Goal: Task Accomplishment & Management: Manage account settings

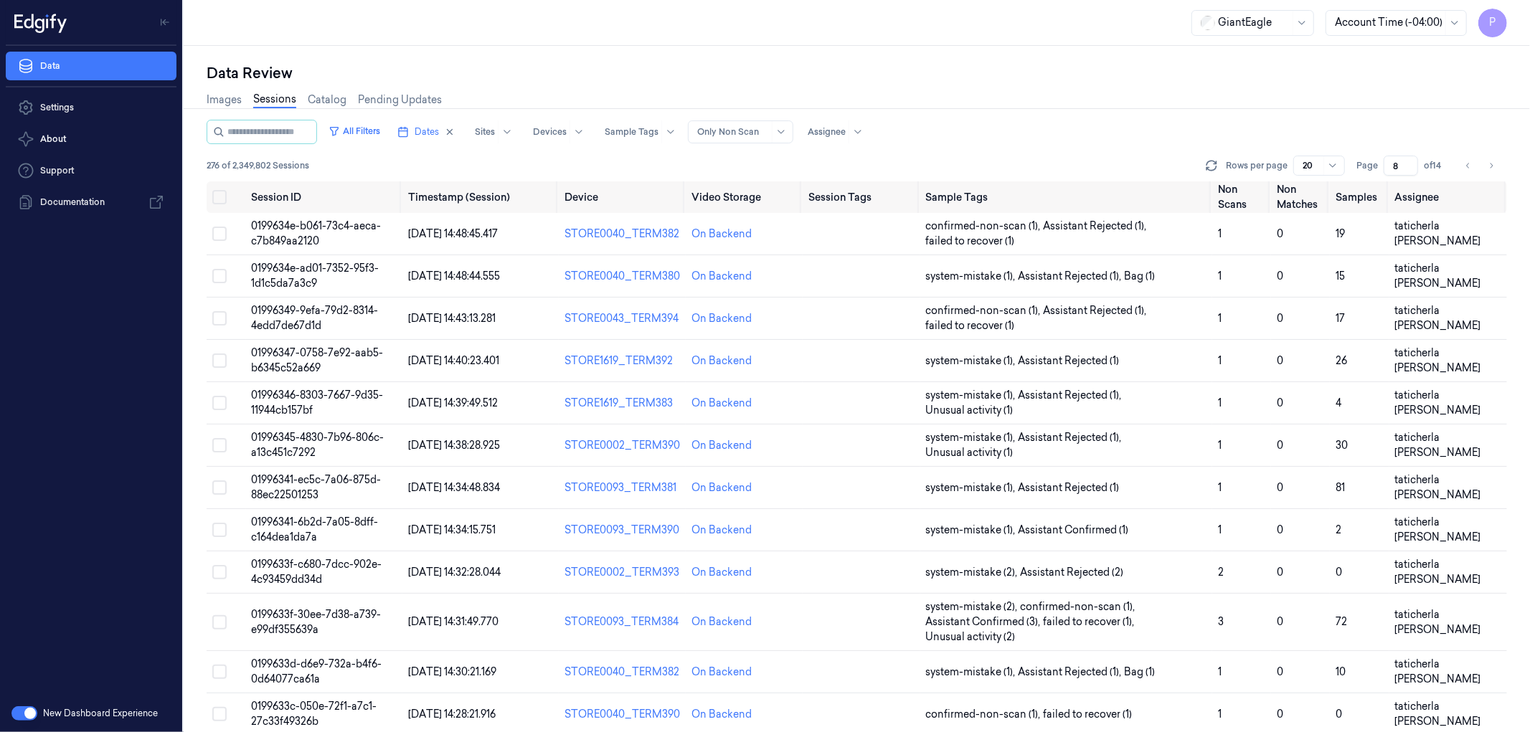
scroll to position [105, 0]
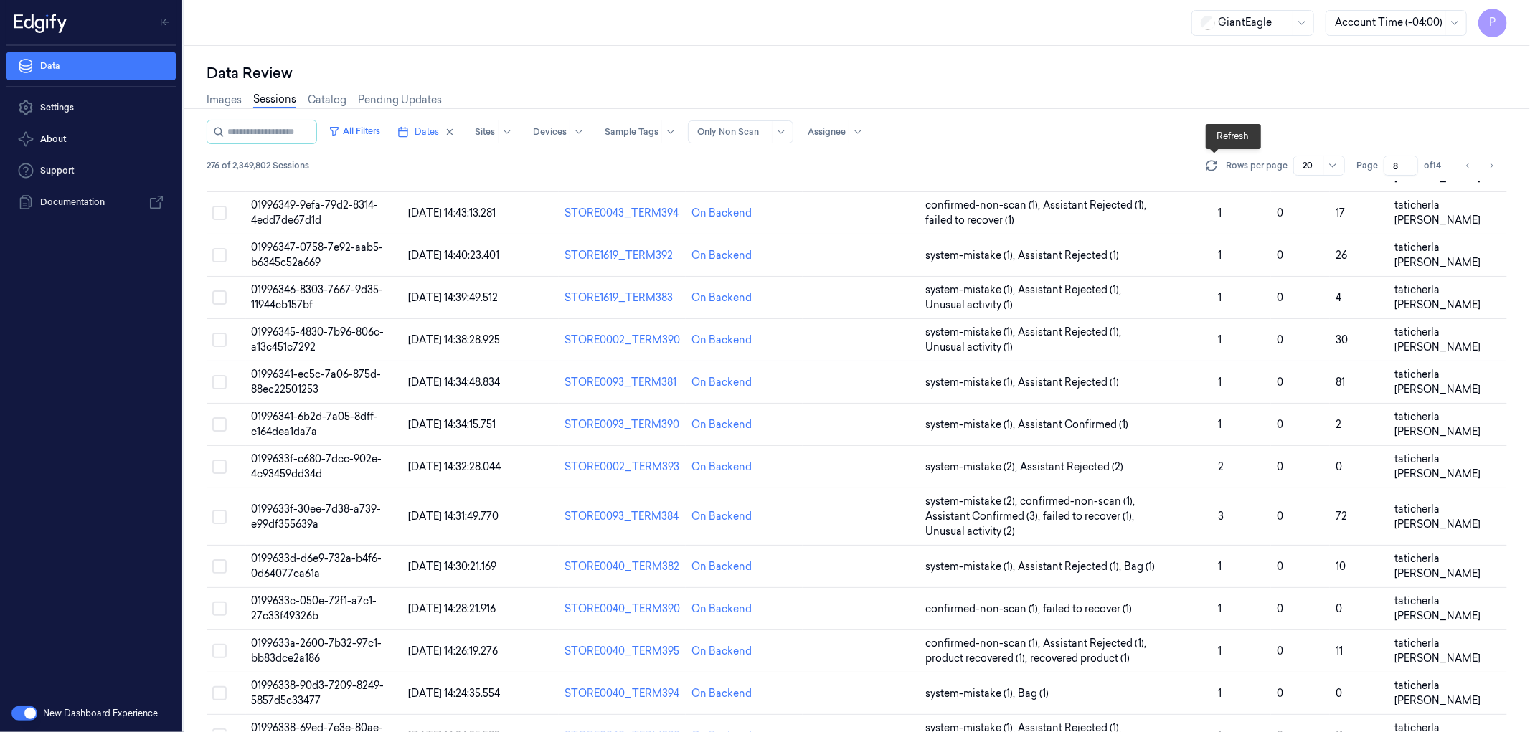
click at [1280, 75] on div "Data Review" at bounding box center [857, 73] width 1301 height 20
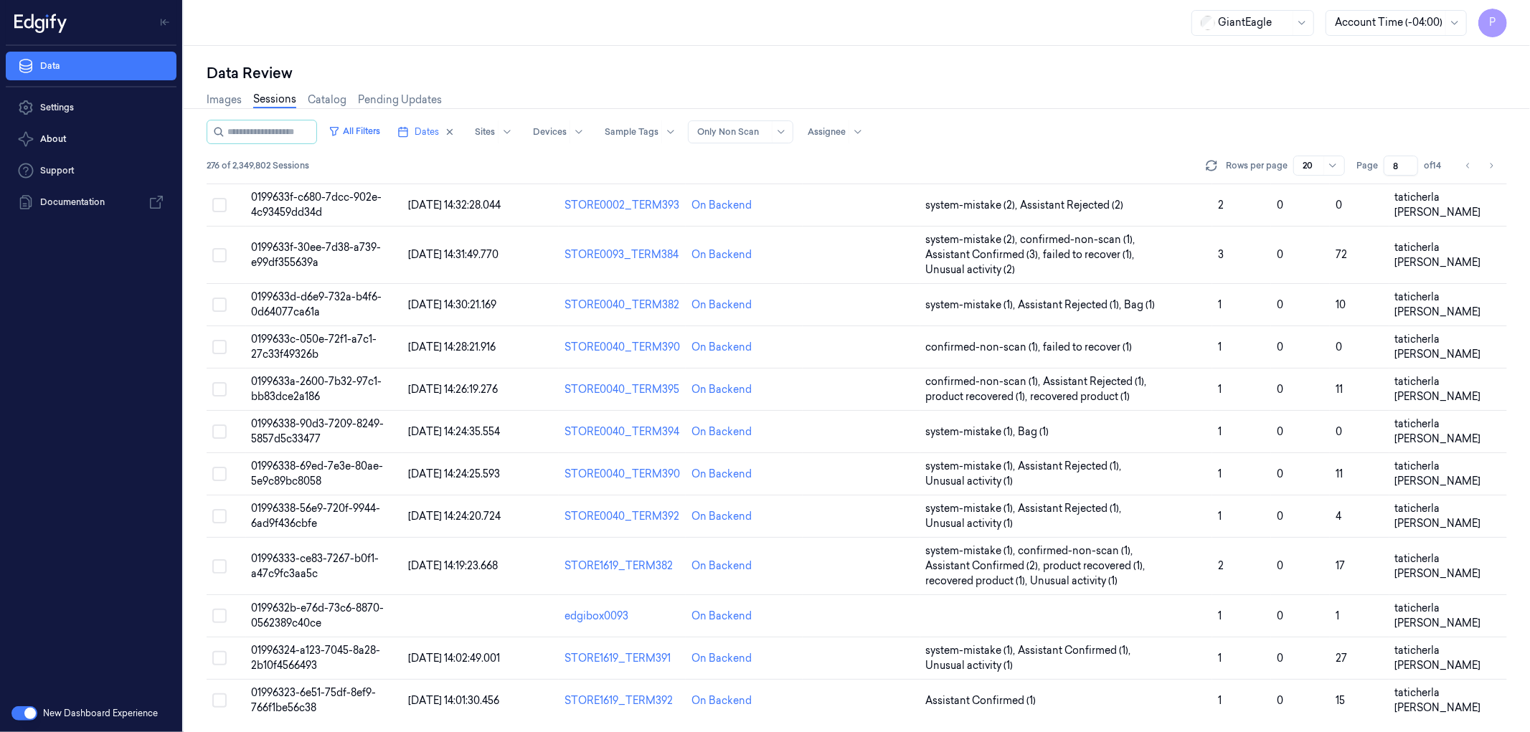
scroll to position [0, 0]
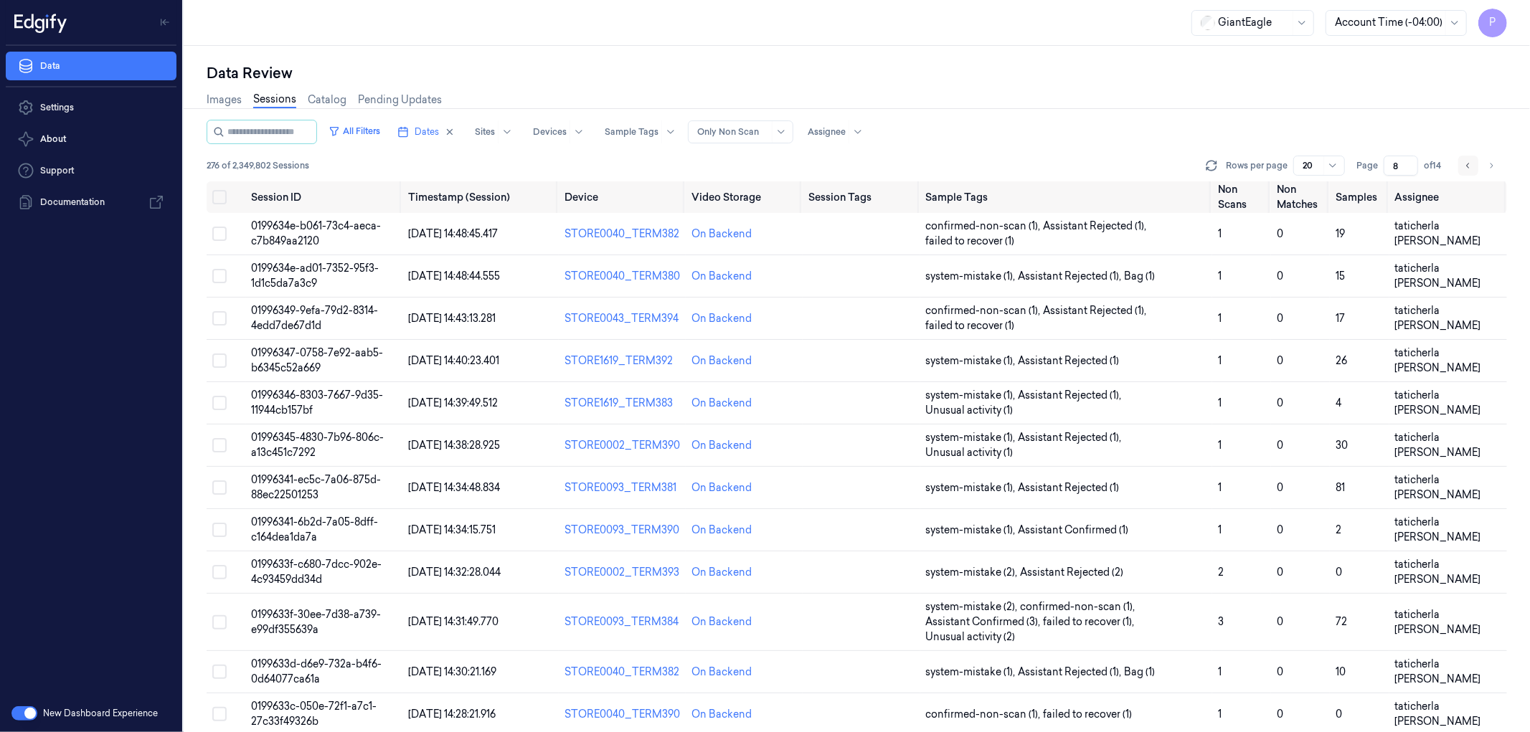
click at [1468, 166] on icon "Go to previous page" at bounding box center [1468, 165] width 9 height 11
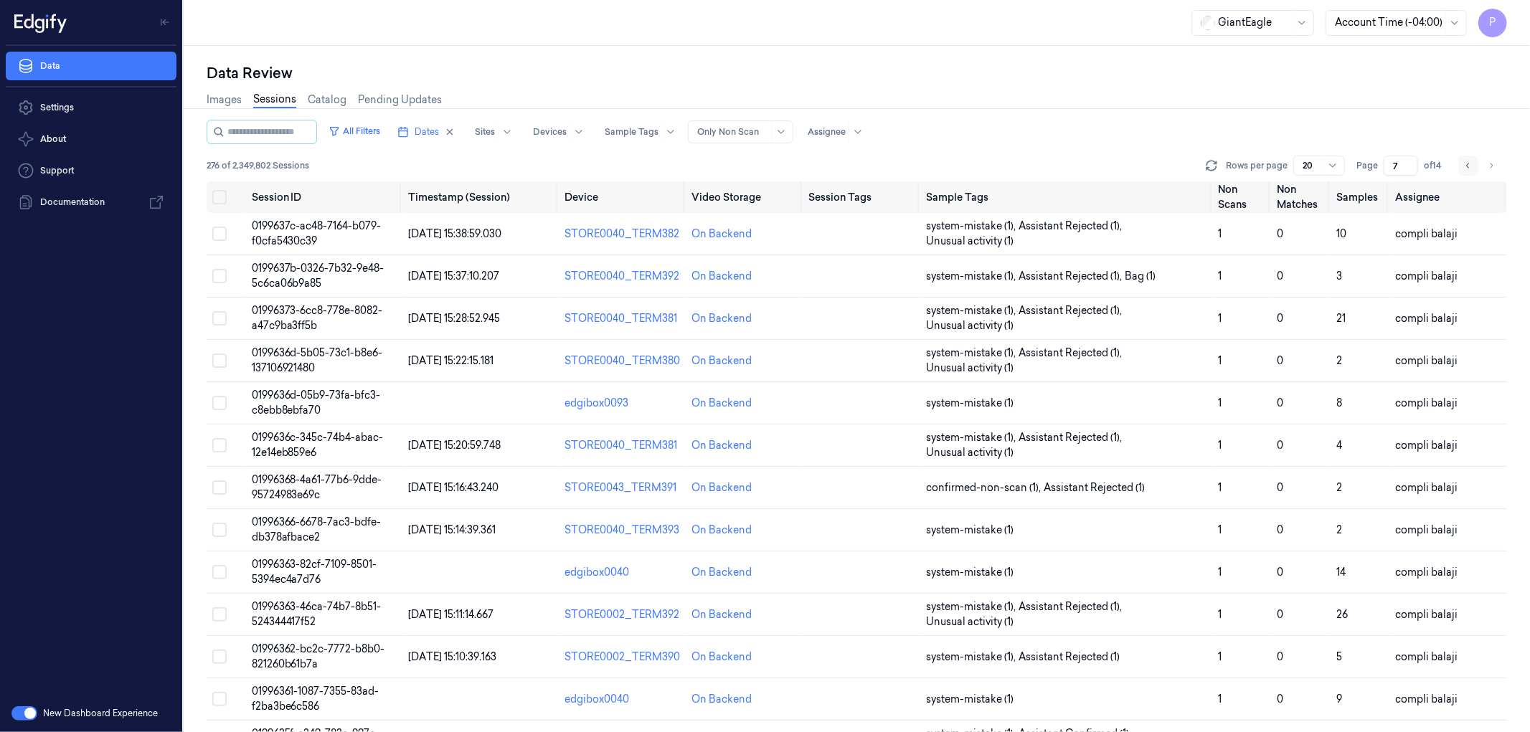
click at [1466, 160] on icon "Go to previous page" at bounding box center [1468, 165] width 9 height 11
type input "6"
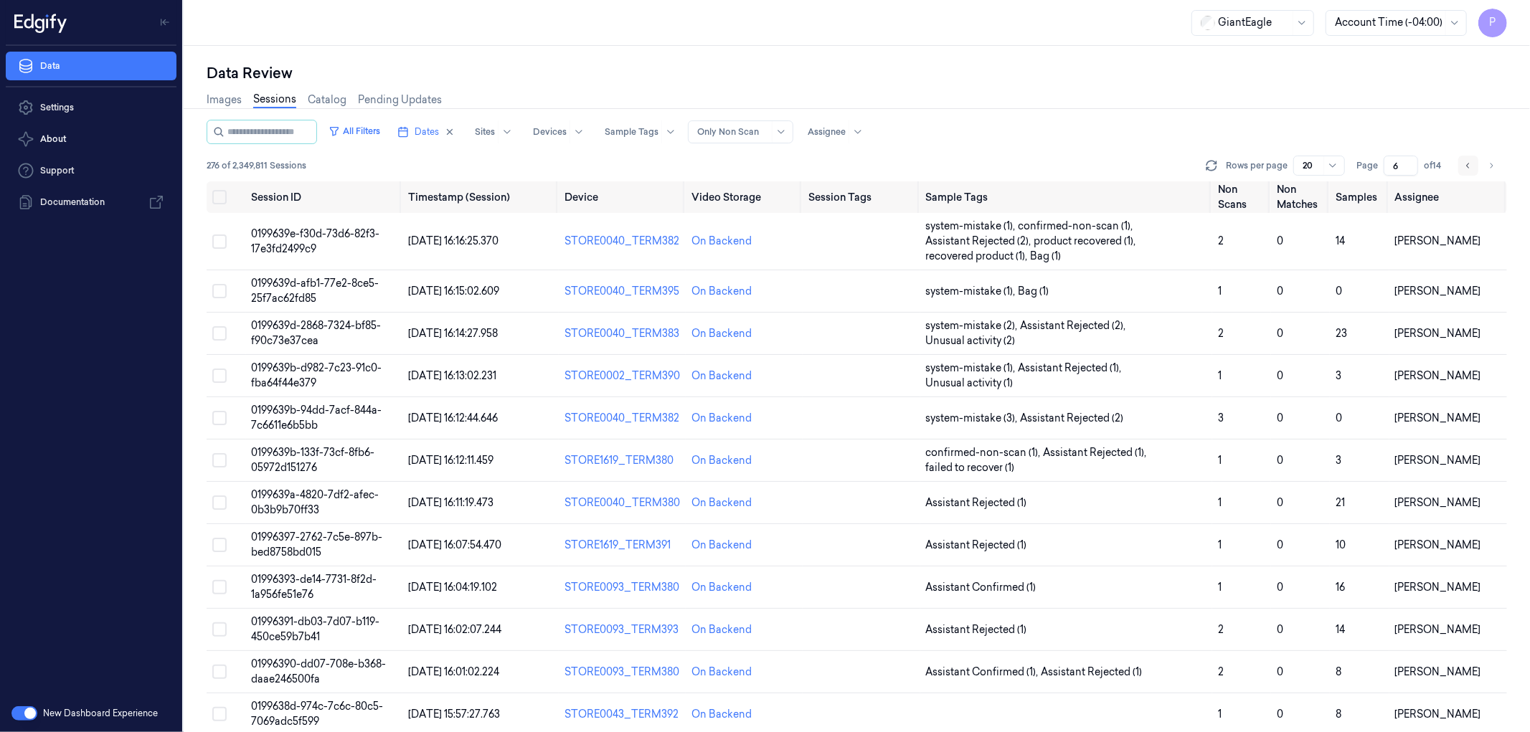
click at [1465, 160] on icon "Go to previous page" at bounding box center [1468, 165] width 9 height 11
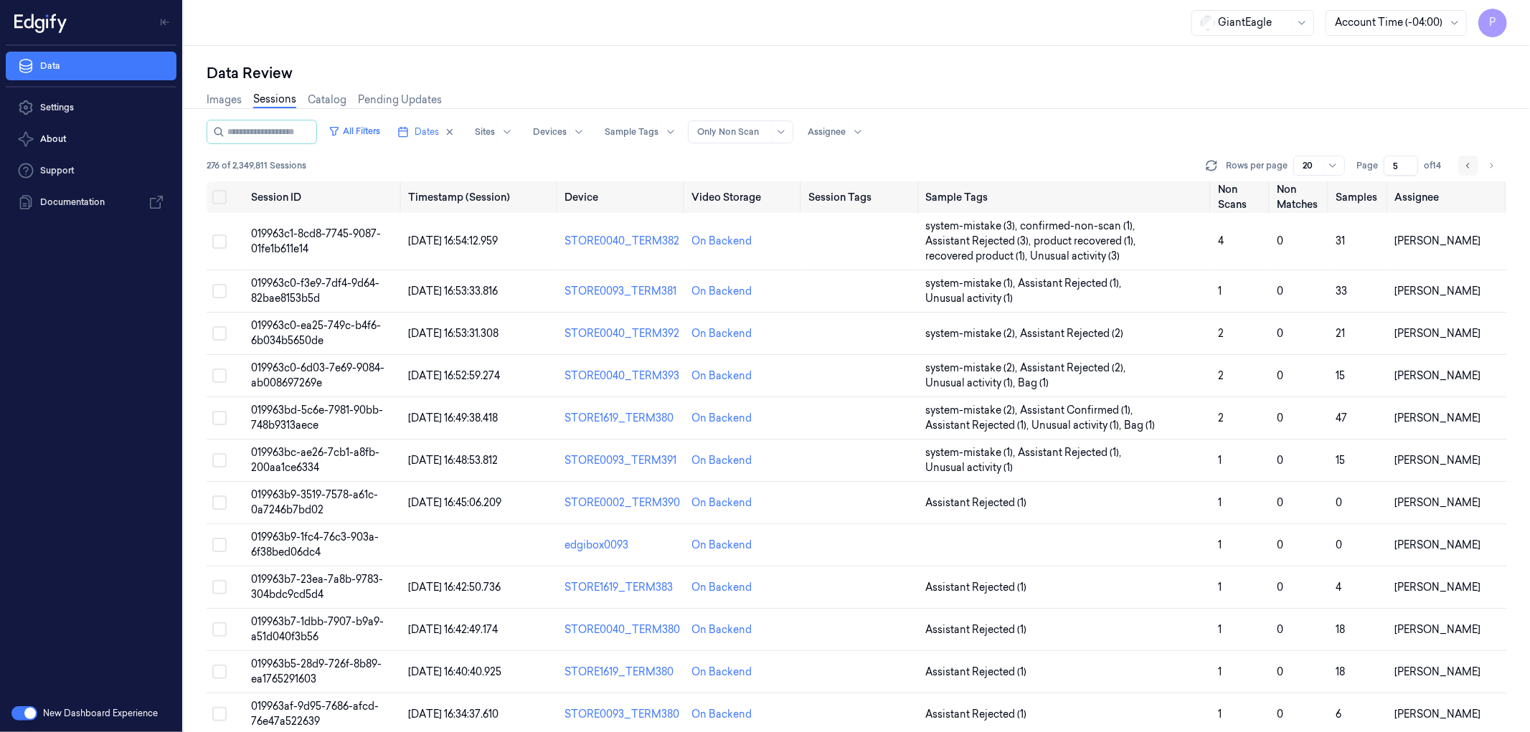
click at [1465, 165] on icon "Go to previous page" at bounding box center [1468, 165] width 9 height 11
type input "4"
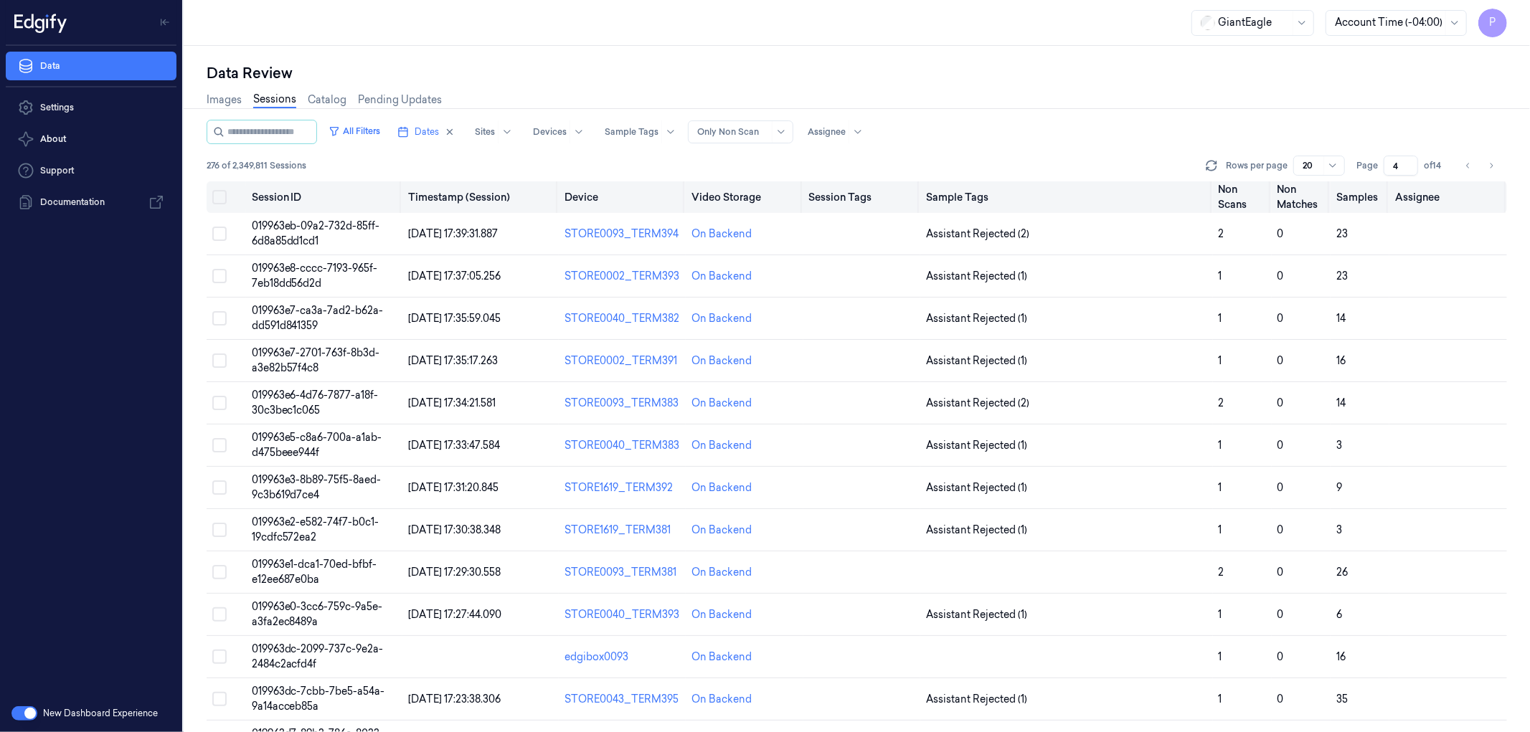
click at [219, 195] on button "Select all" at bounding box center [219, 197] width 14 height 14
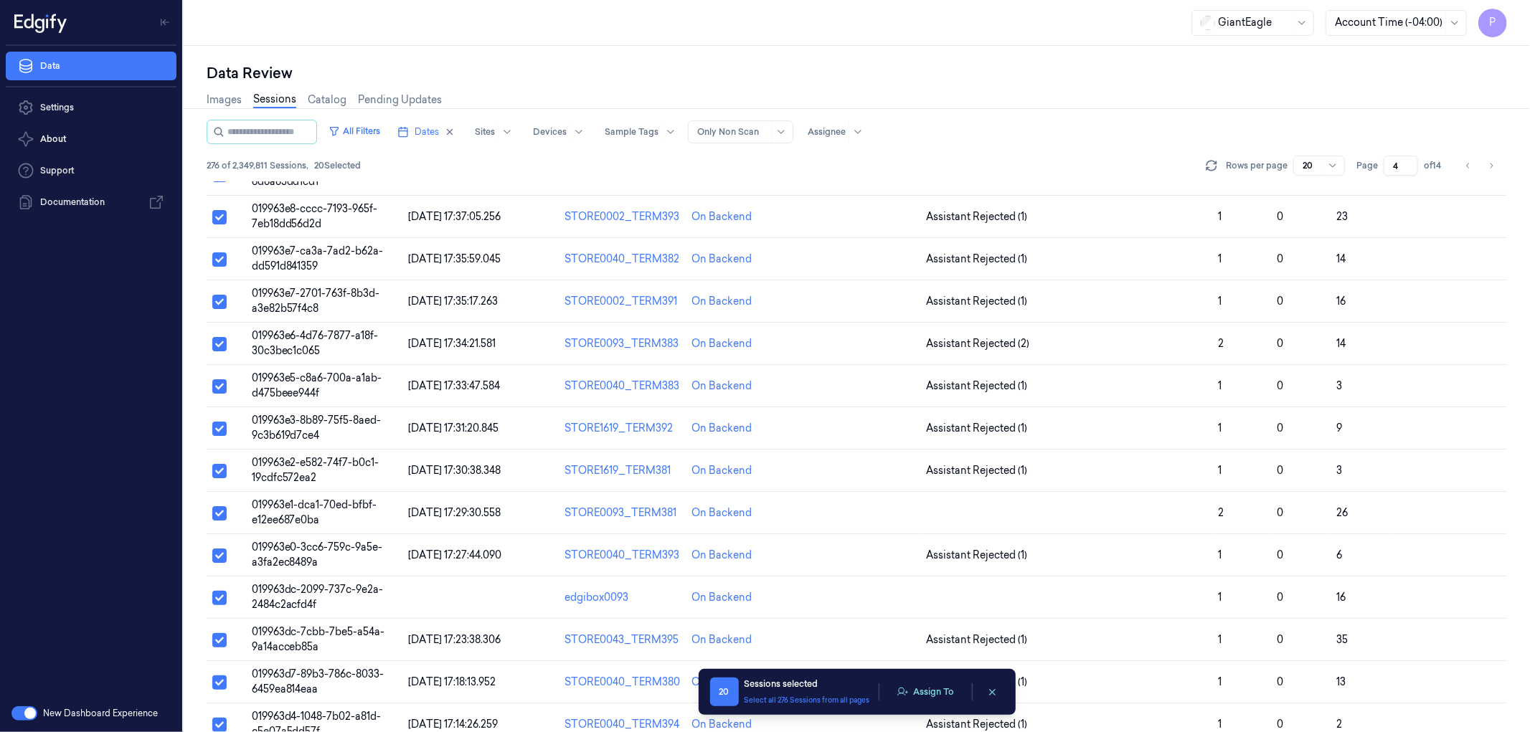
scroll to position [105, 0]
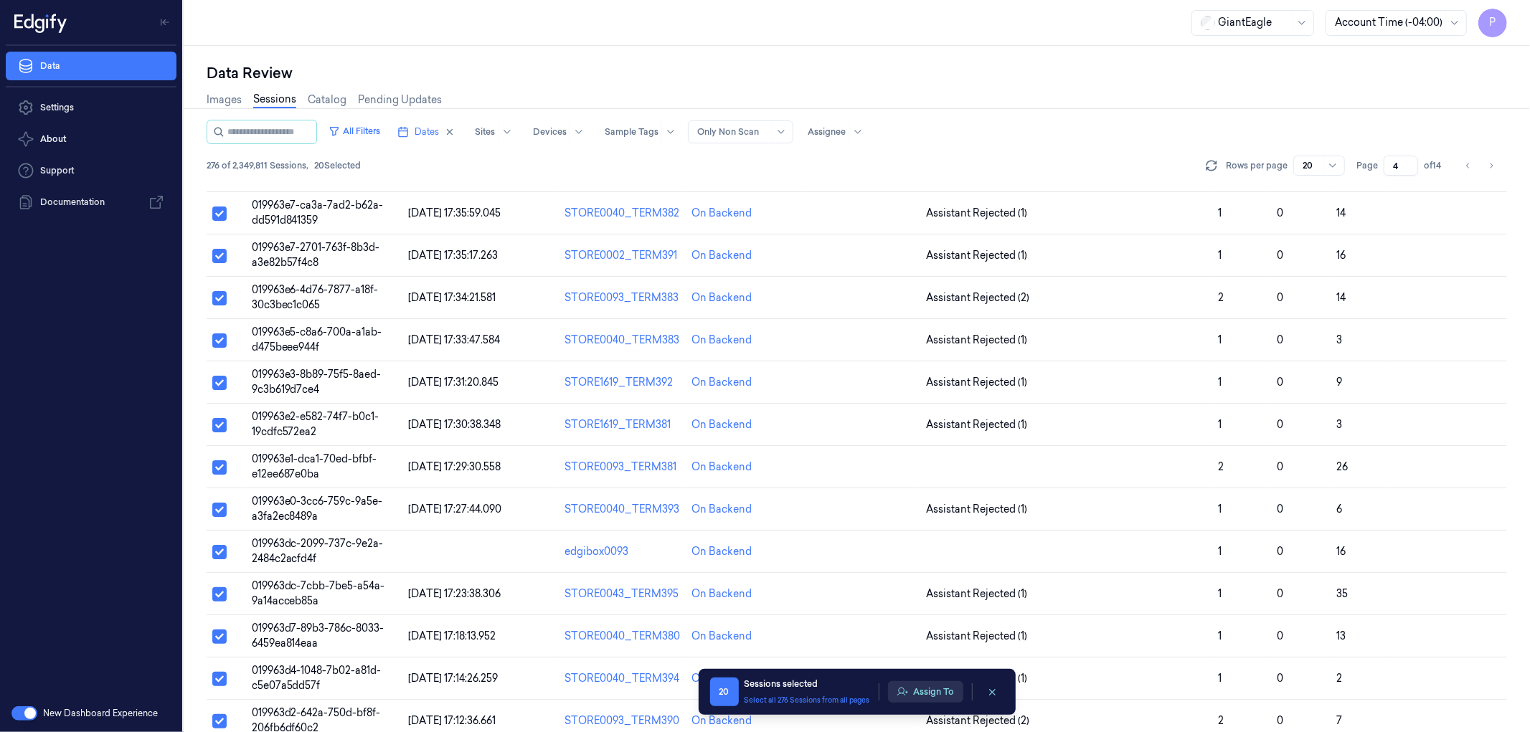
click at [915, 687] on button "Assign To" at bounding box center [925, 692] width 75 height 22
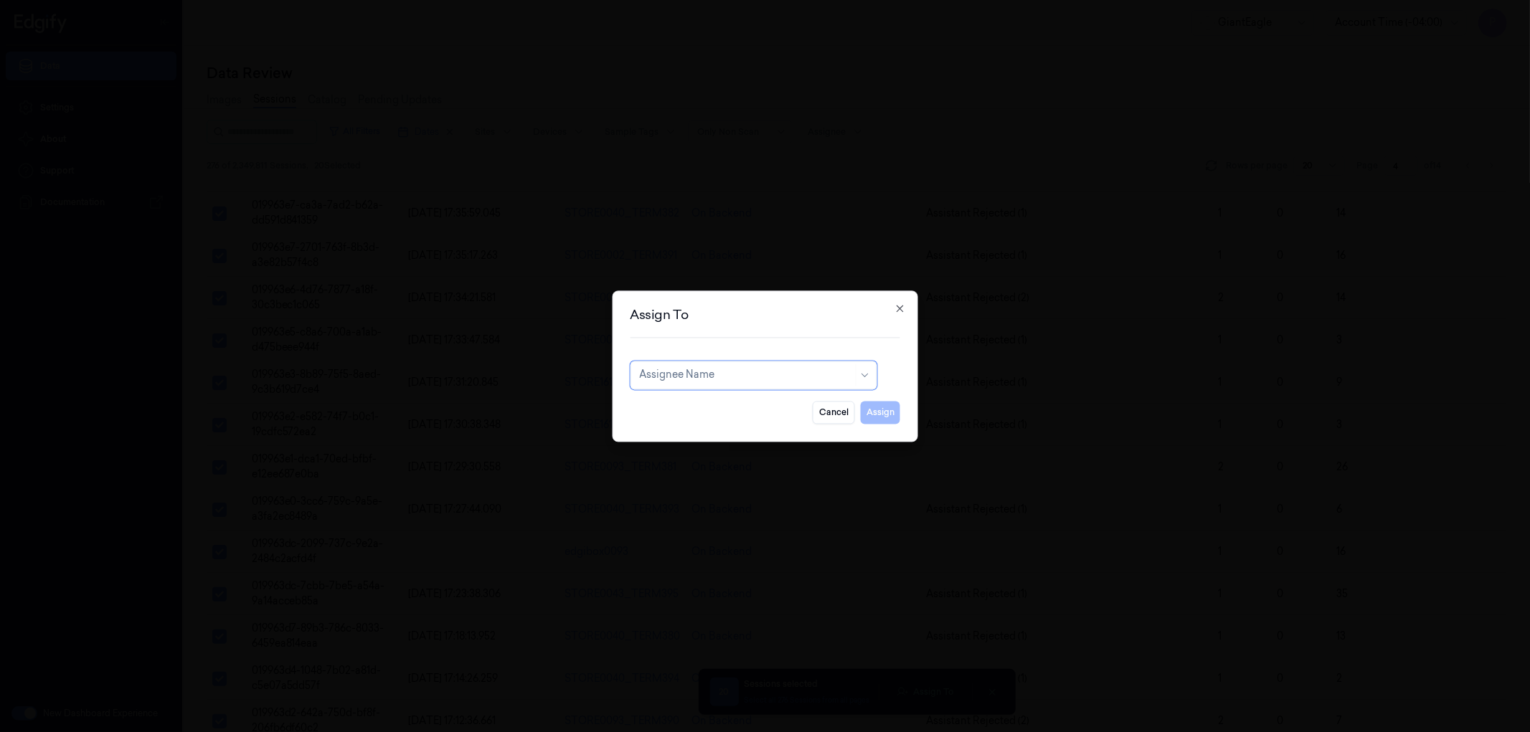
click at [768, 368] on div at bounding box center [746, 375] width 214 height 15
type input "pava"
click at [735, 402] on div "[PERSON_NAME] kb" at bounding box center [753, 407] width 228 height 15
click at [881, 417] on button "Assign" at bounding box center [880, 412] width 39 height 23
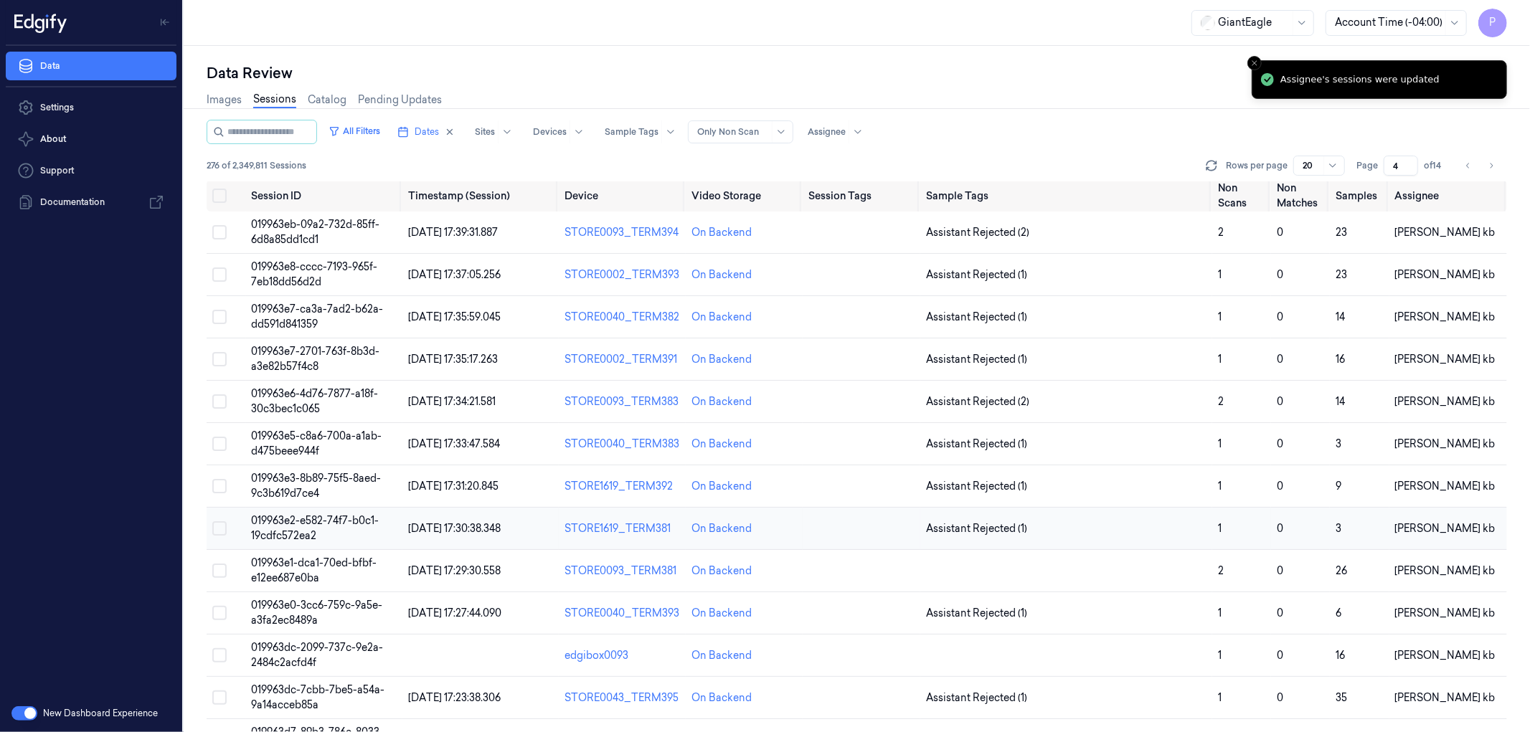
scroll to position [0, 0]
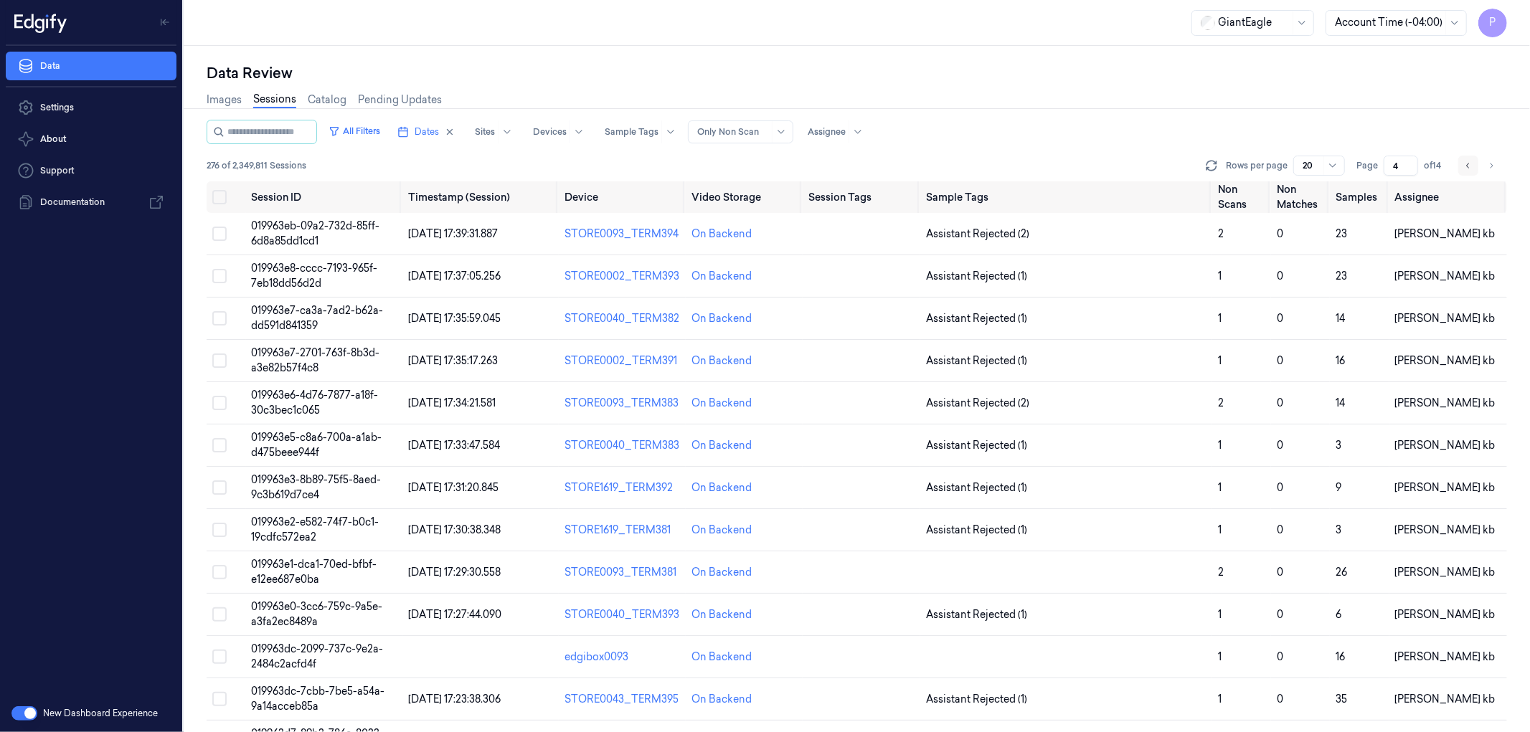
click at [1464, 163] on icon "Go to previous page" at bounding box center [1468, 165] width 9 height 11
type input "3"
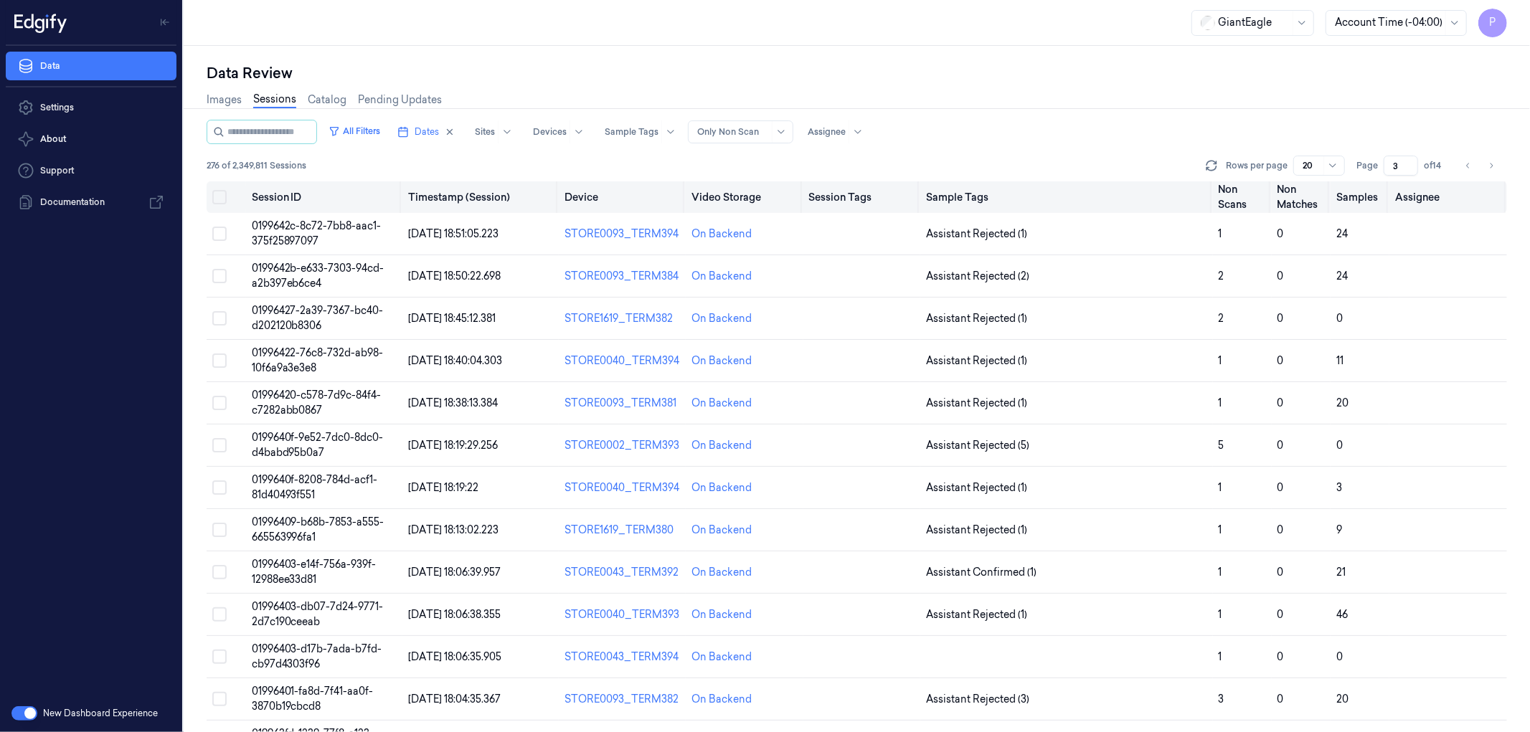
click at [222, 196] on button "Select all" at bounding box center [219, 197] width 14 height 14
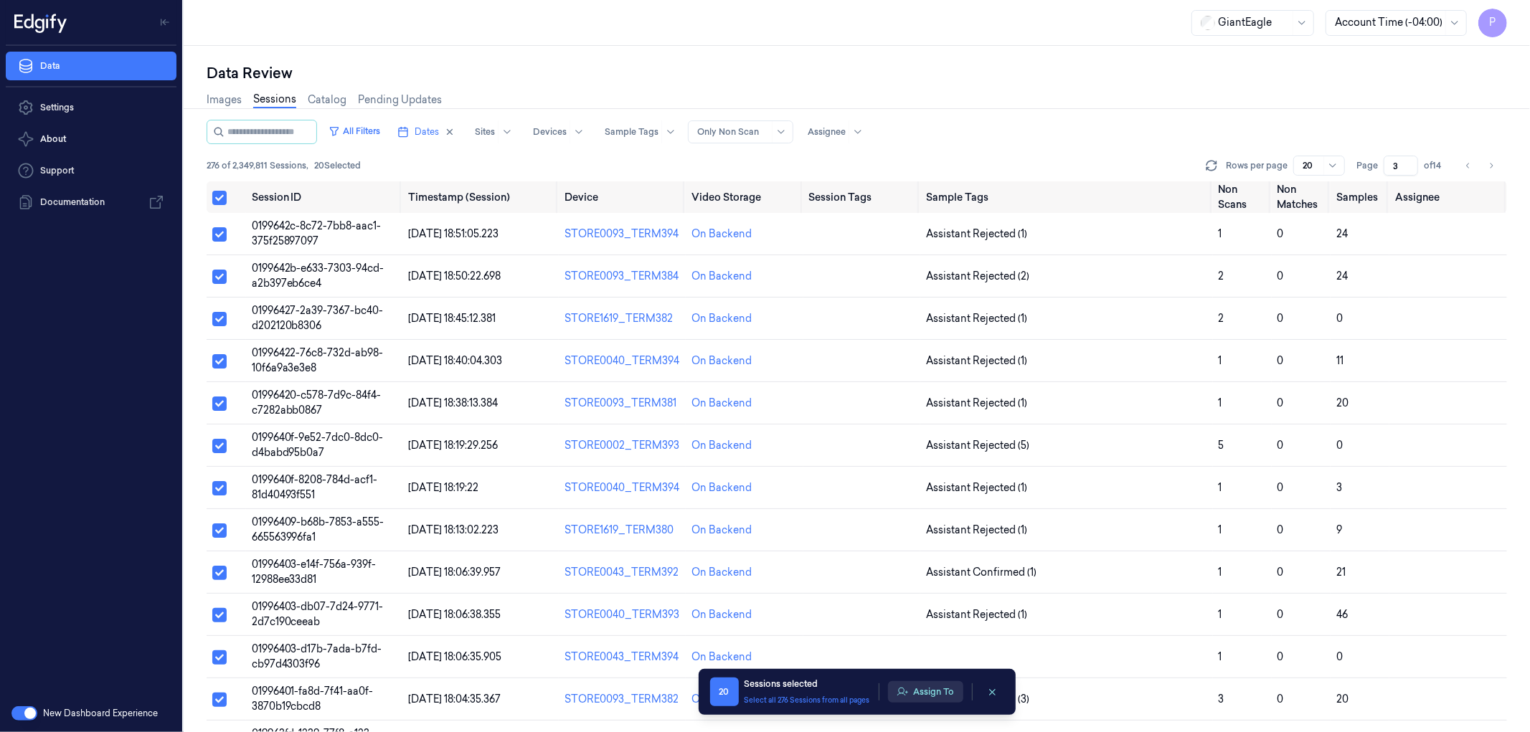
click at [943, 692] on button "Assign To" at bounding box center [925, 692] width 75 height 22
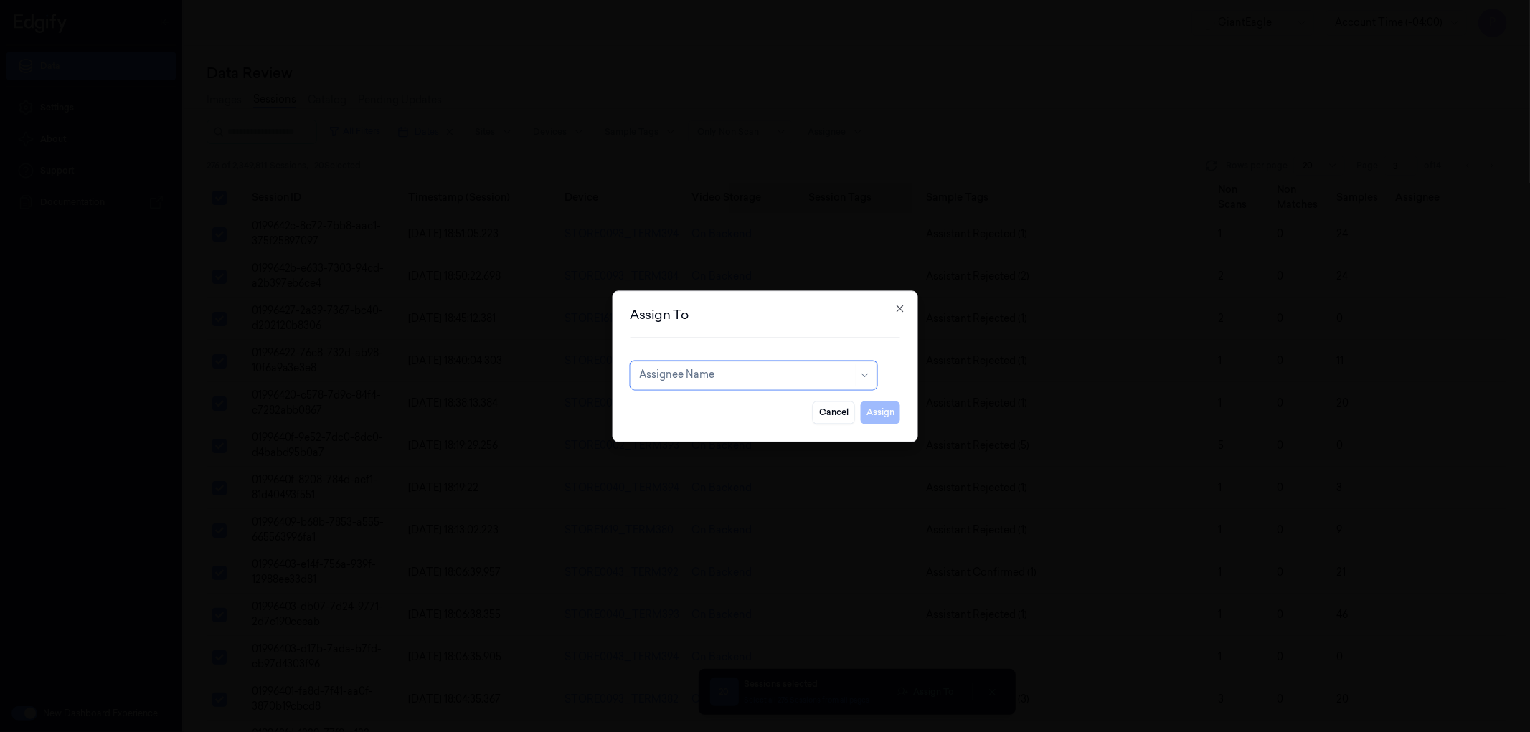
click at [757, 374] on div at bounding box center [746, 375] width 214 height 15
type input "t"
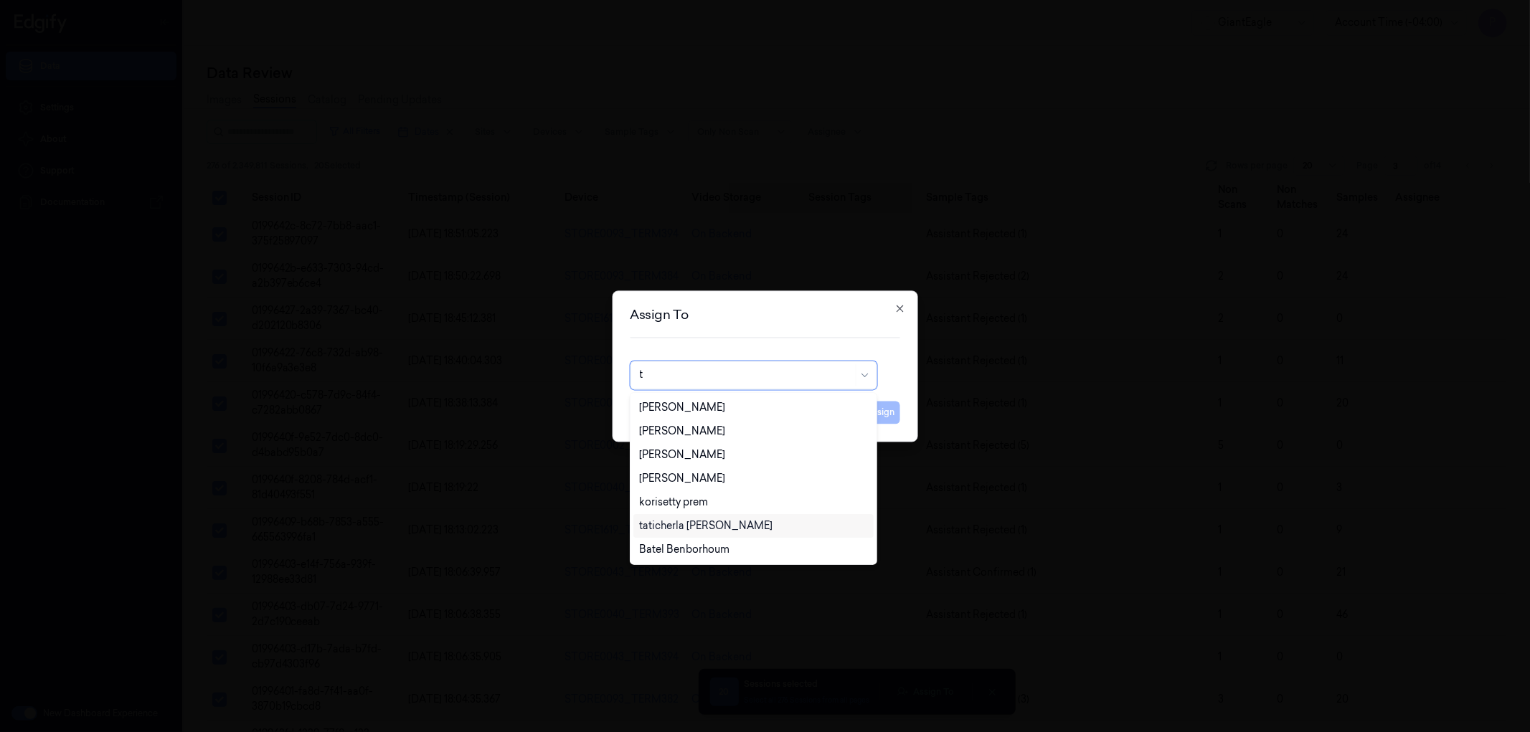
click at [730, 526] on div "taticherla [PERSON_NAME]" at bounding box center [753, 526] width 228 height 15
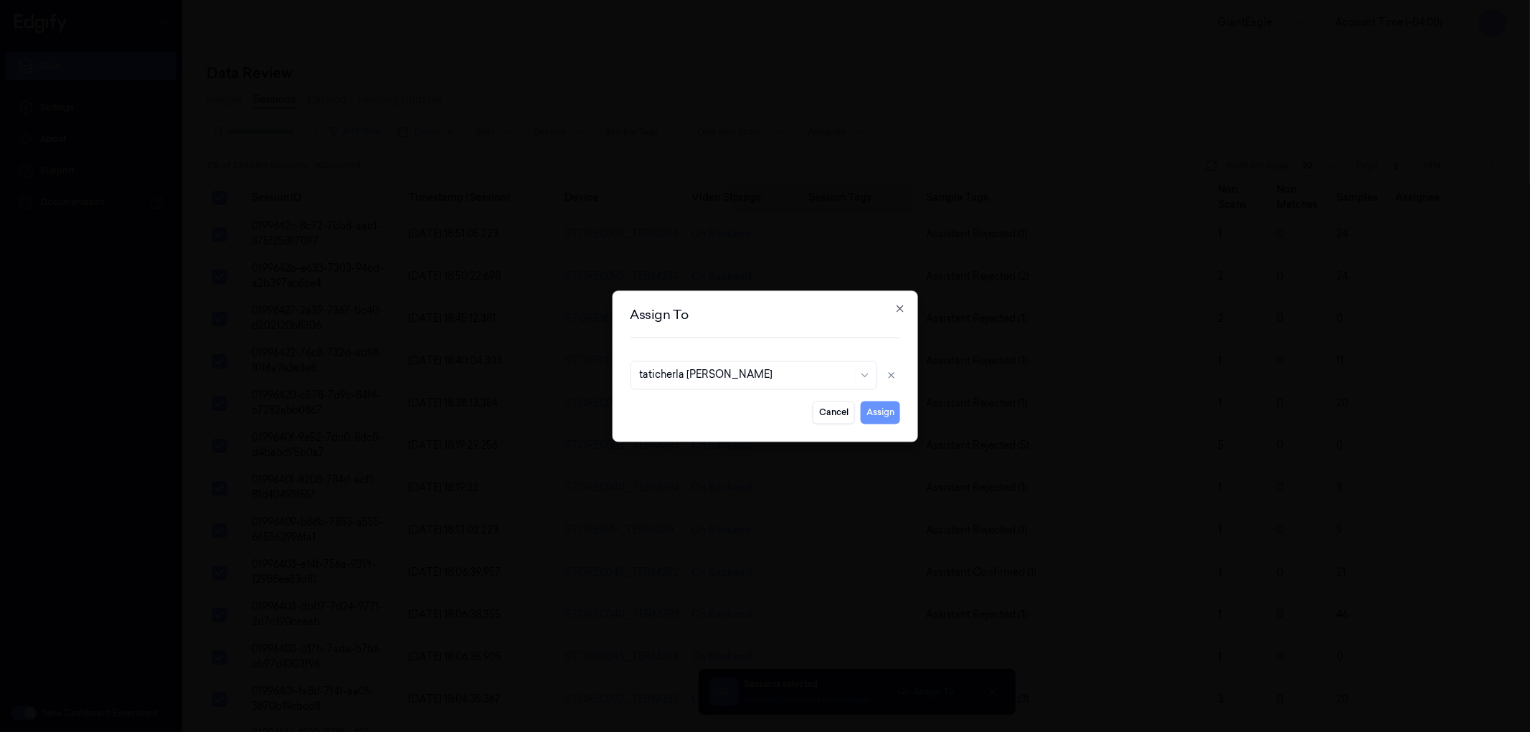
click at [882, 420] on button "Assign" at bounding box center [880, 412] width 39 height 23
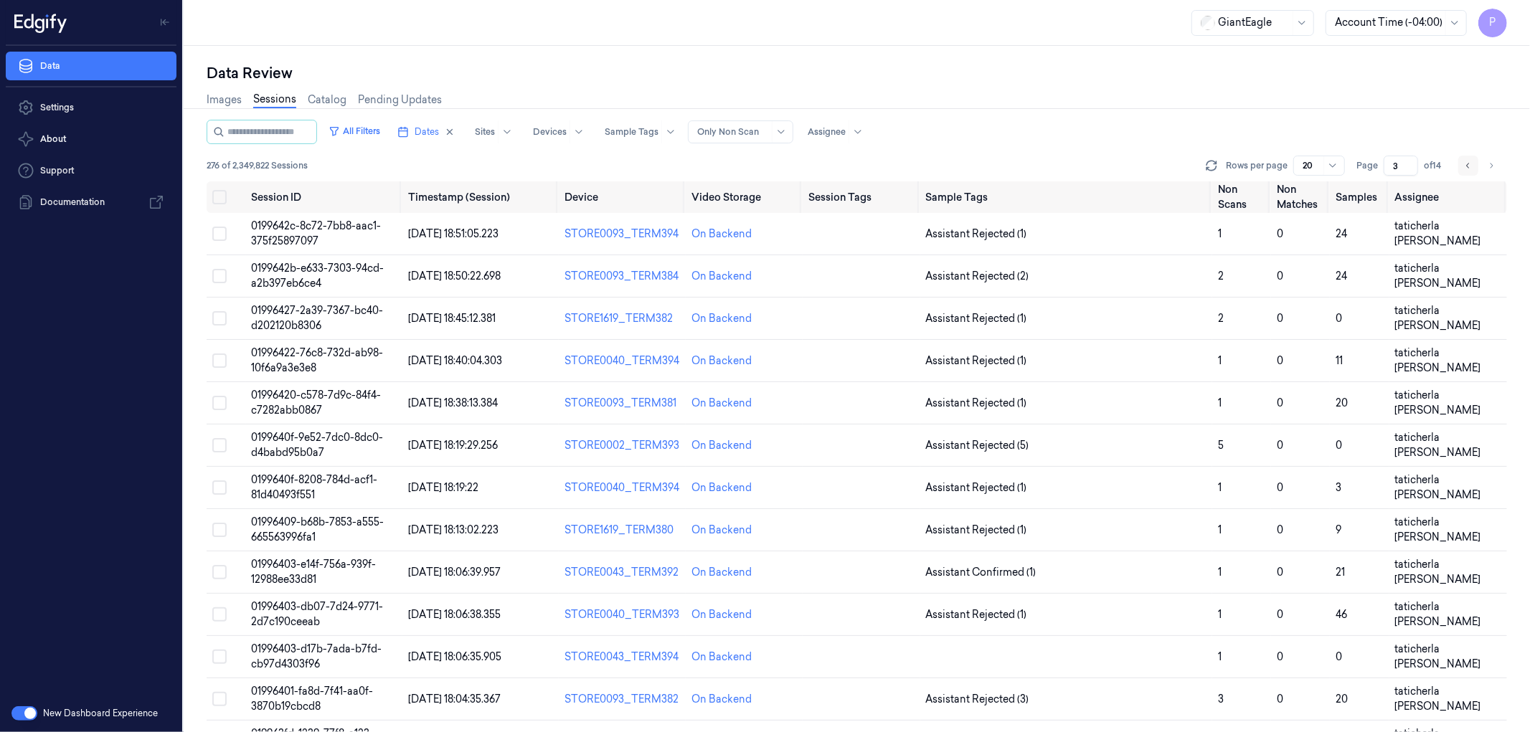
click at [1468, 165] on icon "Go to previous page" at bounding box center [1468, 165] width 9 height 11
type input "2"
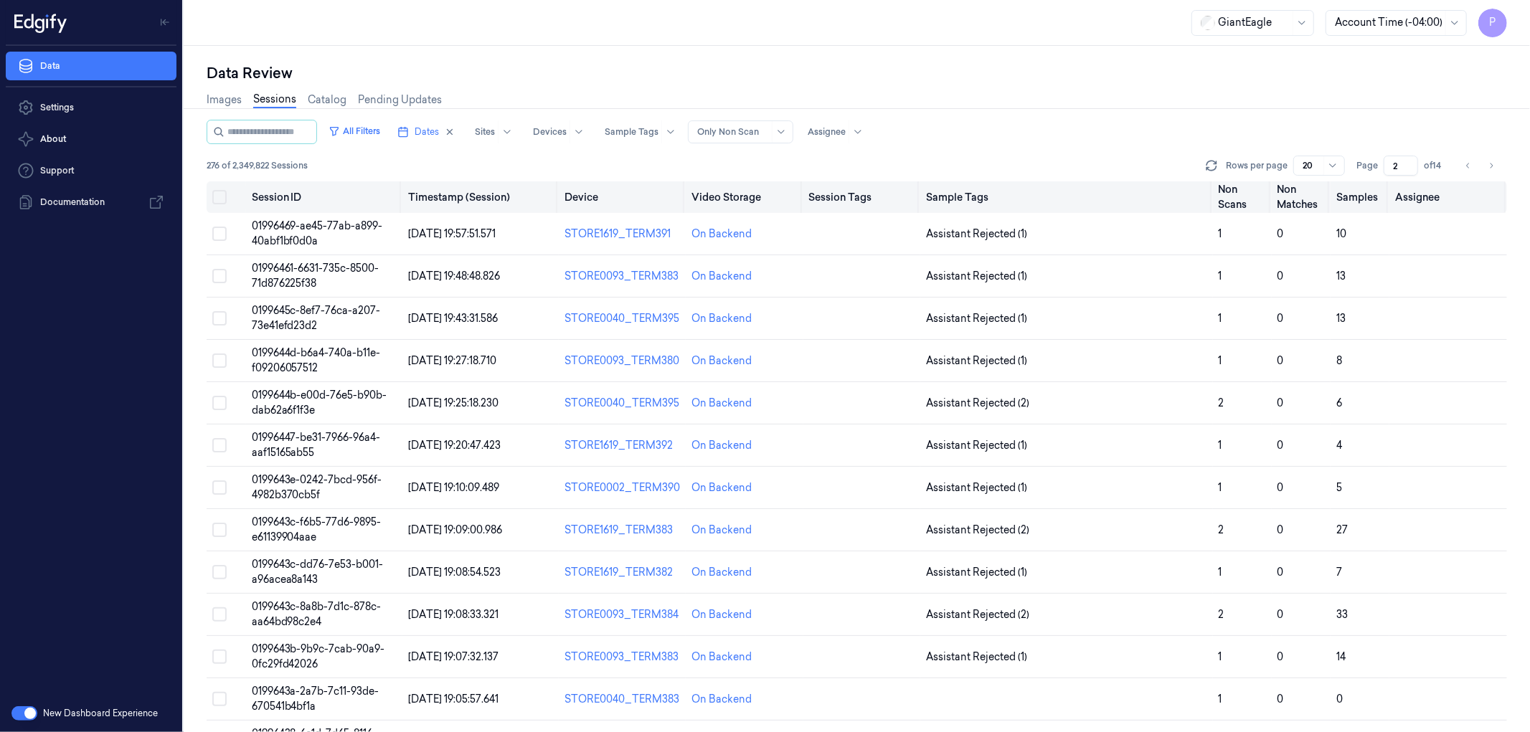
click at [222, 190] on button "Select all" at bounding box center [219, 197] width 14 height 14
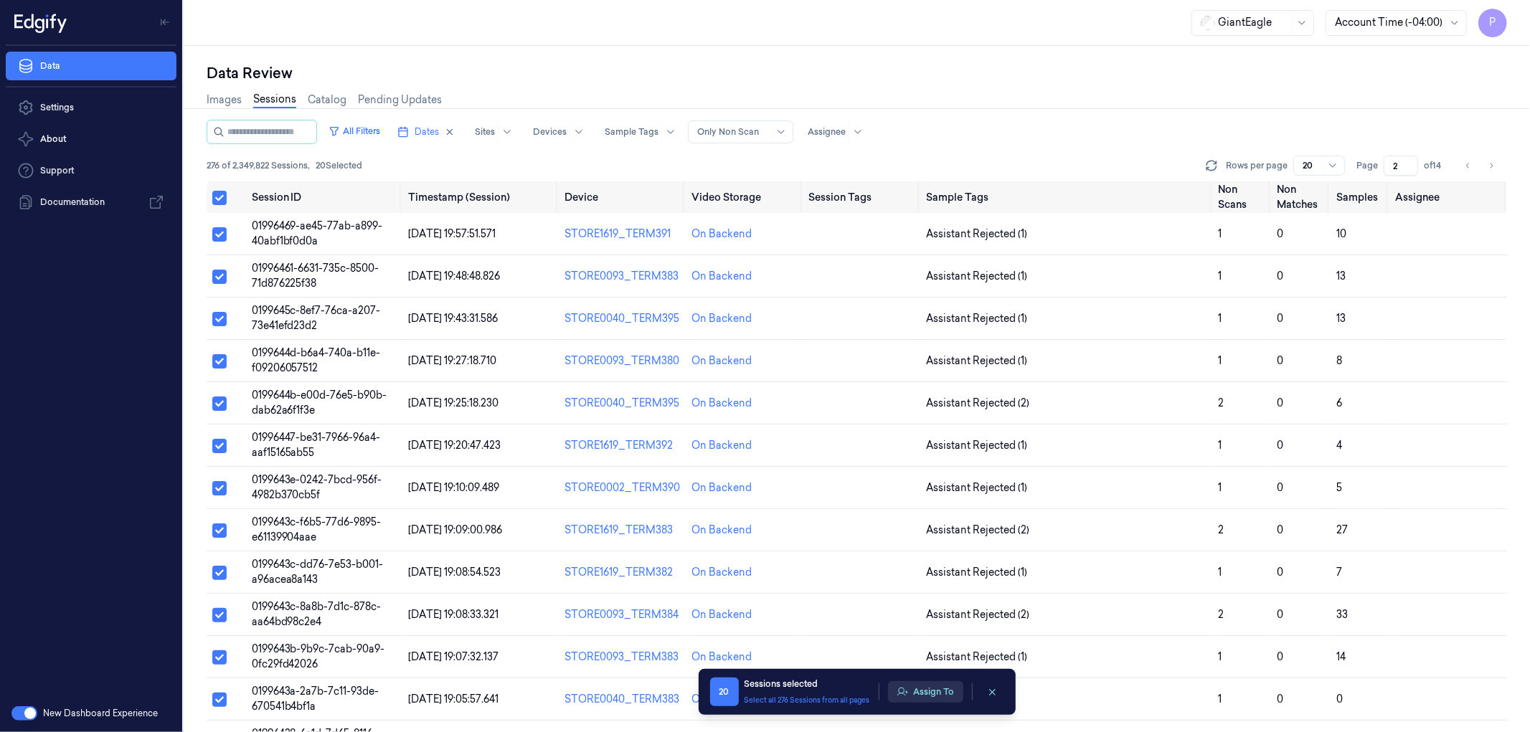
click at [923, 697] on button "Assign To" at bounding box center [925, 692] width 75 height 22
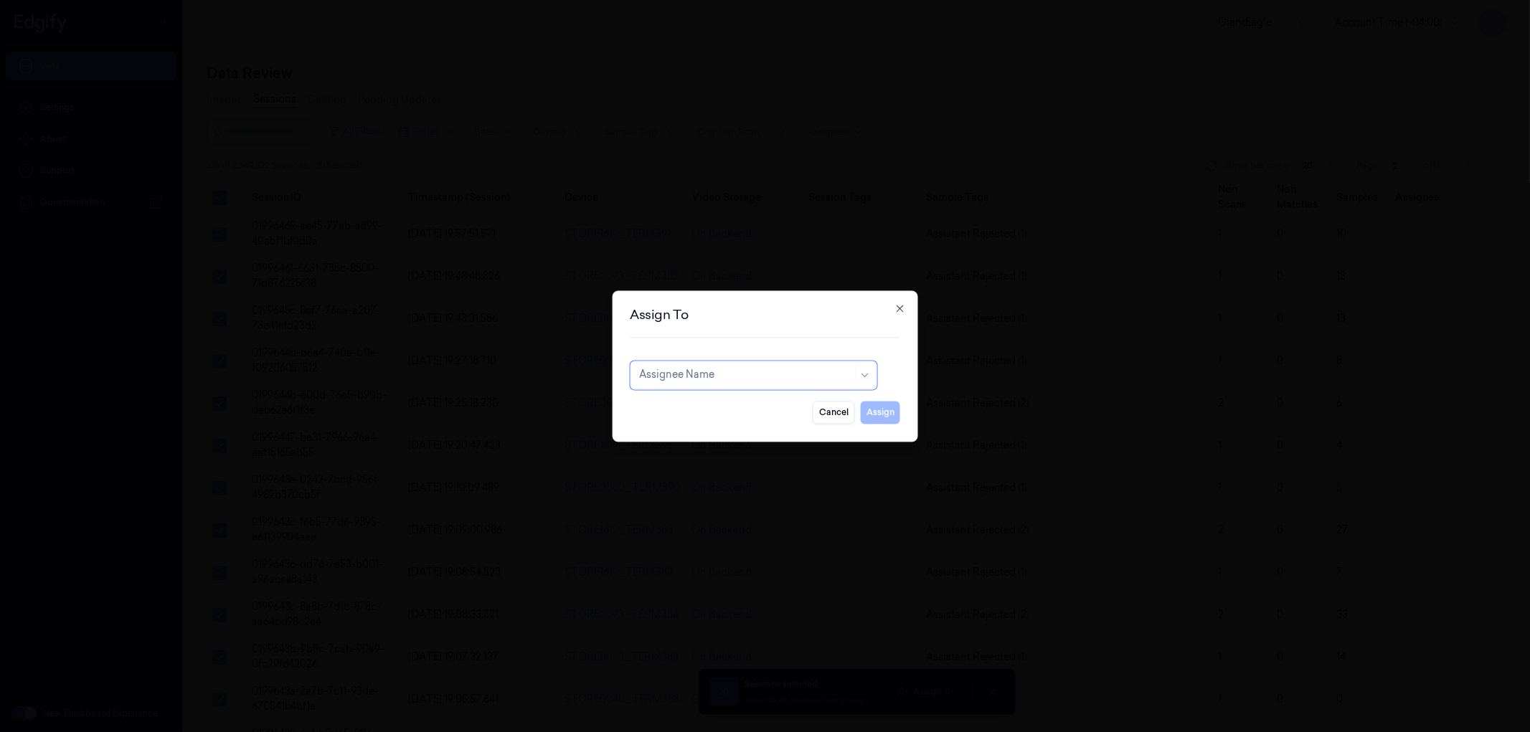
click at [748, 377] on div at bounding box center [746, 375] width 214 height 15
type input "b"
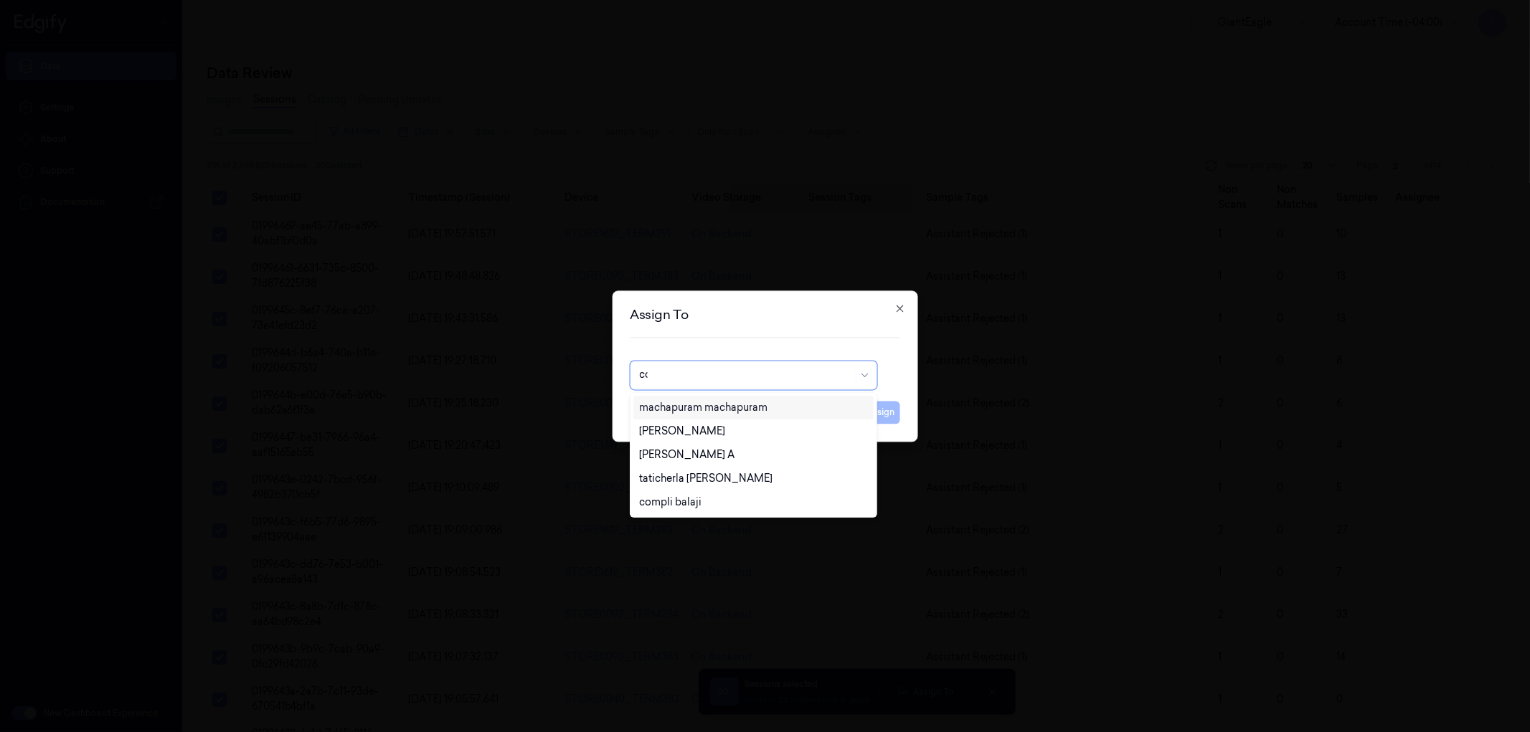
type input "com"
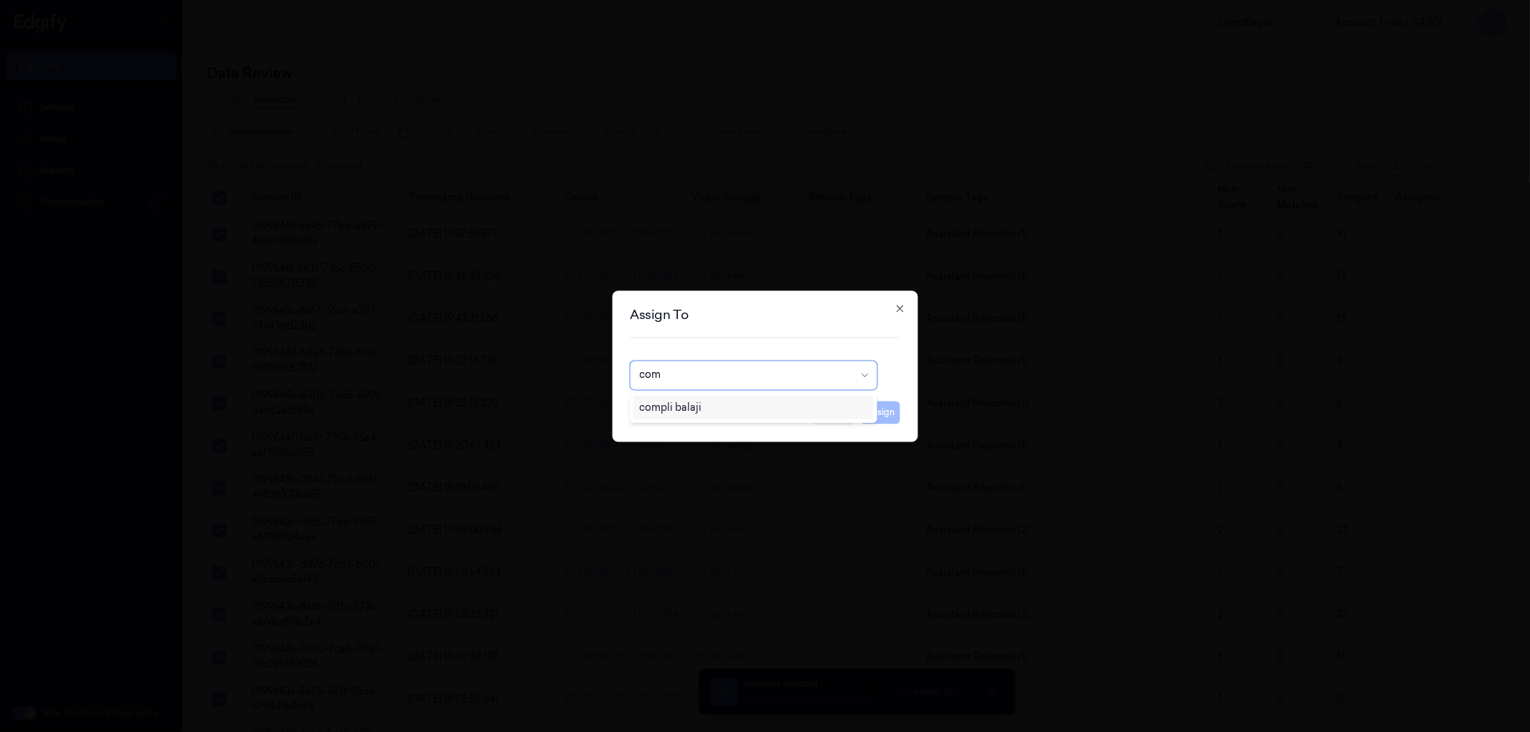
click at [737, 407] on div "compli balaji" at bounding box center [753, 407] width 228 height 15
click at [872, 413] on button "Assign" at bounding box center [880, 412] width 39 height 23
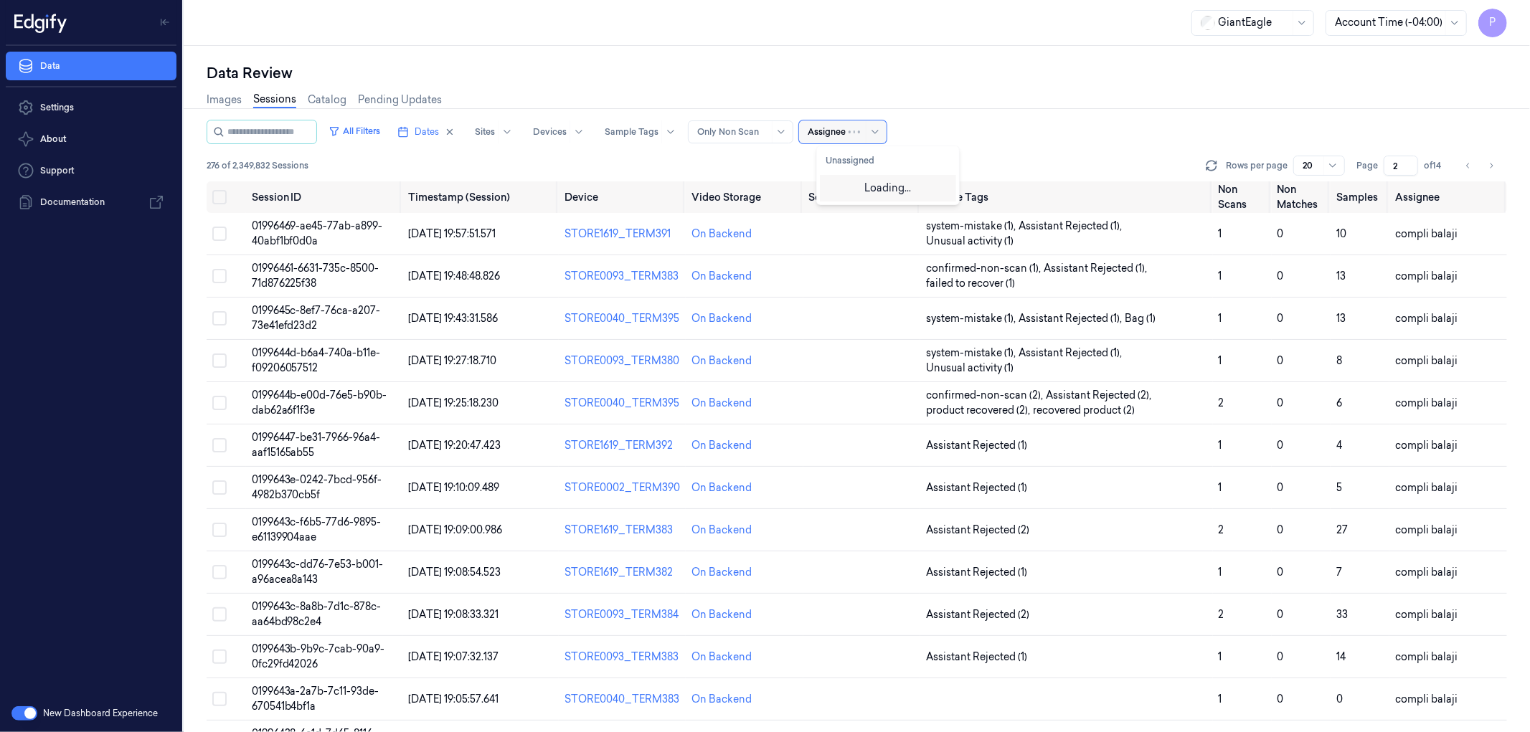
click at [867, 121] on div at bounding box center [866, 132] width 35 height 23
click at [846, 131] on div at bounding box center [827, 132] width 38 height 13
type input "sha"
click at [865, 218] on div "[PERSON_NAME]" at bounding box center [869, 210] width 86 height 15
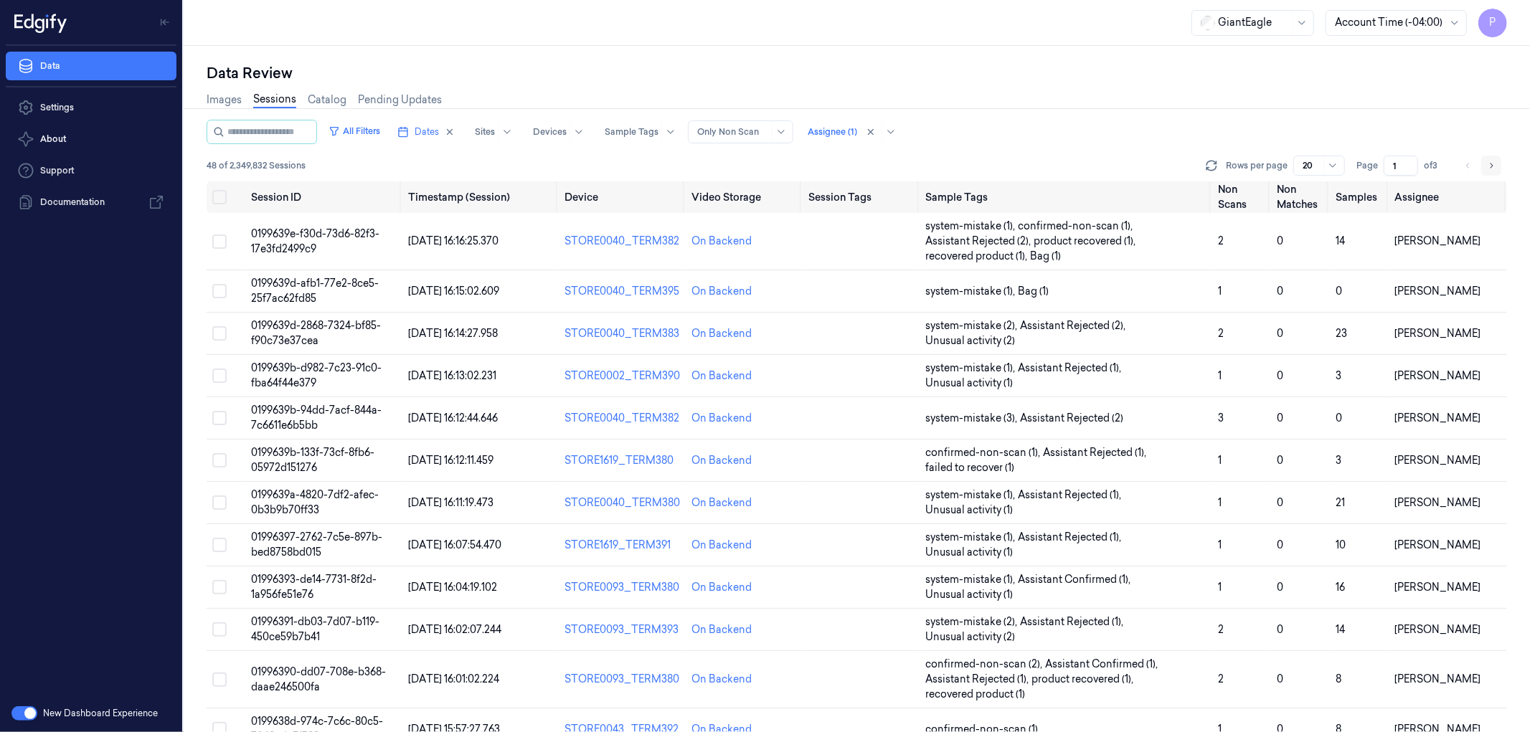
click at [1492, 162] on icon "Go to next page" at bounding box center [1491, 165] width 9 height 11
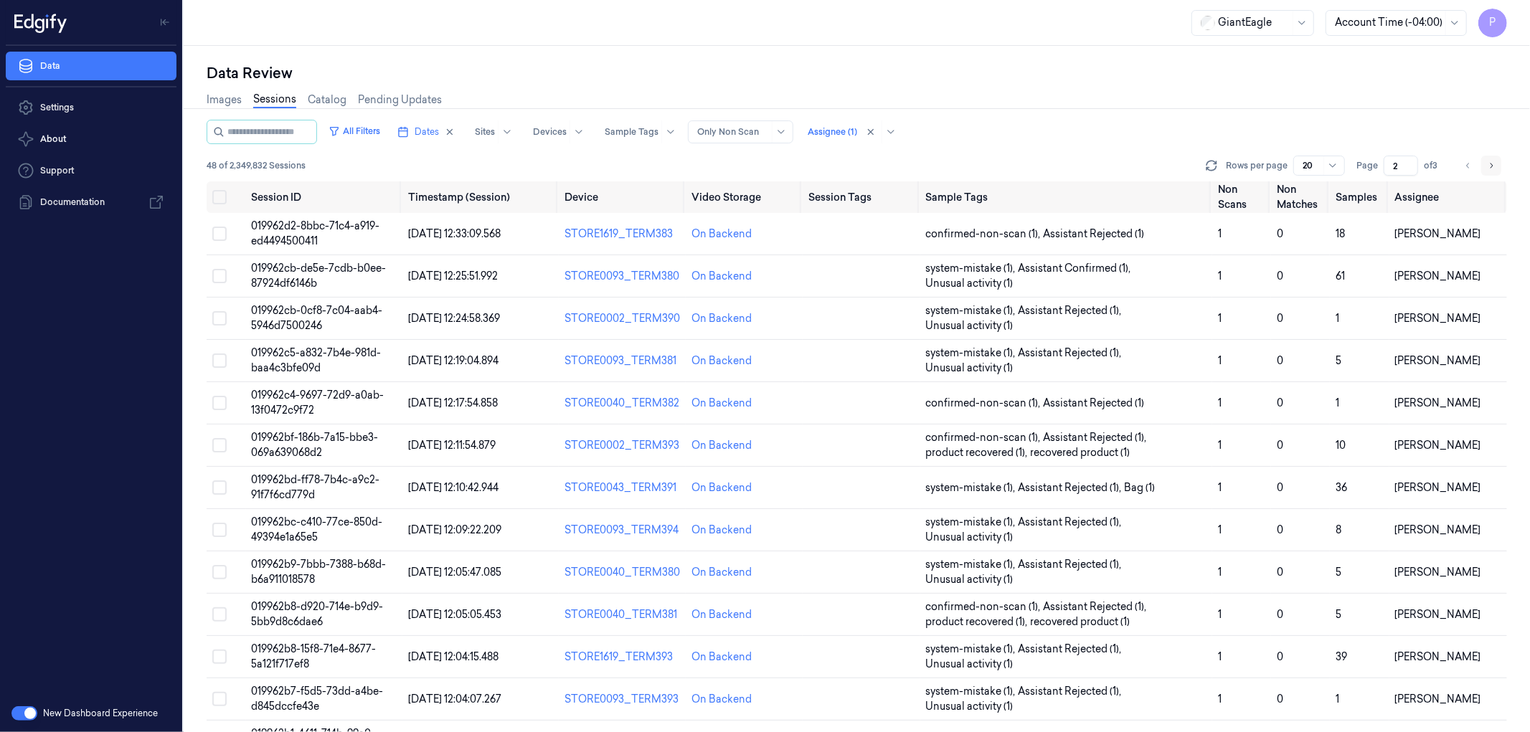
click at [1491, 165] on icon "Go to next page" at bounding box center [1491, 165] width 9 height 11
type input "3"
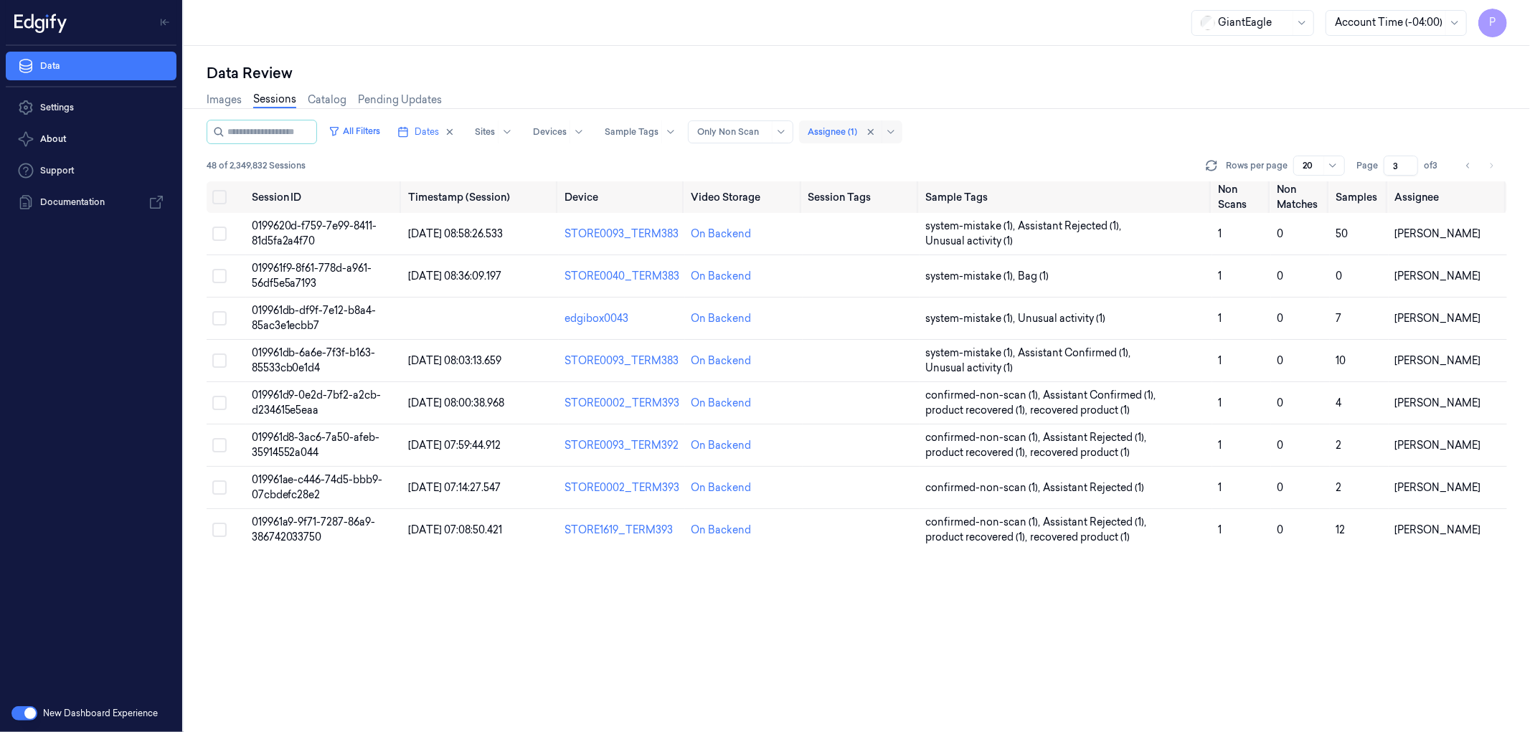
click at [857, 129] on div at bounding box center [832, 132] width 49 height 13
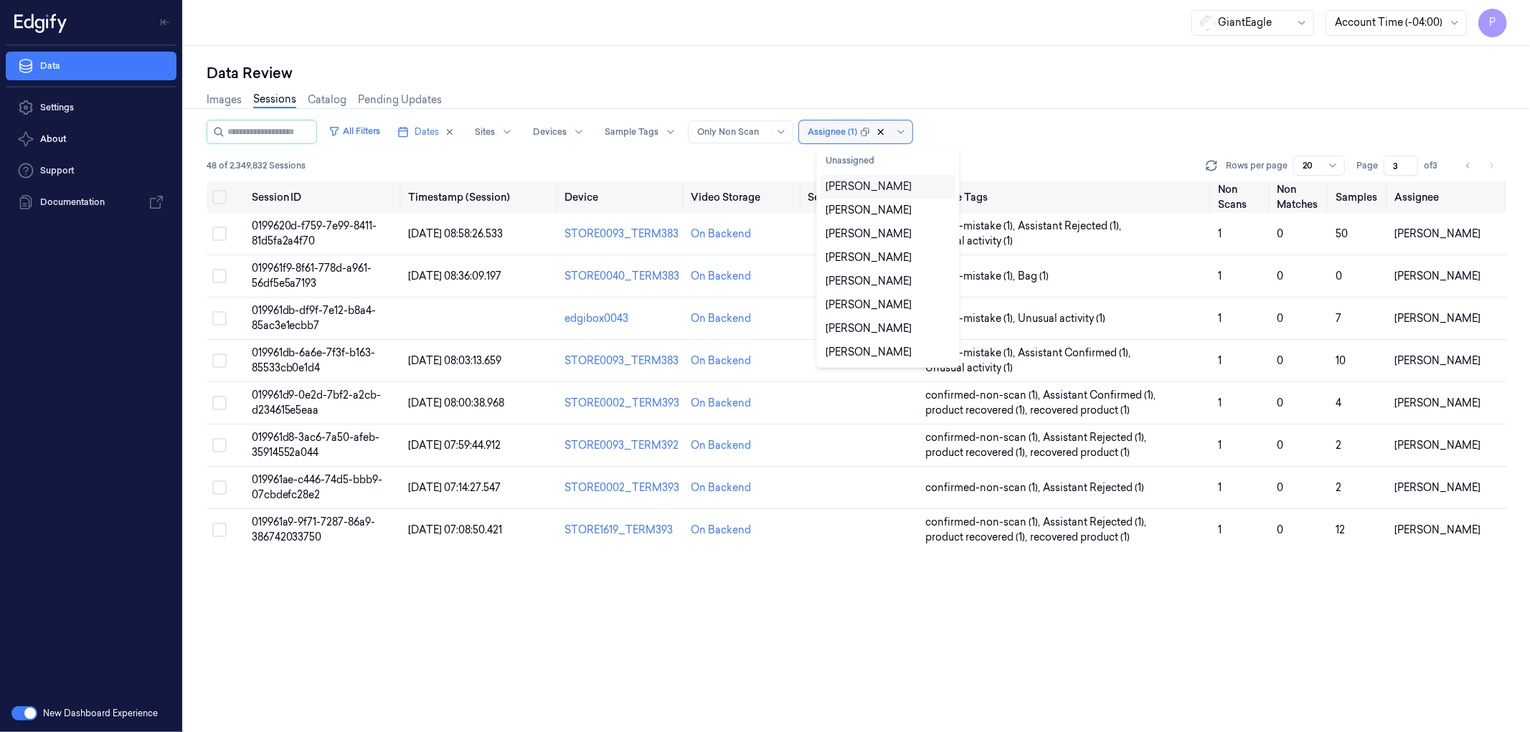
type input "1"
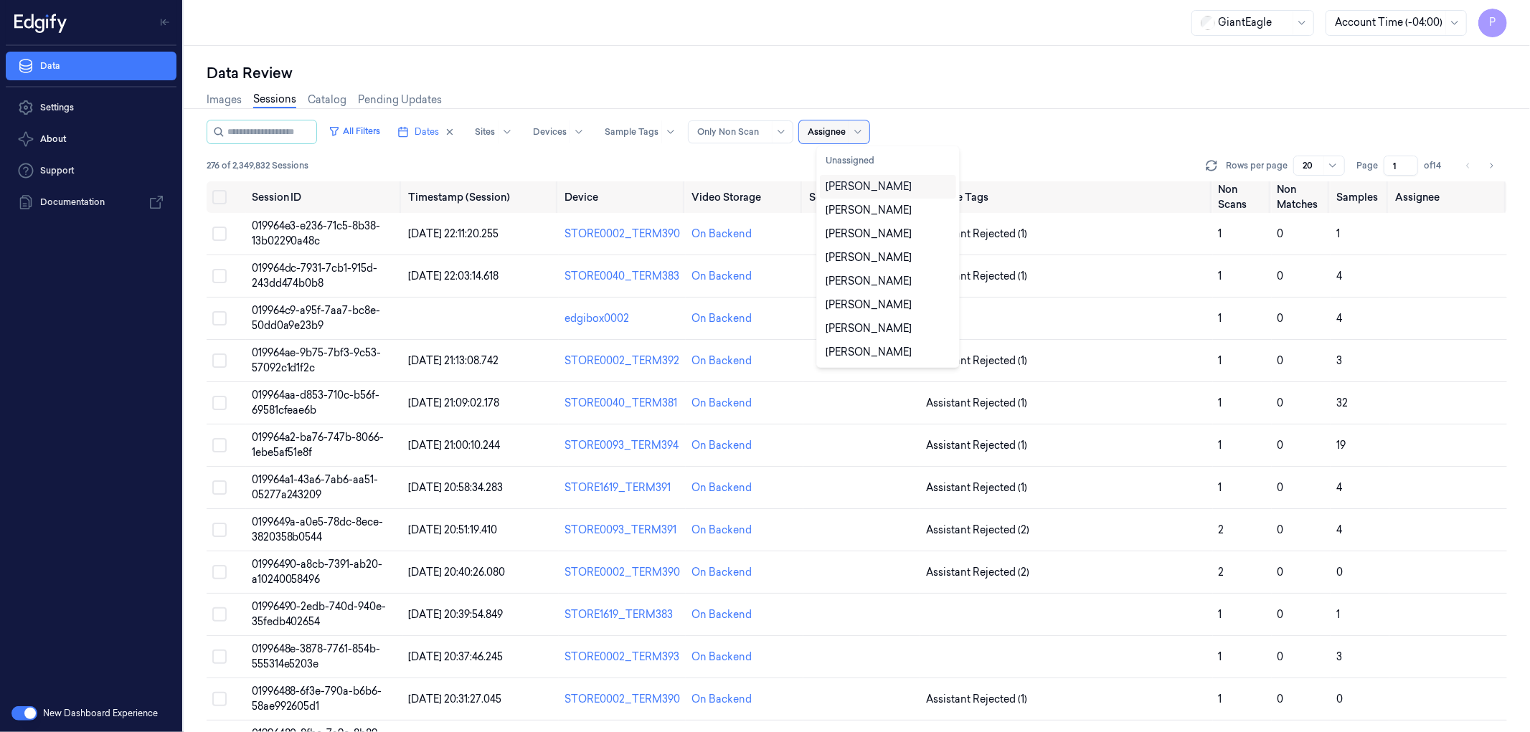
click at [840, 132] on div at bounding box center [827, 132] width 38 height 13
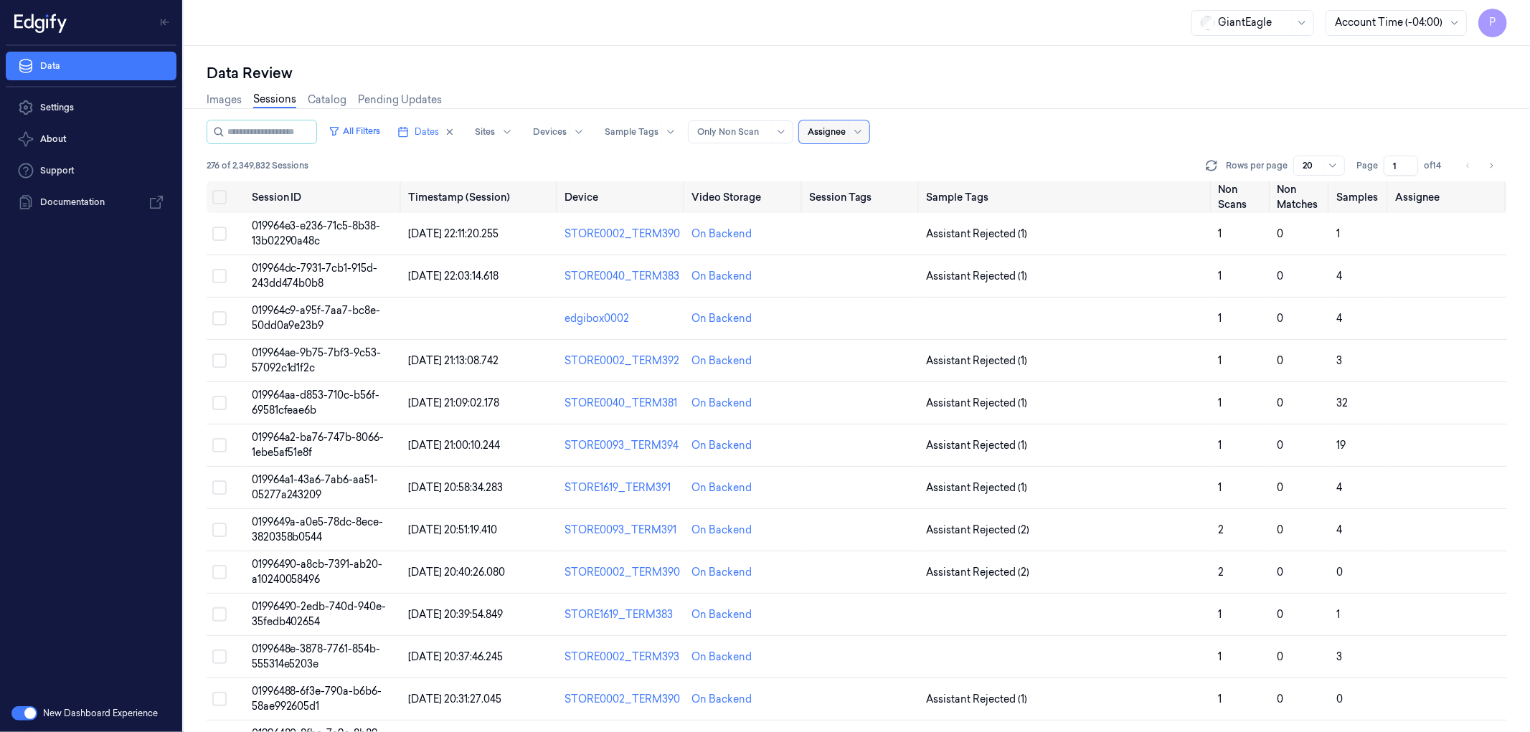
type input "t"
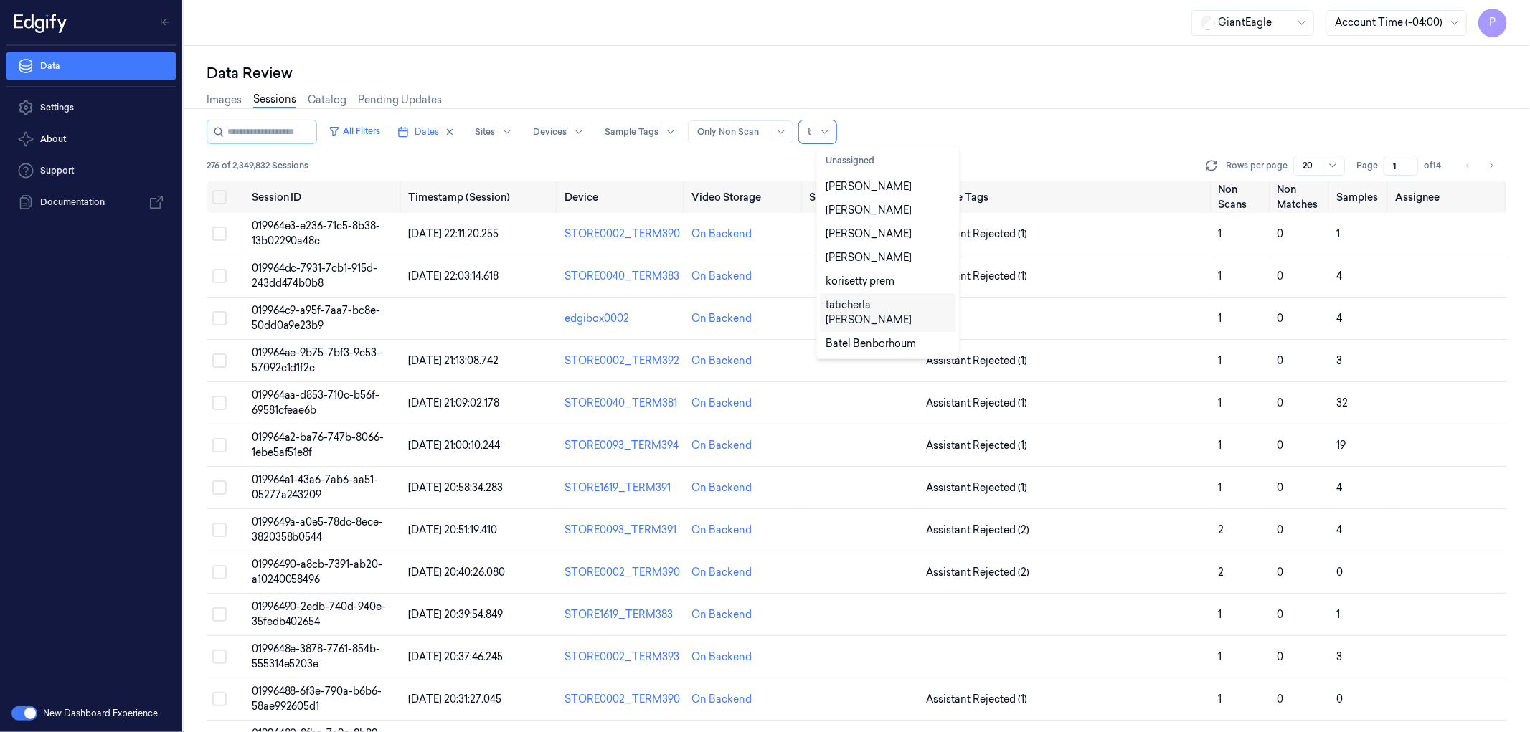
click at [872, 307] on div "taticherla [PERSON_NAME]" at bounding box center [888, 313] width 125 height 30
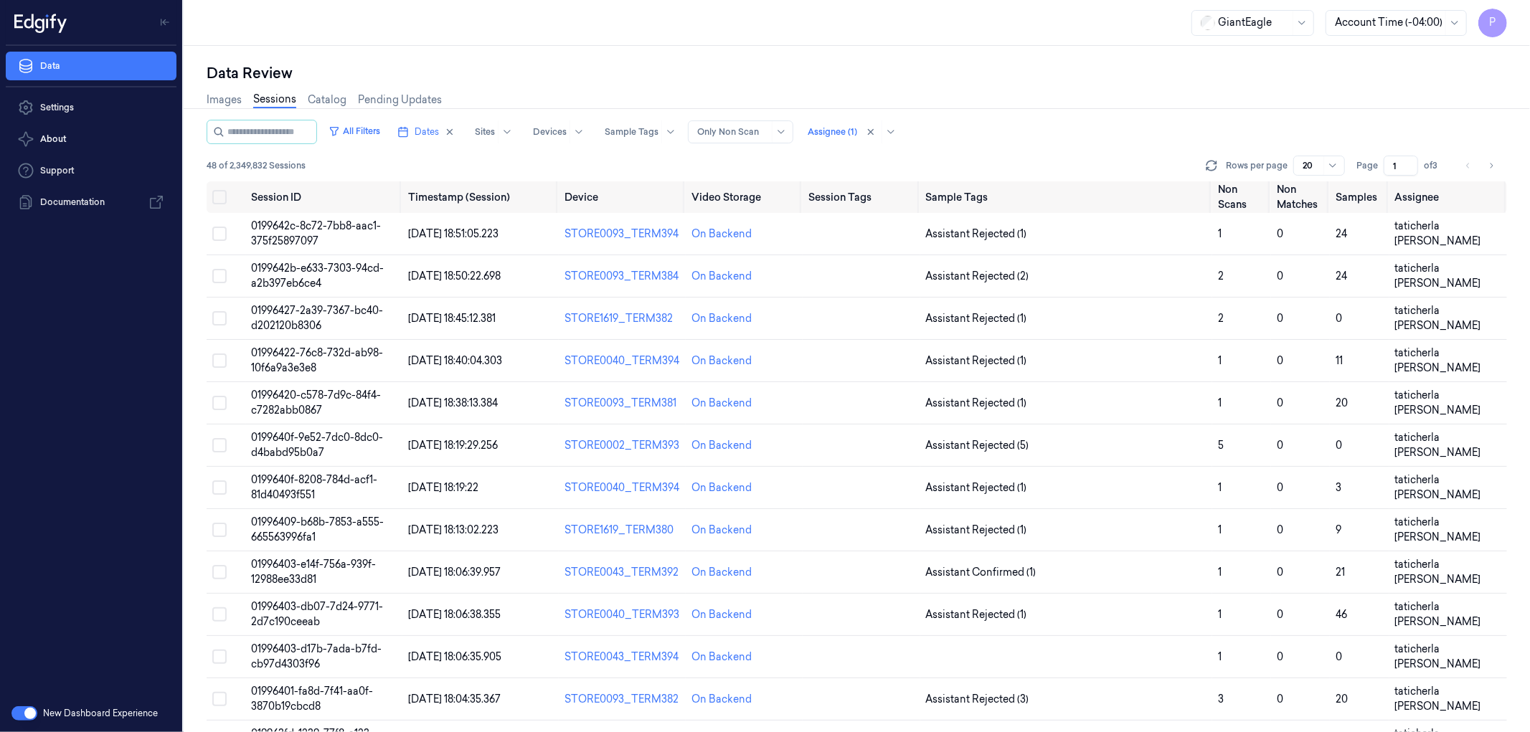
click at [1043, 97] on div "Images Sessions Catalog Pending Updates" at bounding box center [857, 101] width 1301 height 37
click at [1488, 169] on icon "Go to next page" at bounding box center [1491, 165] width 9 height 11
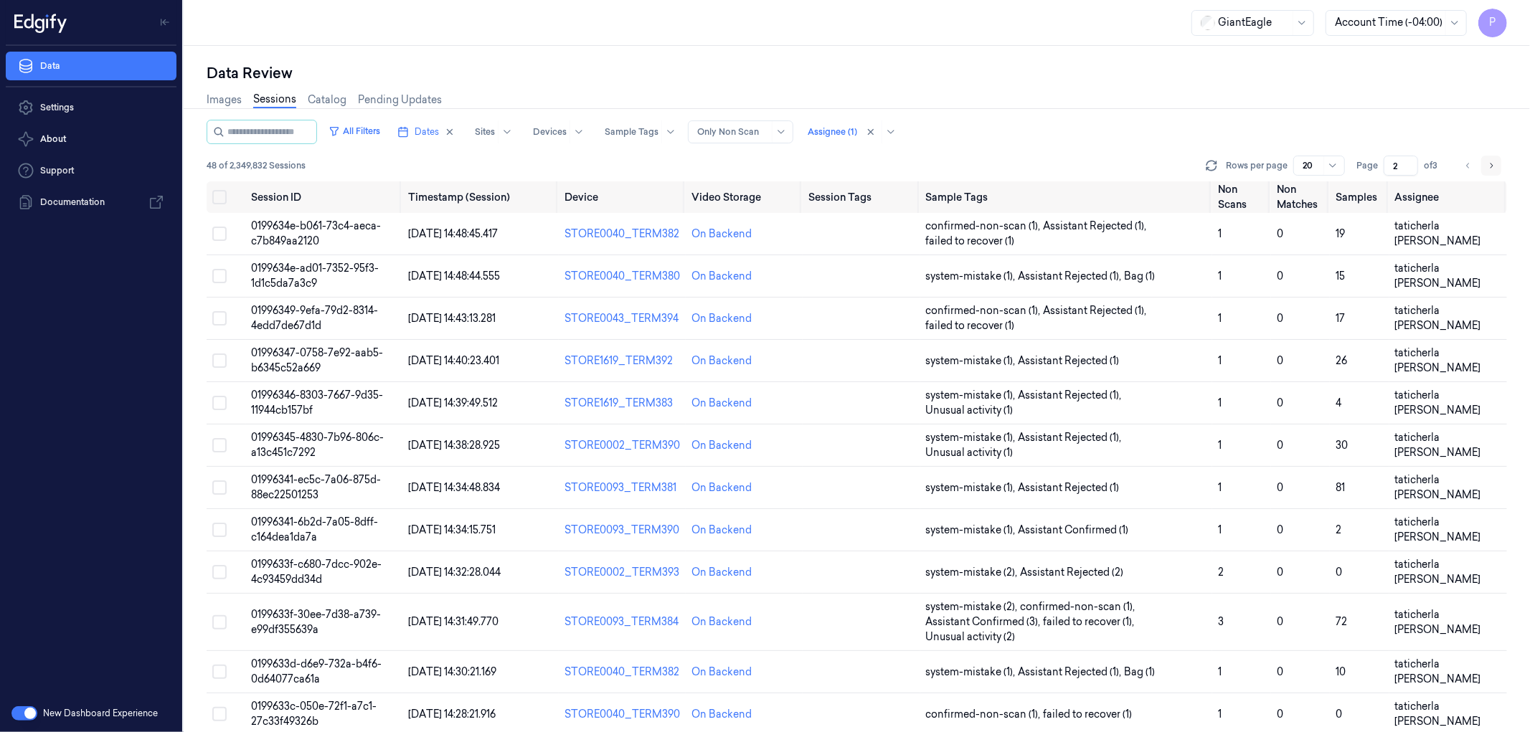
click at [1494, 160] on icon "Go to next page" at bounding box center [1491, 165] width 9 height 11
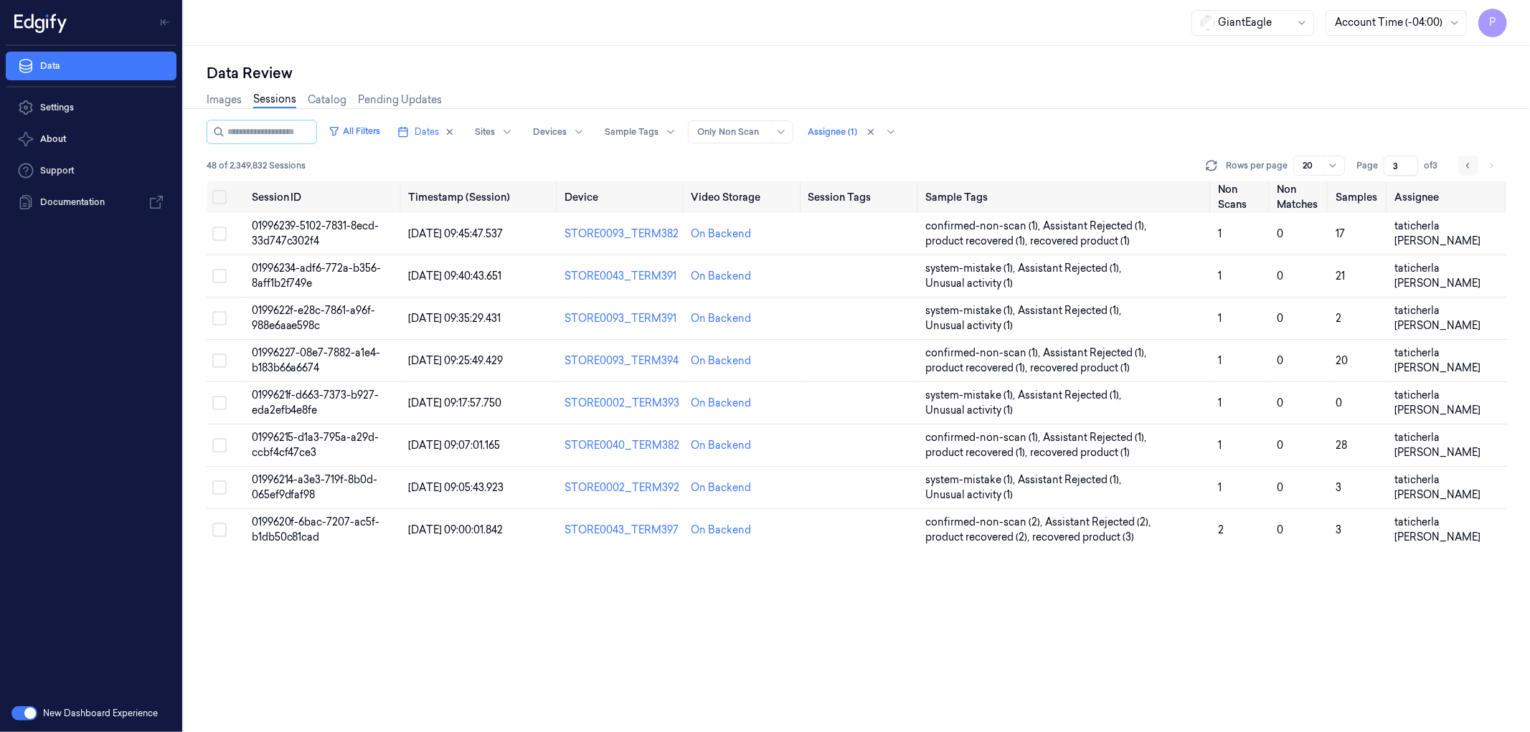
click at [1465, 166] on icon "Go to previous page" at bounding box center [1468, 165] width 9 height 11
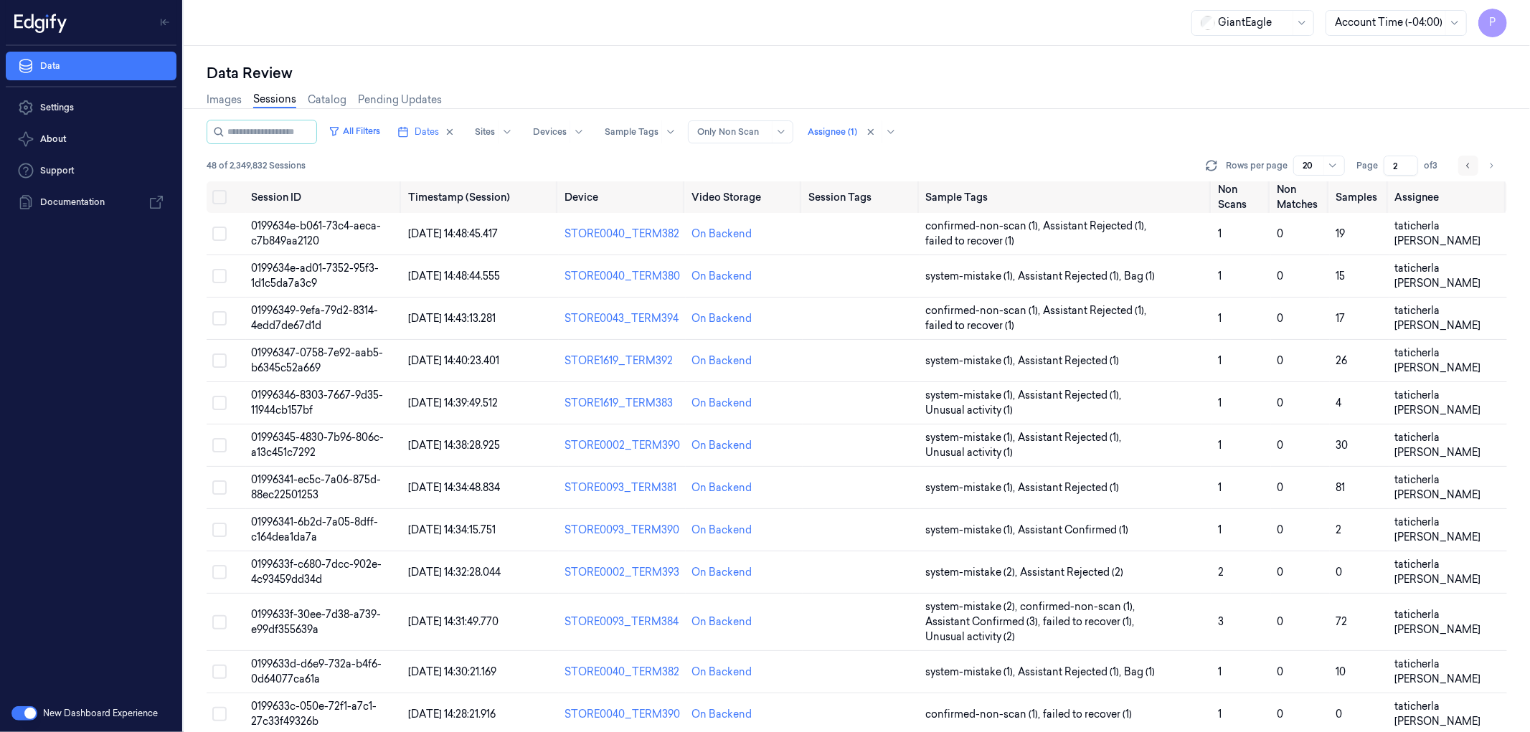
click at [1465, 166] on icon "Go to previous page" at bounding box center [1468, 165] width 9 height 11
type input "1"
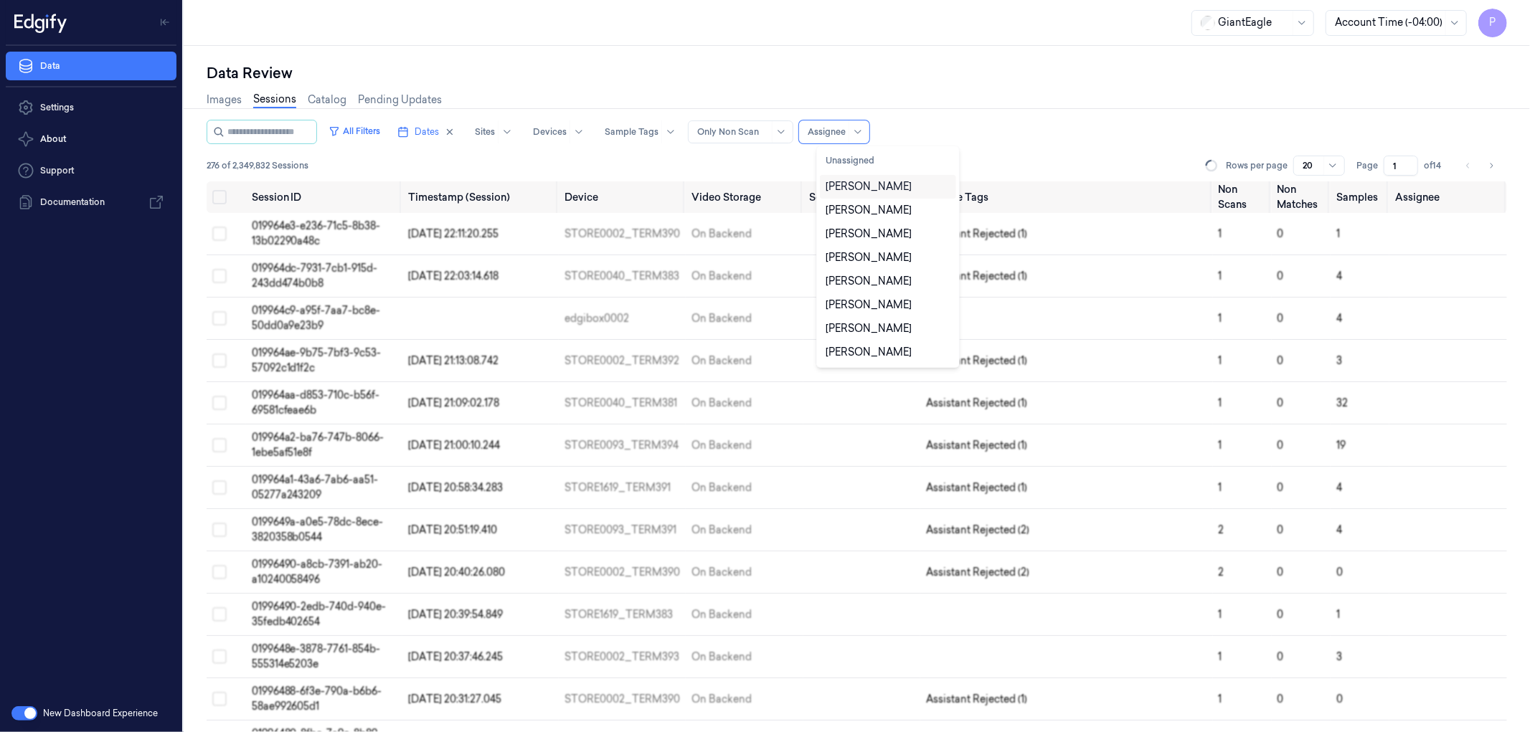
click at [843, 131] on div at bounding box center [827, 132] width 38 height 13
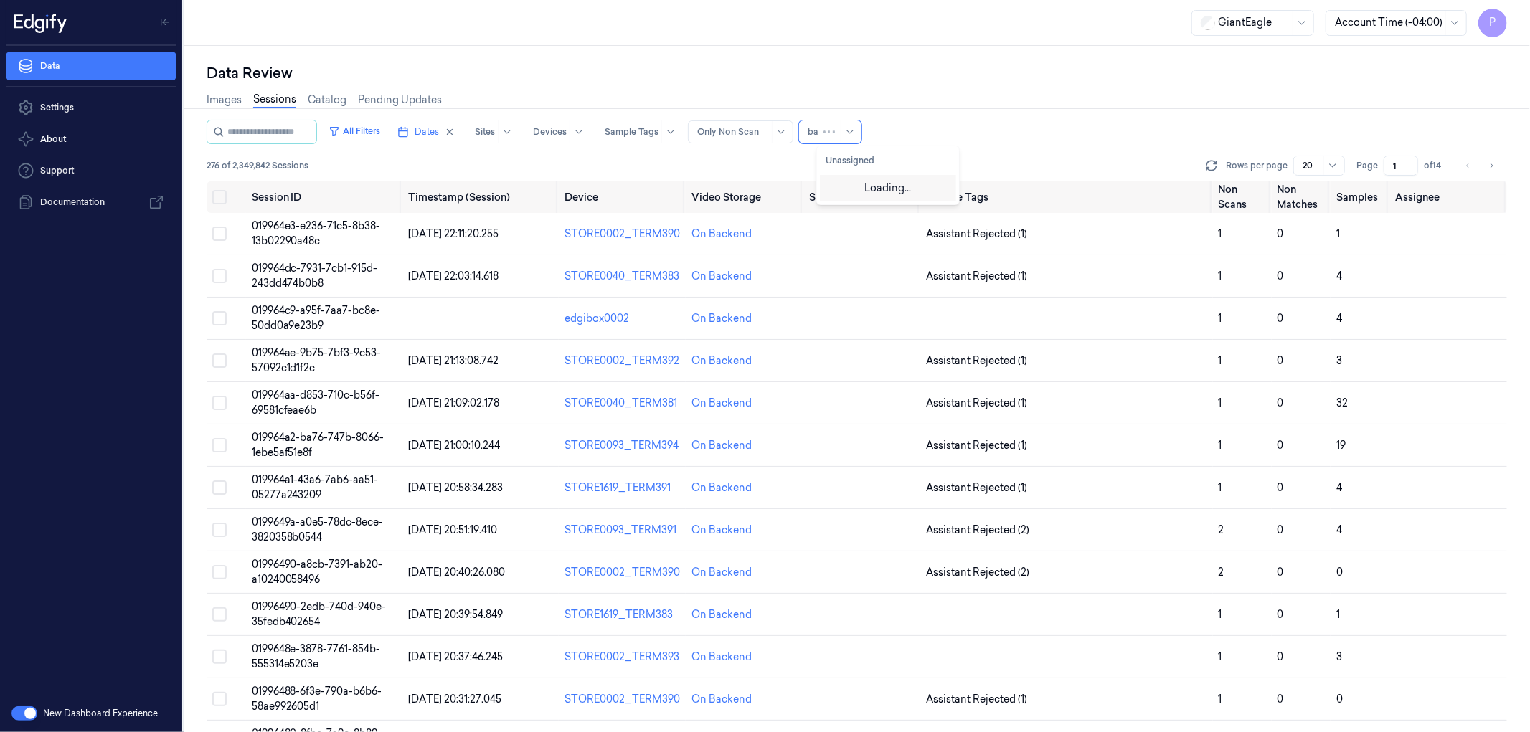
type input "b"
type input "com"
click at [854, 185] on div "compli balaji" at bounding box center [857, 186] width 62 height 15
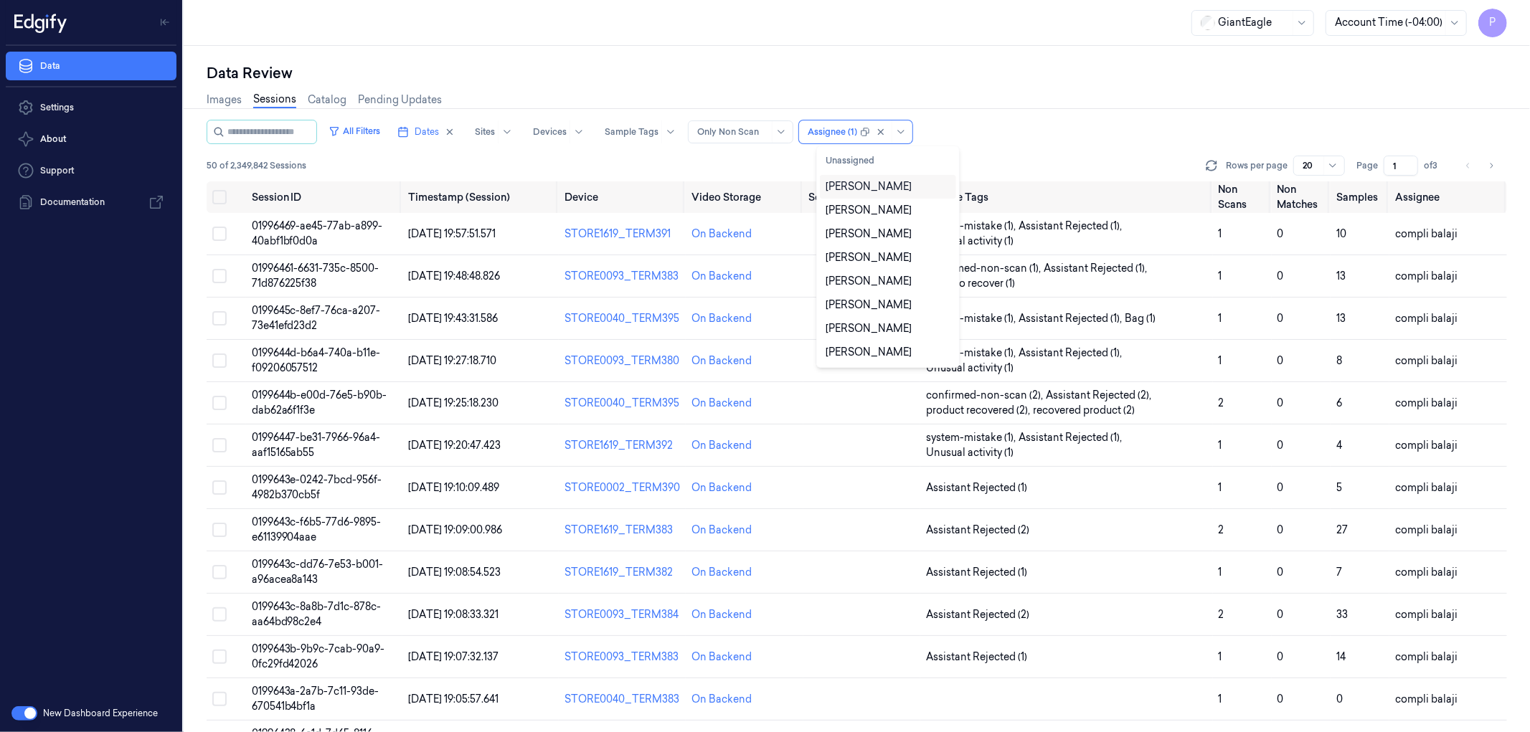
click at [1008, 103] on div "Images Sessions Catalog Pending Updates" at bounding box center [857, 101] width 1301 height 37
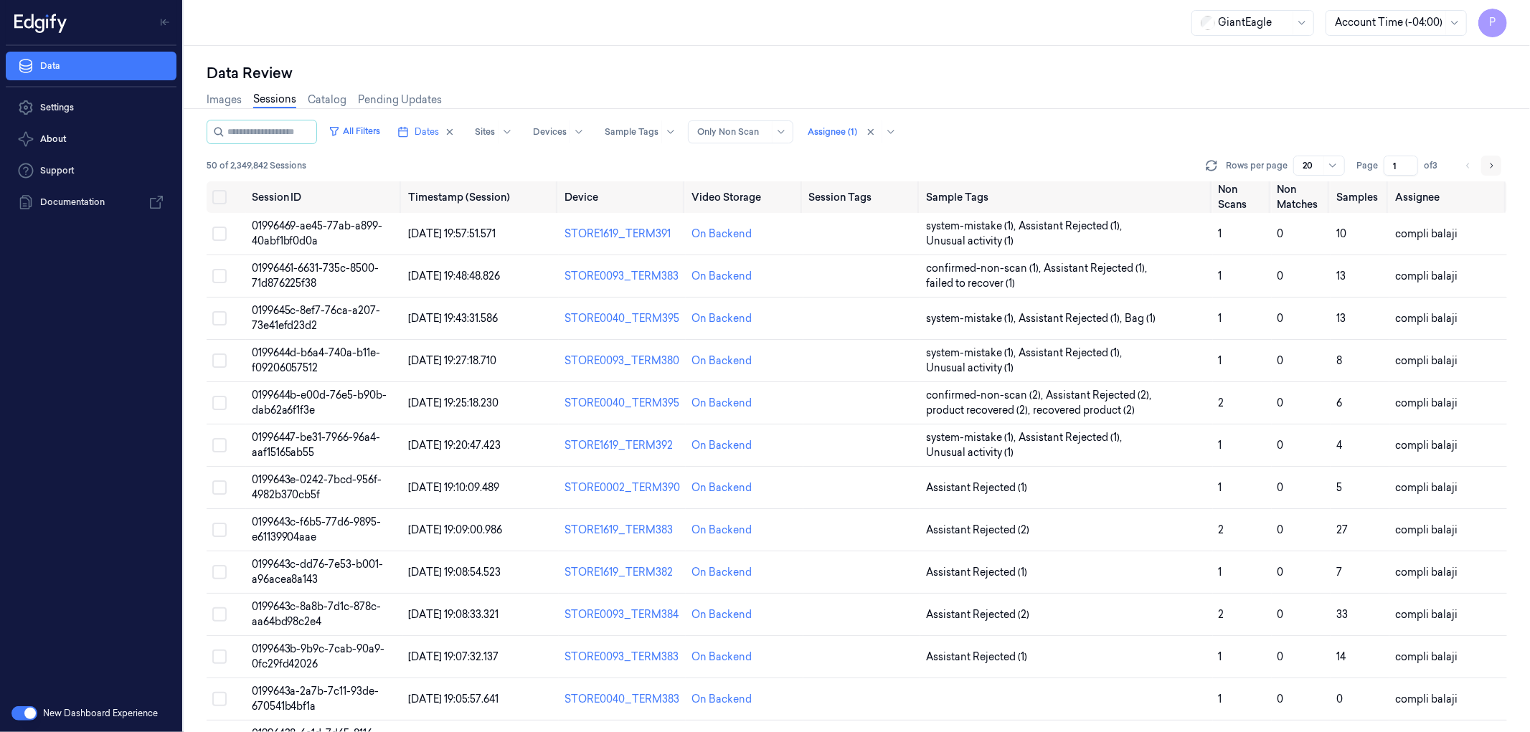
click at [1486, 160] on button "Go to next page" at bounding box center [1491, 166] width 20 height 20
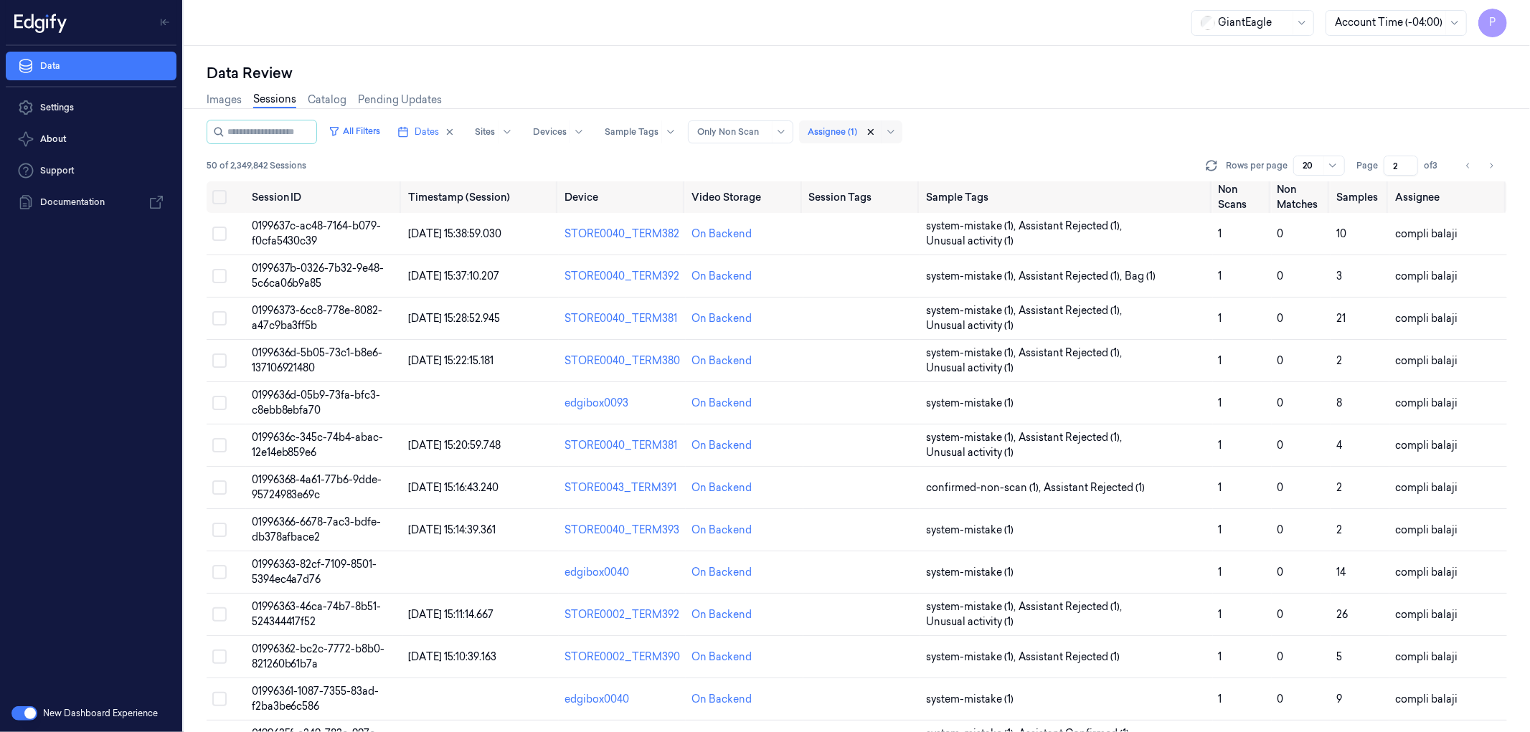
type input "1"
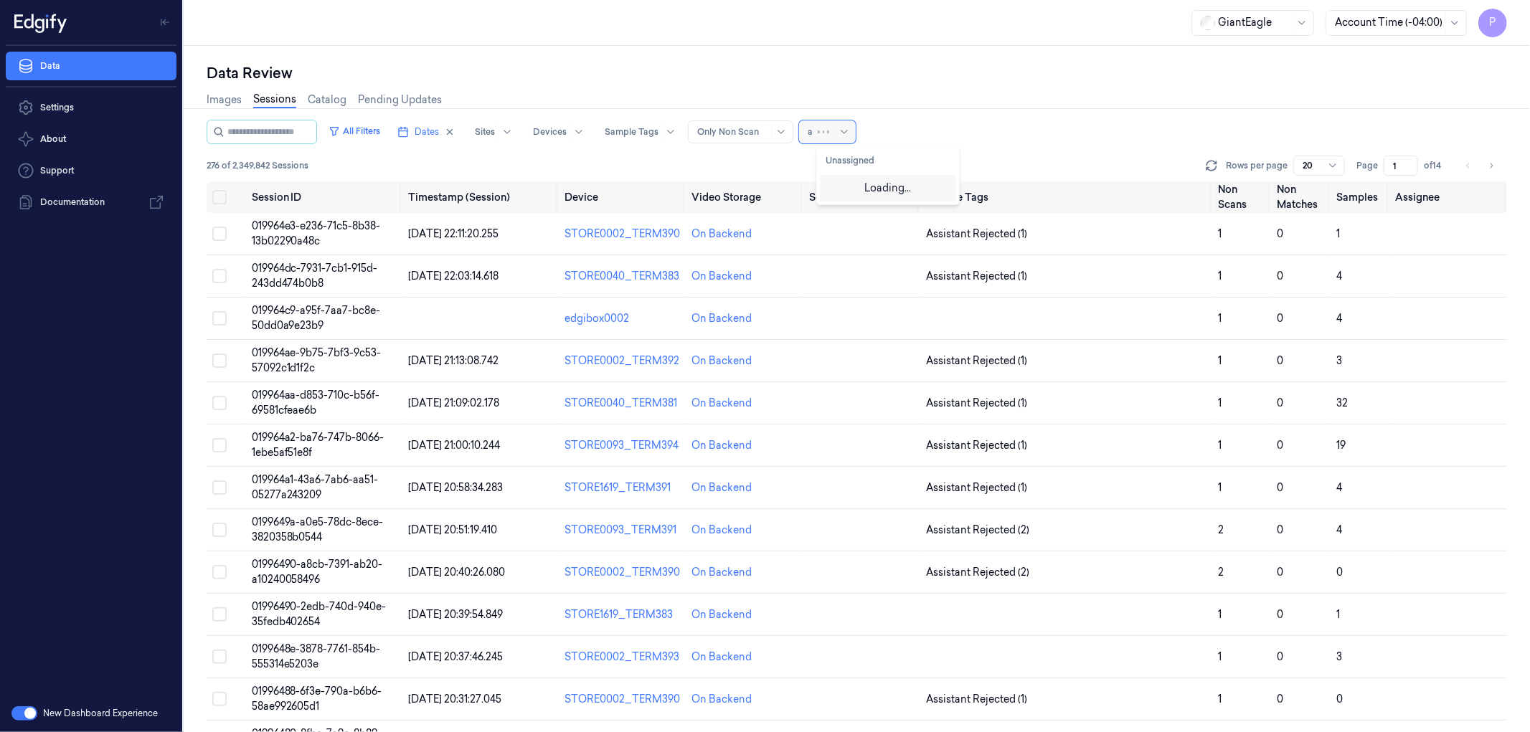
type input "ay"
click at [852, 183] on div "[PERSON_NAME]" at bounding box center [869, 186] width 86 height 15
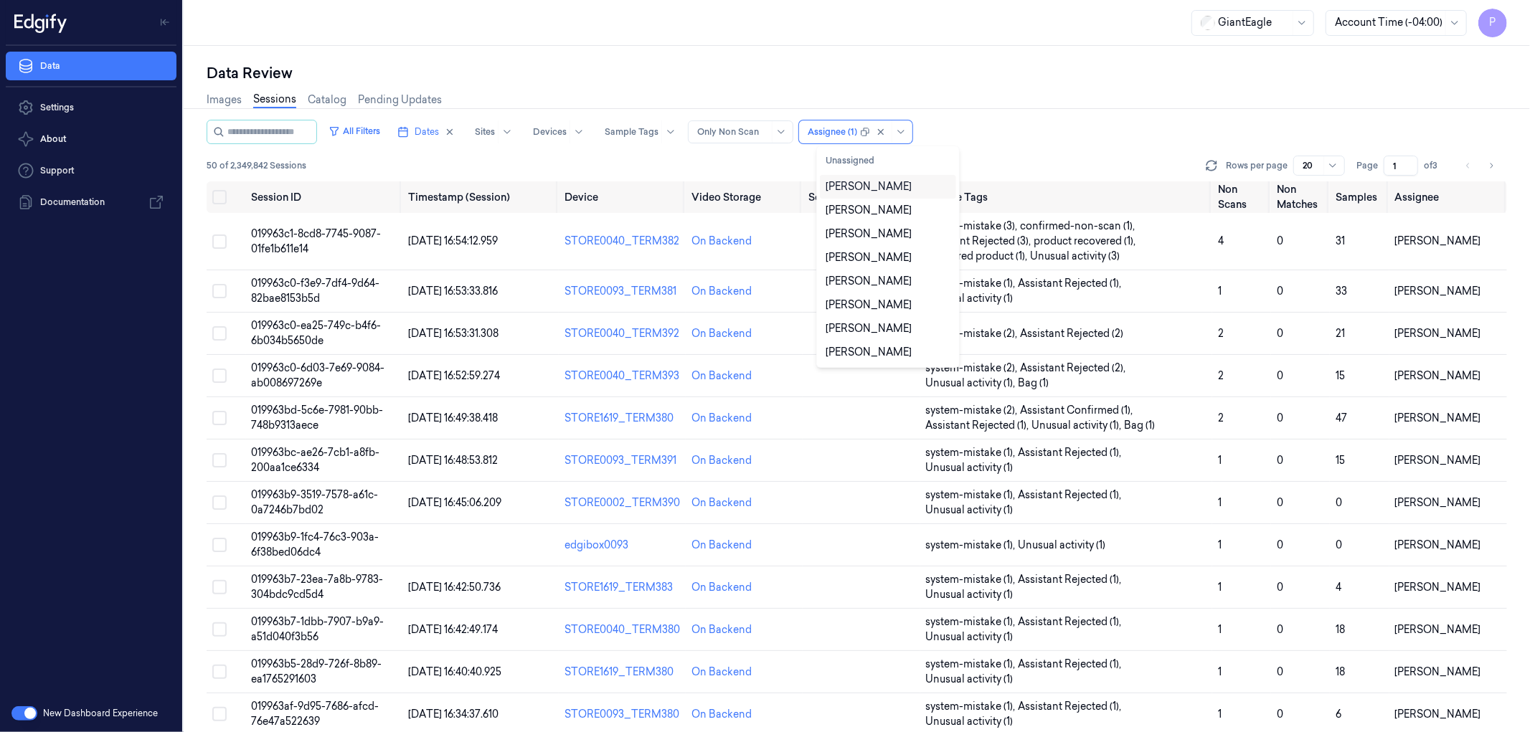
click at [1070, 141] on div "All Filters Dates Sites Devices Sample Tags Alert Type Only Non Scan option [PE…" at bounding box center [857, 132] width 1301 height 24
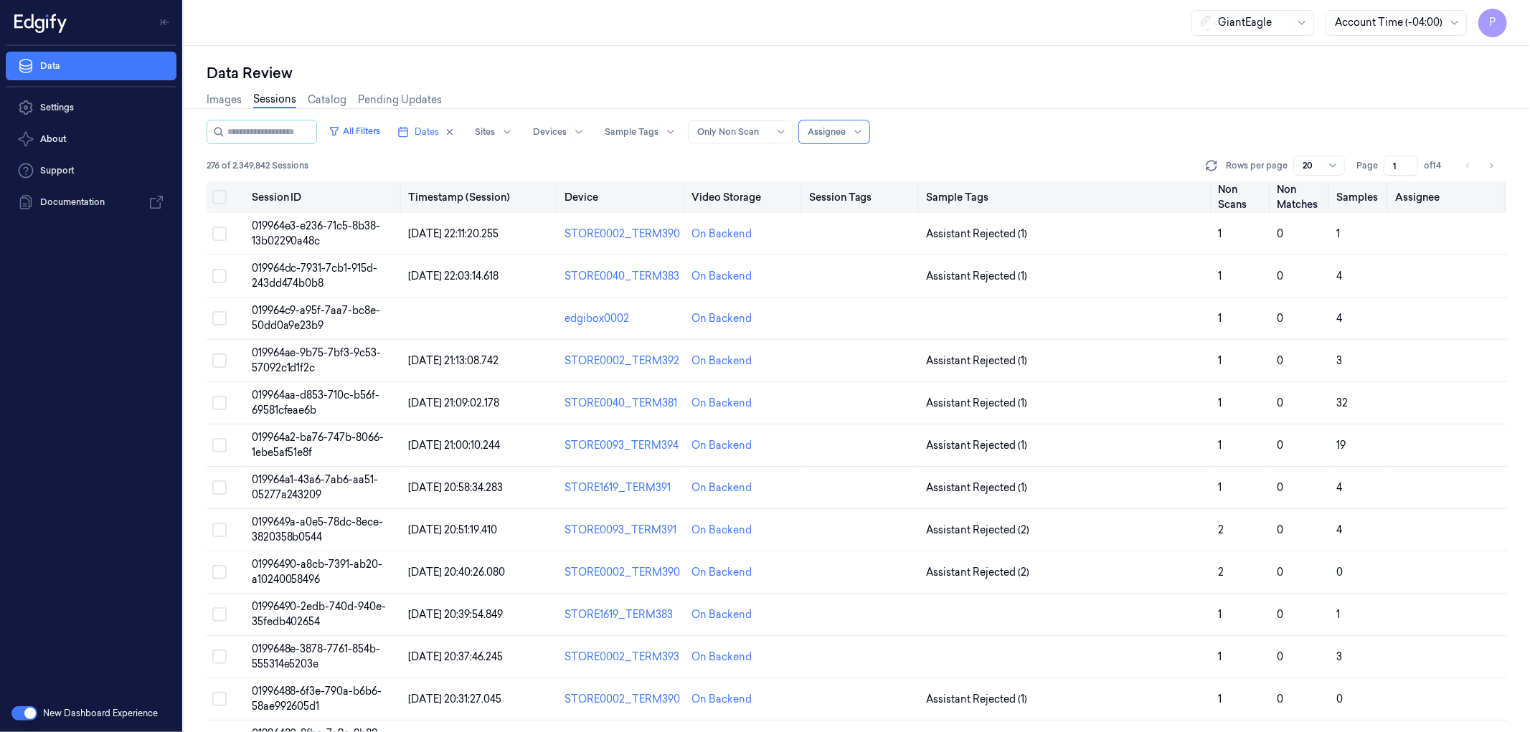
click at [215, 197] on button "Select all" at bounding box center [219, 197] width 14 height 14
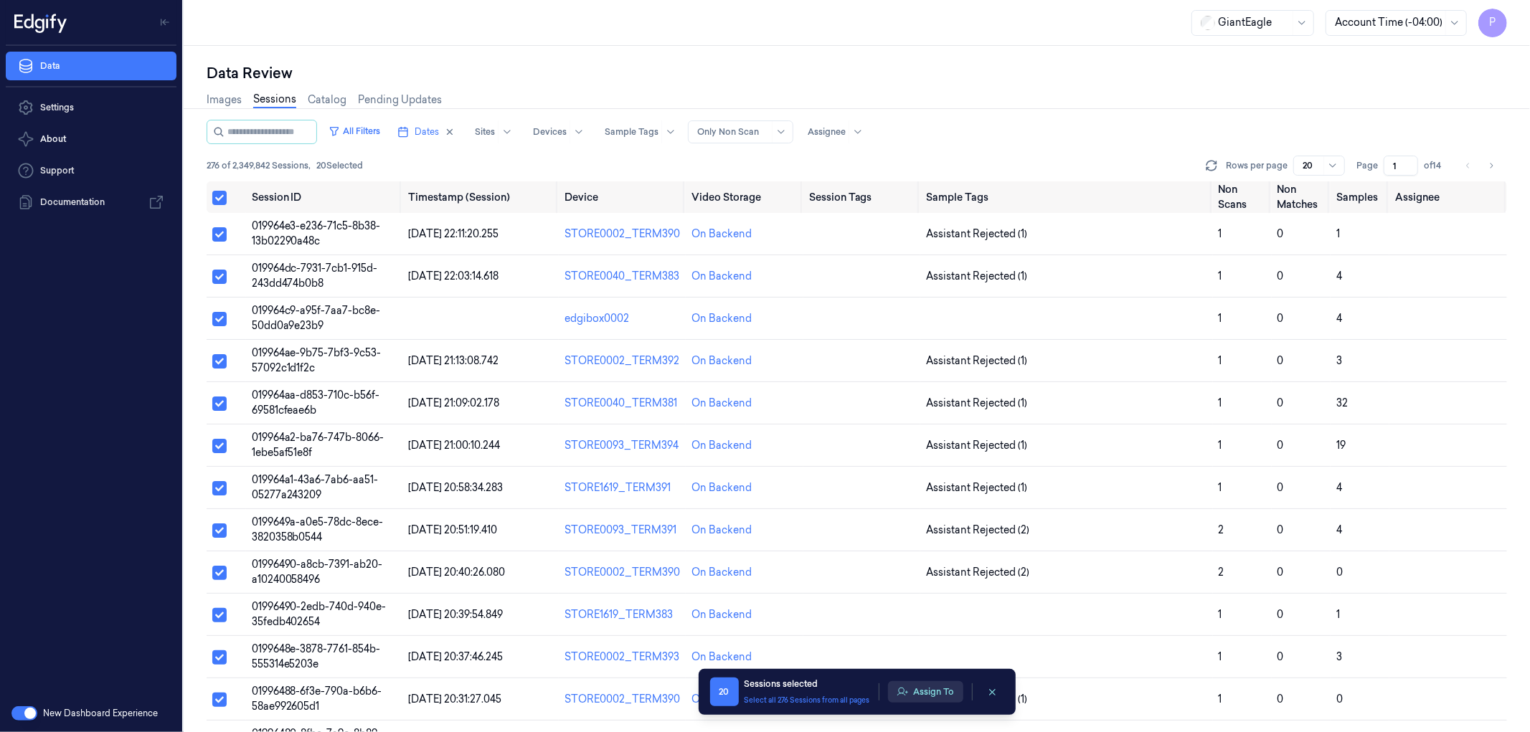
click at [931, 691] on button "Assign To" at bounding box center [925, 692] width 75 height 22
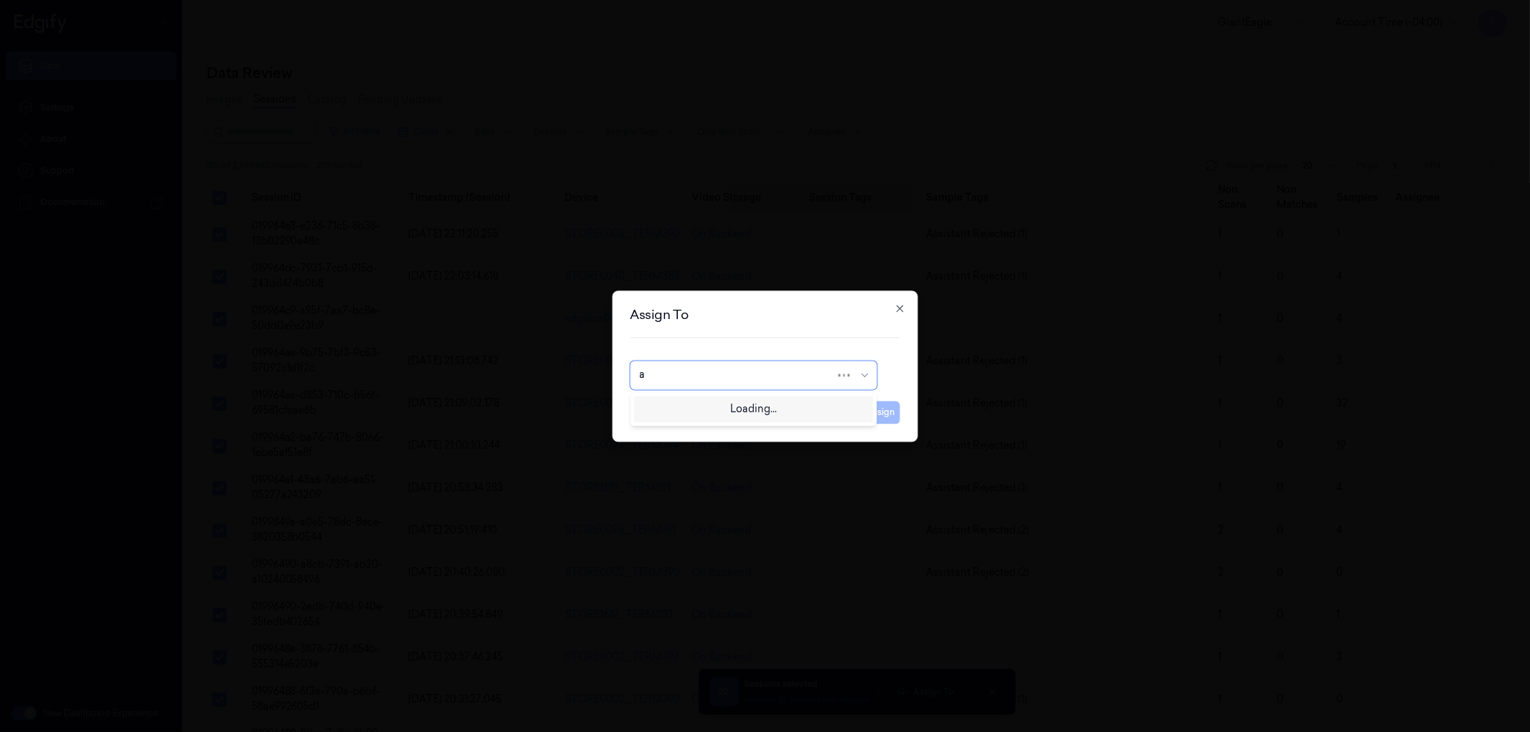
type input "ay"
click at [757, 410] on div "[PERSON_NAME]" at bounding box center [753, 407] width 228 height 15
click at [872, 418] on button "Assign" at bounding box center [880, 412] width 39 height 23
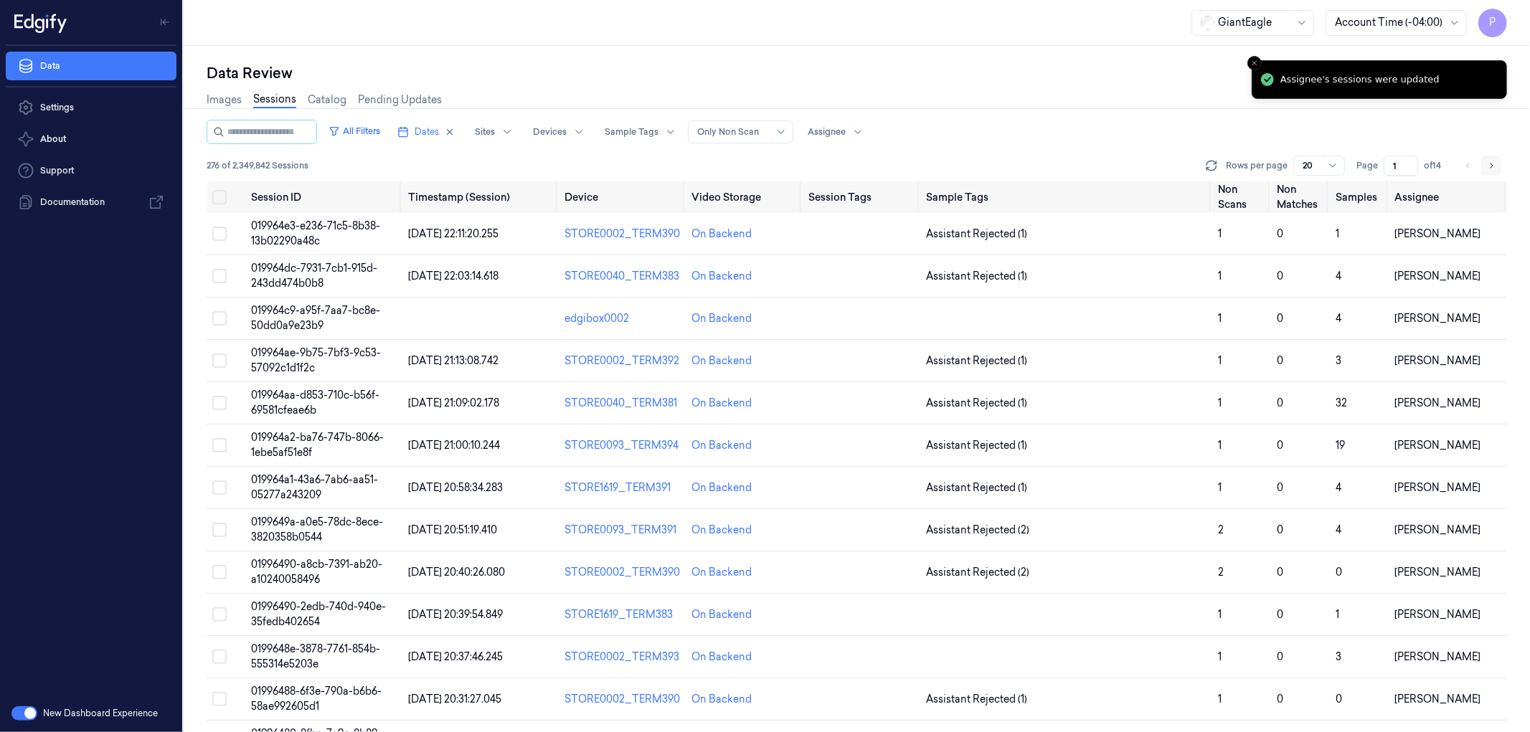
click at [1490, 156] on button "Go to next page" at bounding box center [1491, 166] width 20 height 20
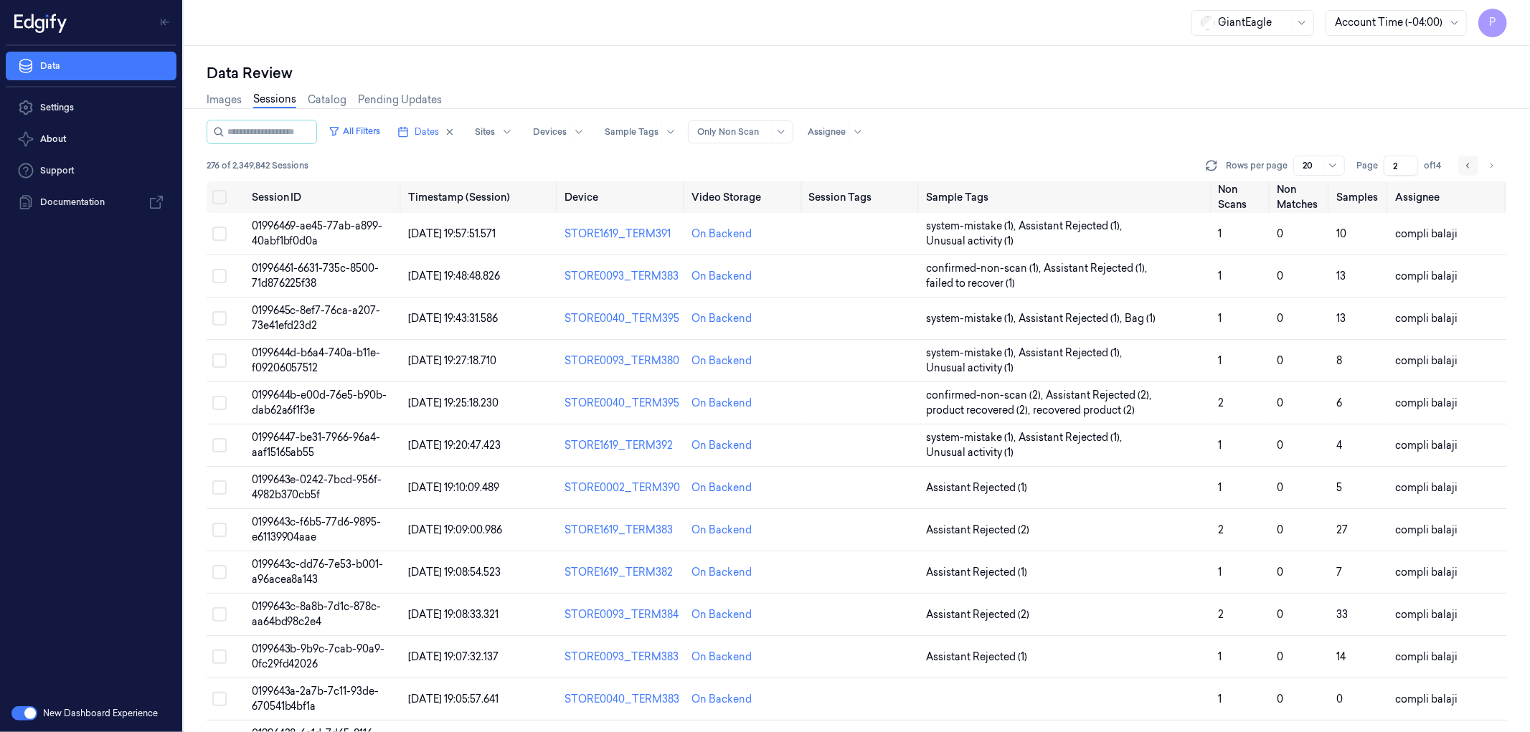
click at [1471, 166] on icon "Go to previous page" at bounding box center [1468, 165] width 9 height 11
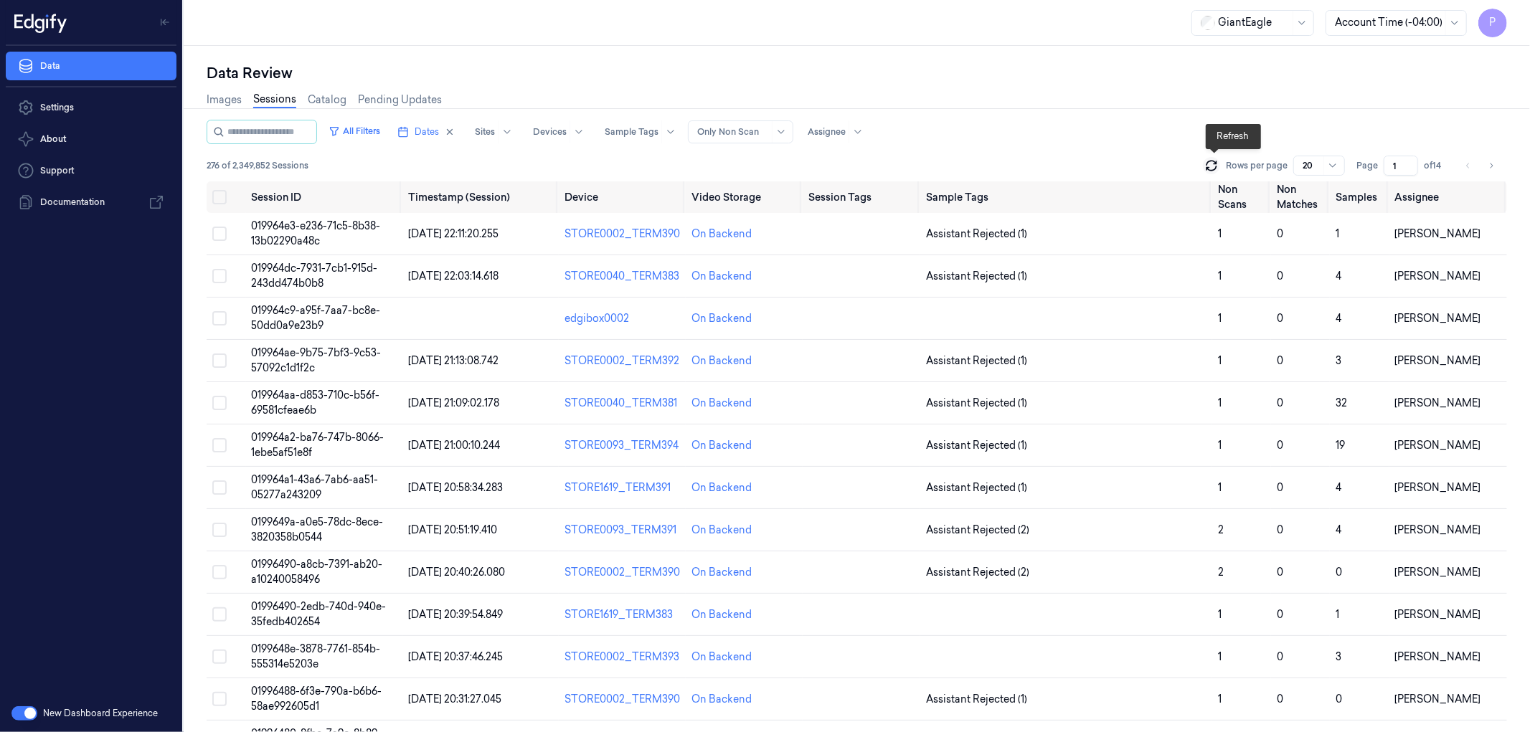
click at [1209, 166] on icon at bounding box center [1211, 166] width 14 height 14
click at [1494, 163] on icon "Go to next page" at bounding box center [1491, 165] width 9 height 11
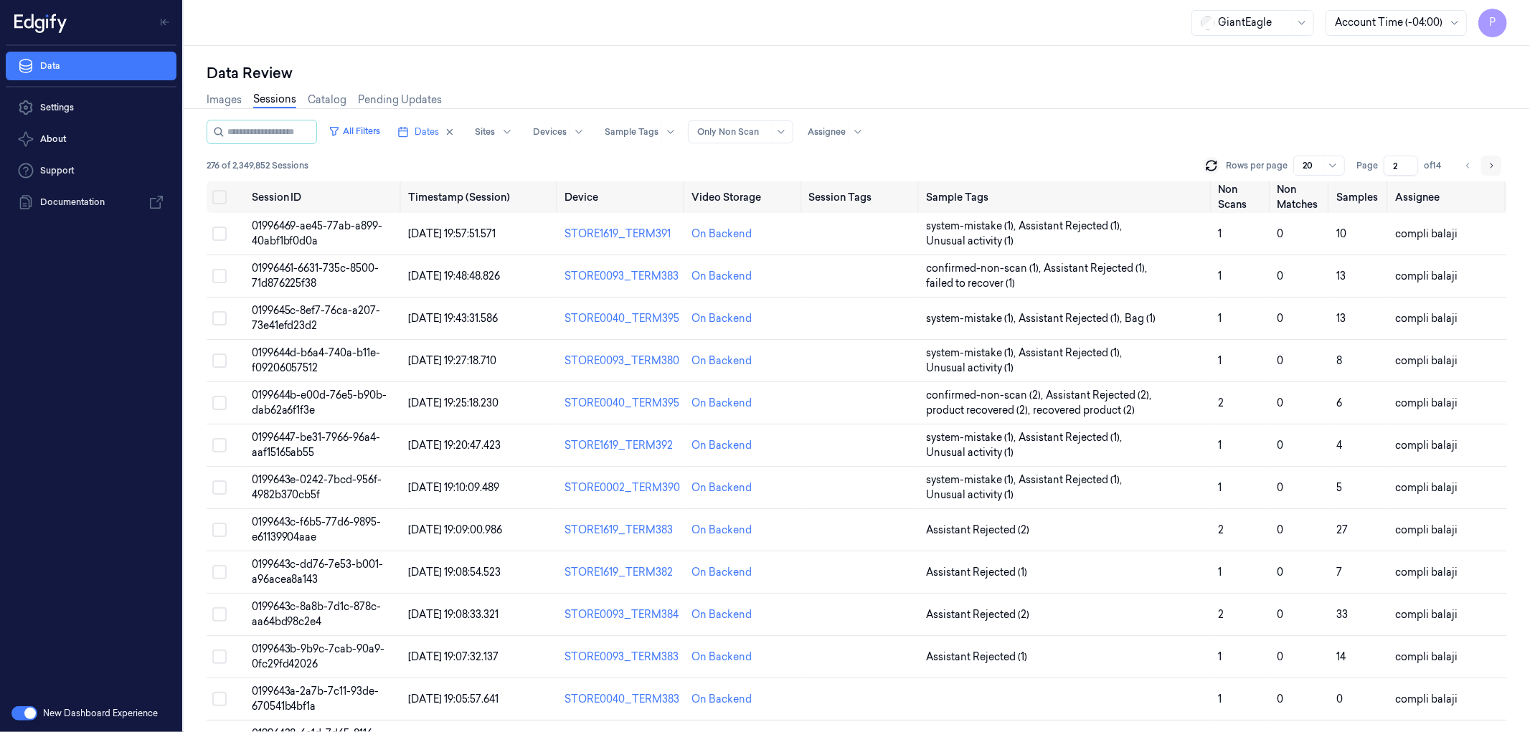
click at [1494, 163] on icon "Go to next page" at bounding box center [1491, 165] width 9 height 11
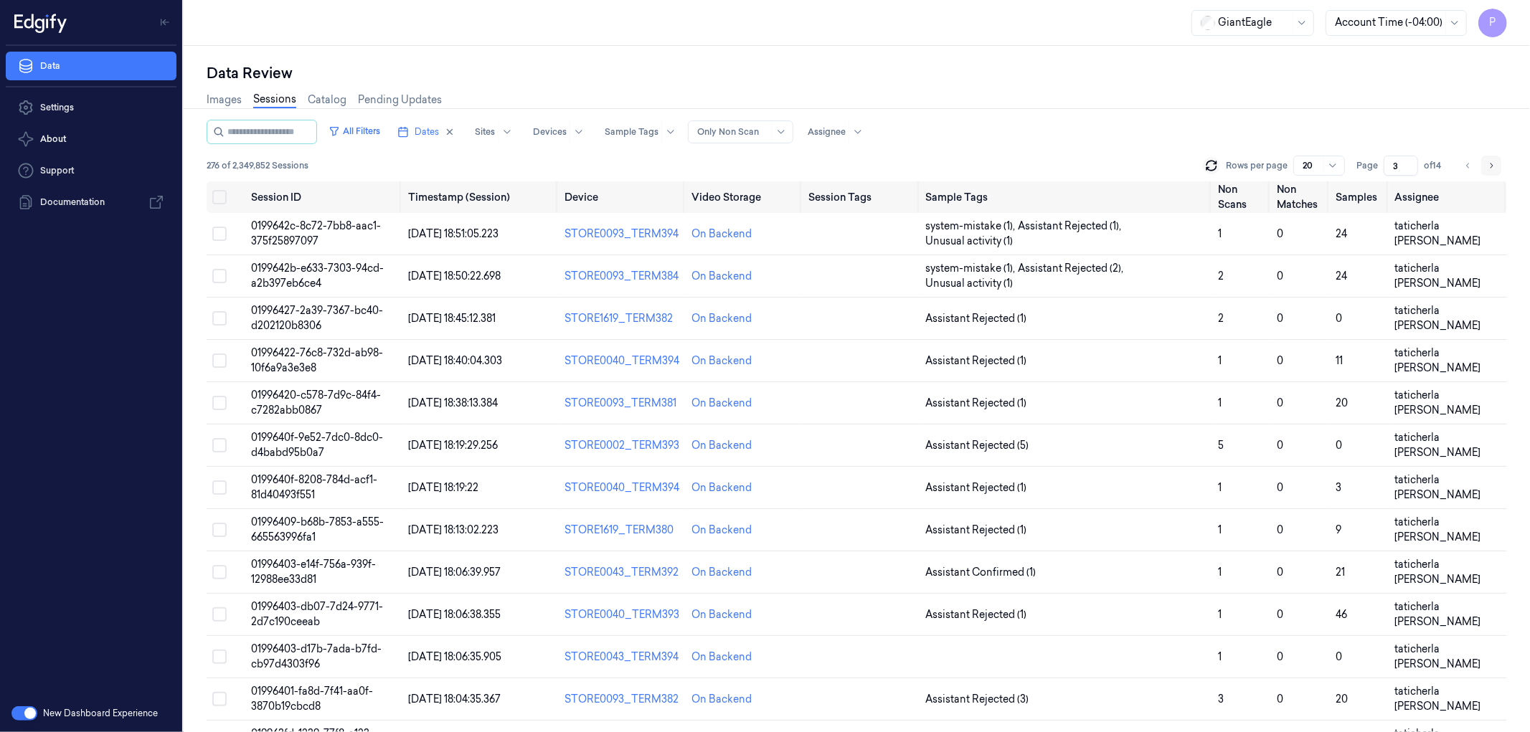
click at [1494, 163] on icon "Go to next page" at bounding box center [1491, 165] width 9 height 11
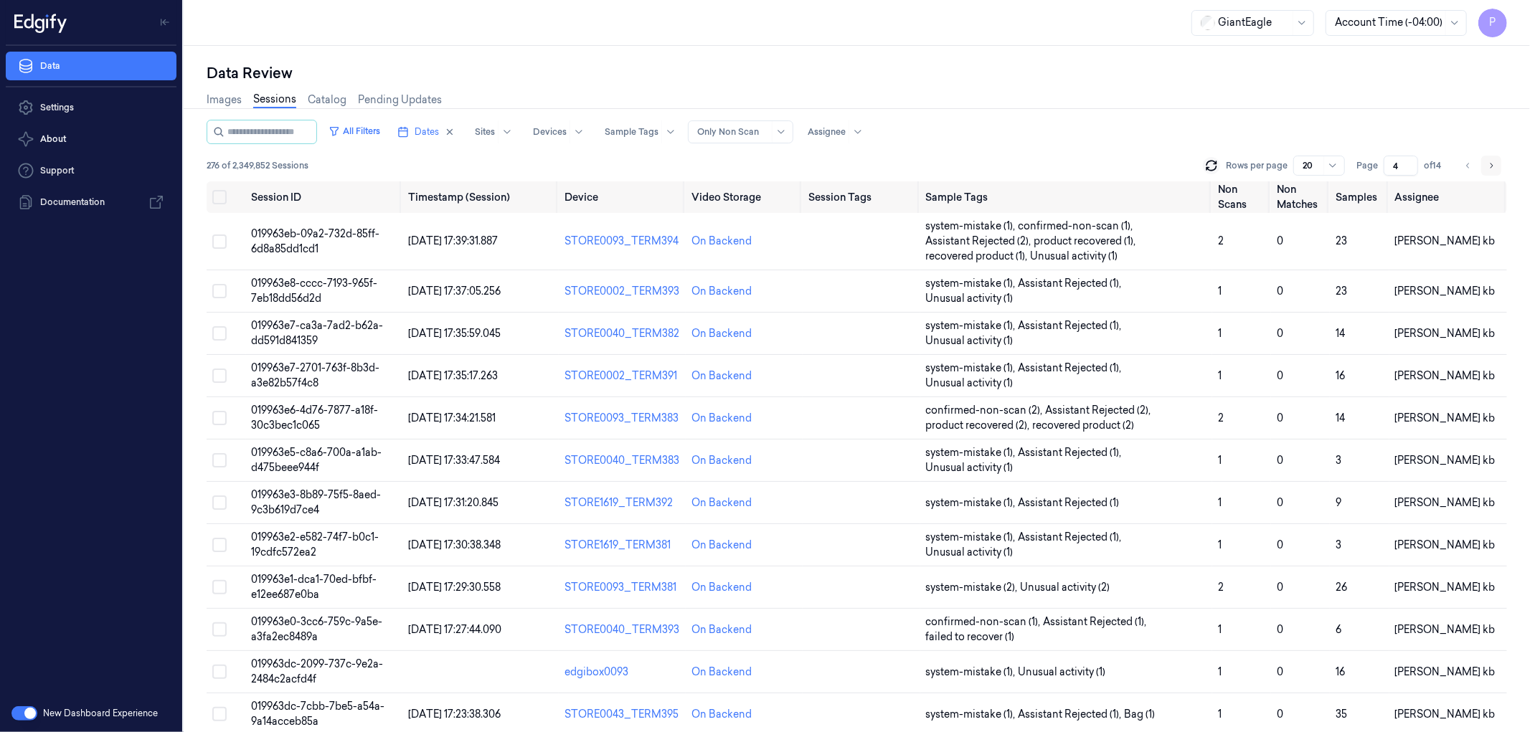
click at [1496, 163] on button "Go to next page" at bounding box center [1491, 166] width 20 height 20
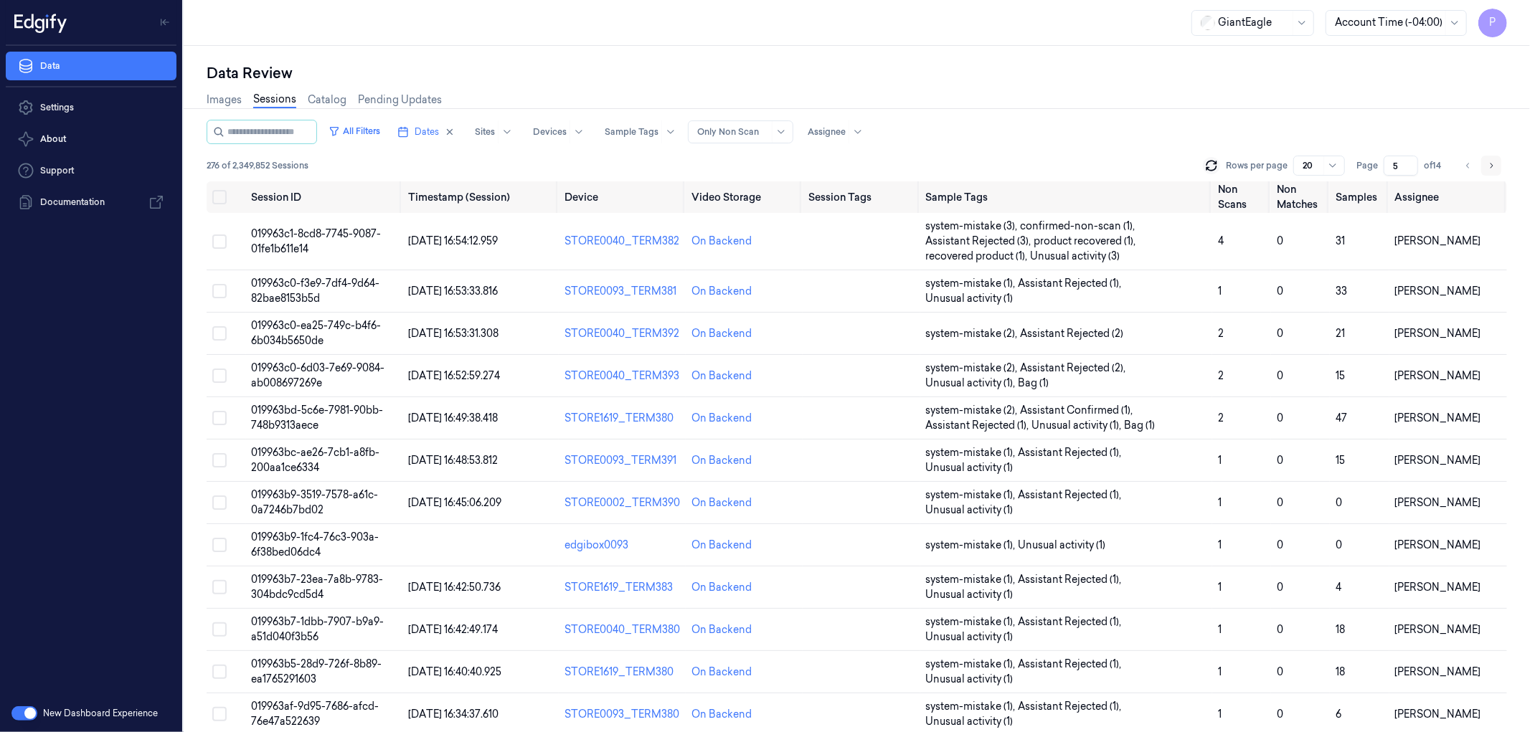
click at [1494, 161] on icon "Go to next page" at bounding box center [1491, 165] width 9 height 11
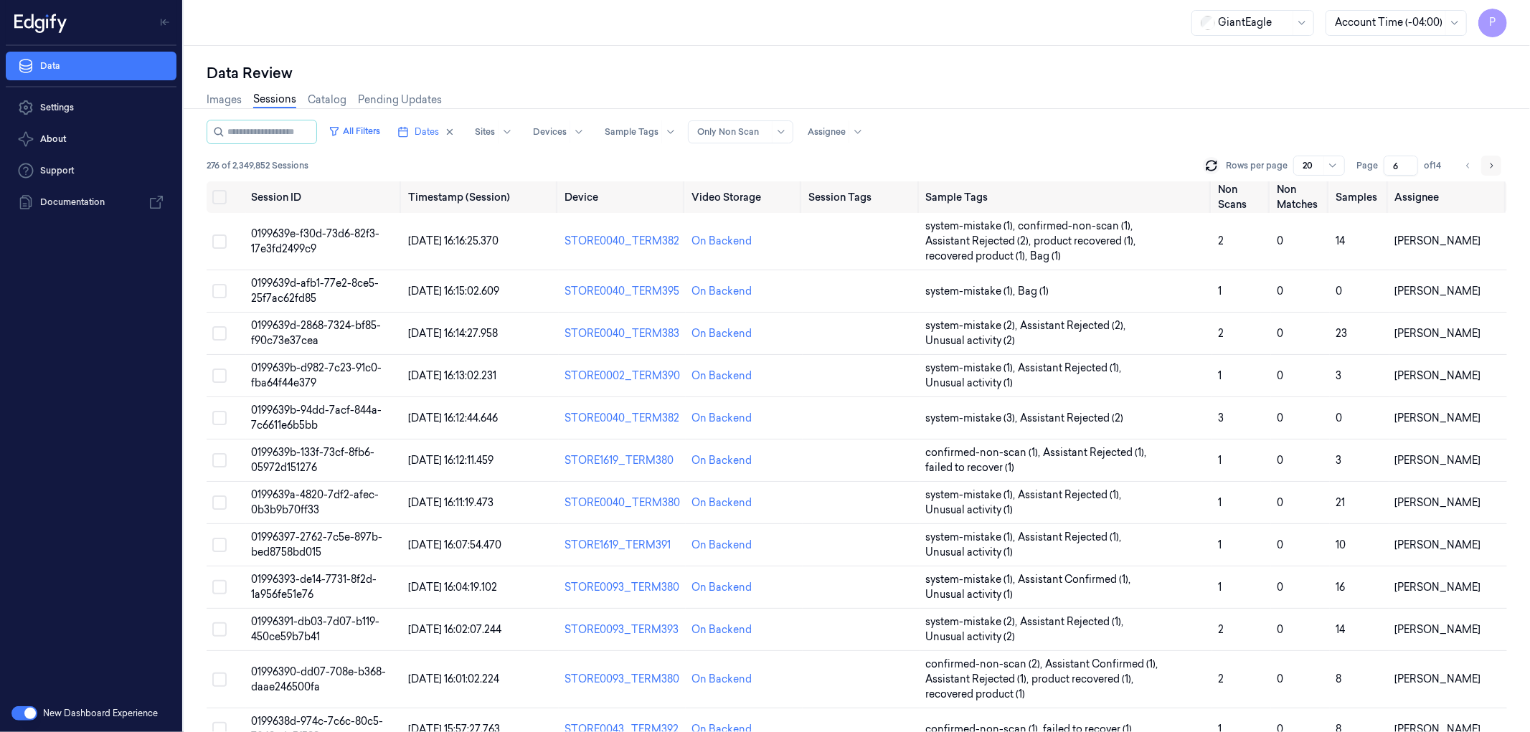
click at [1487, 162] on icon "Go to next page" at bounding box center [1491, 165] width 9 height 11
type input "7"
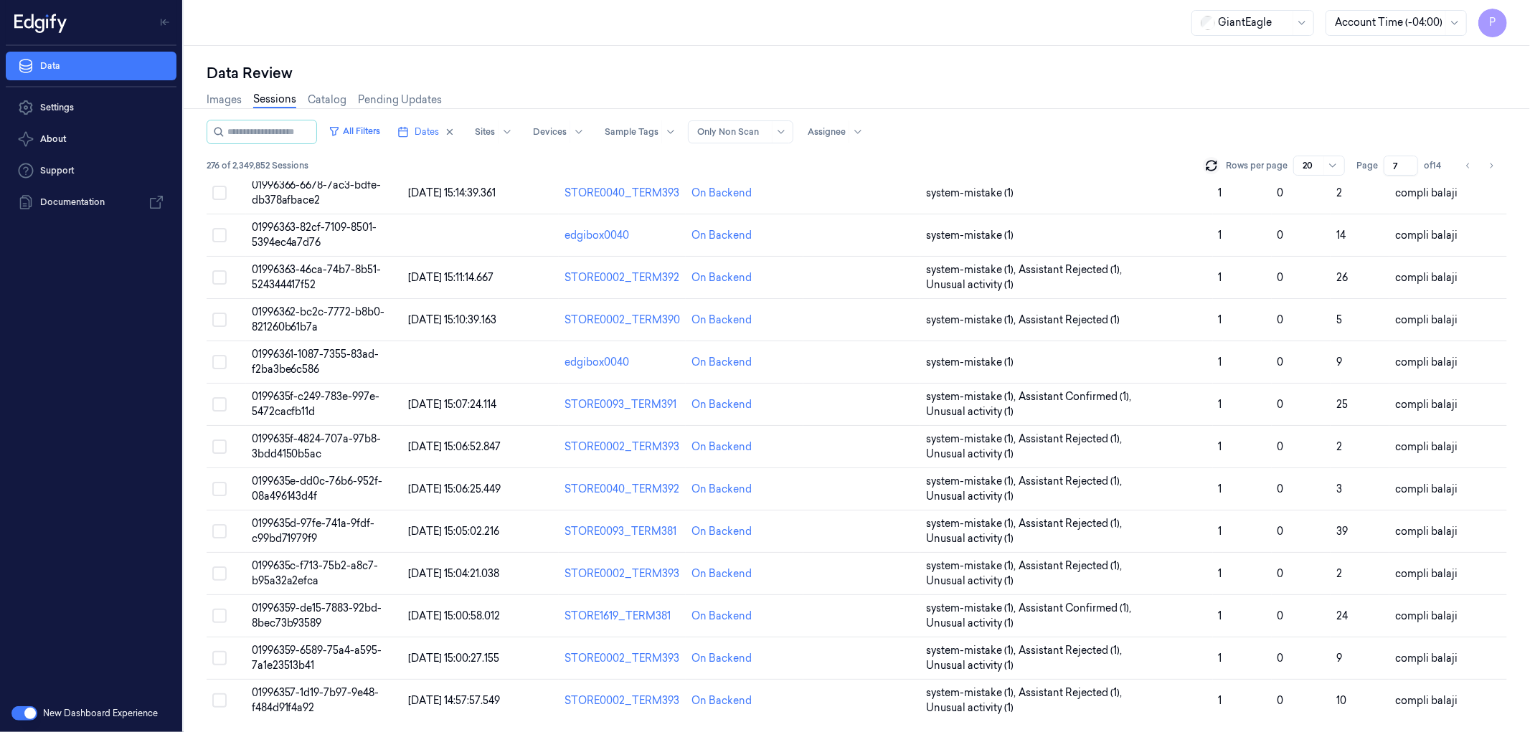
scroll to position [338, 0]
click at [307, 392] on span "0199635f-c249-783e-997e-5472cacfb11d" at bounding box center [316, 404] width 128 height 28
click at [306, 443] on div "Data Review Images Sessions Catalog Pending Updates All Filters Dates Sites Dev…" at bounding box center [857, 389] width 1346 height 687
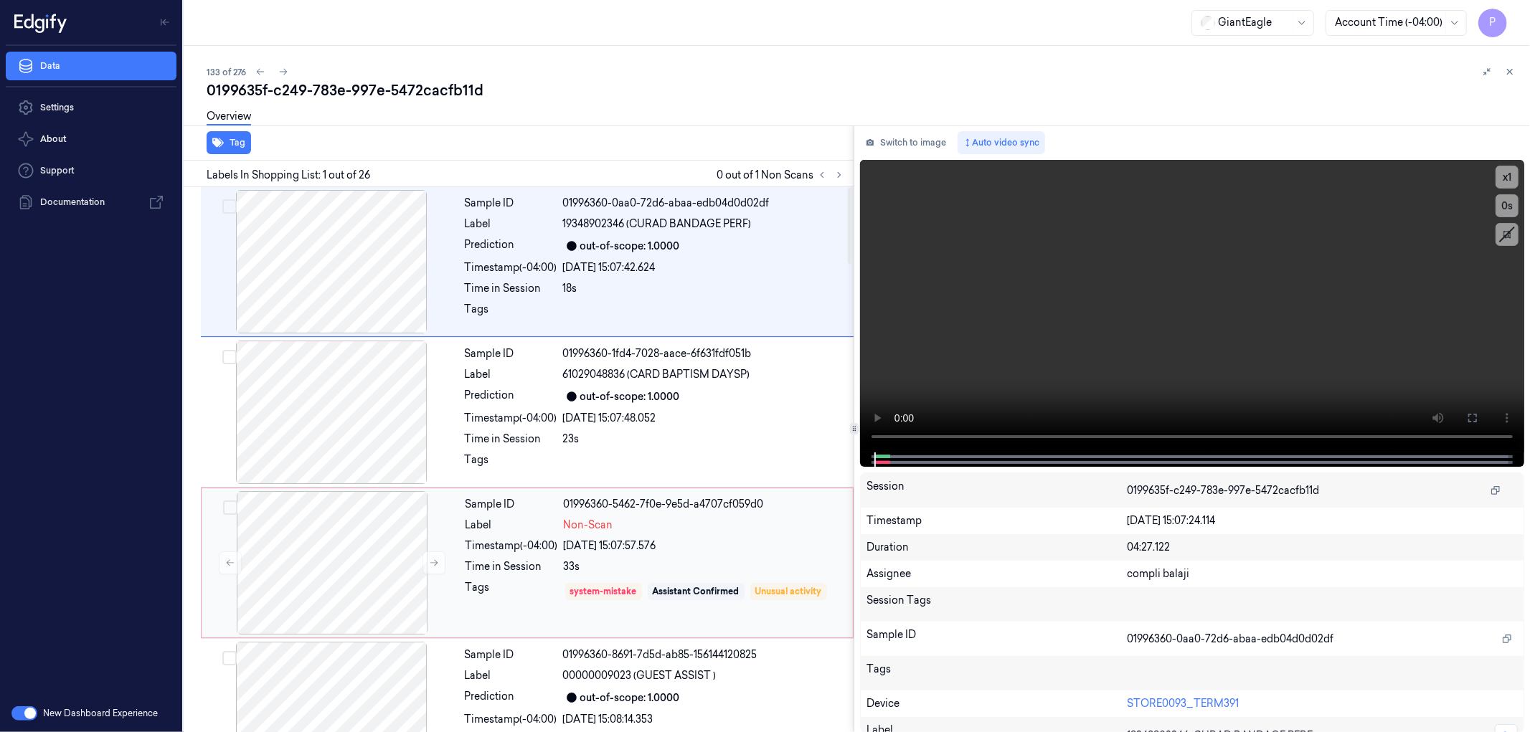
click at [776, 514] on div "Sample ID 01996360-5462-7f0e-9e5d-a4707cf059d0 Label Non-Scan Timestamp (-04:00…" at bounding box center [655, 562] width 390 height 143
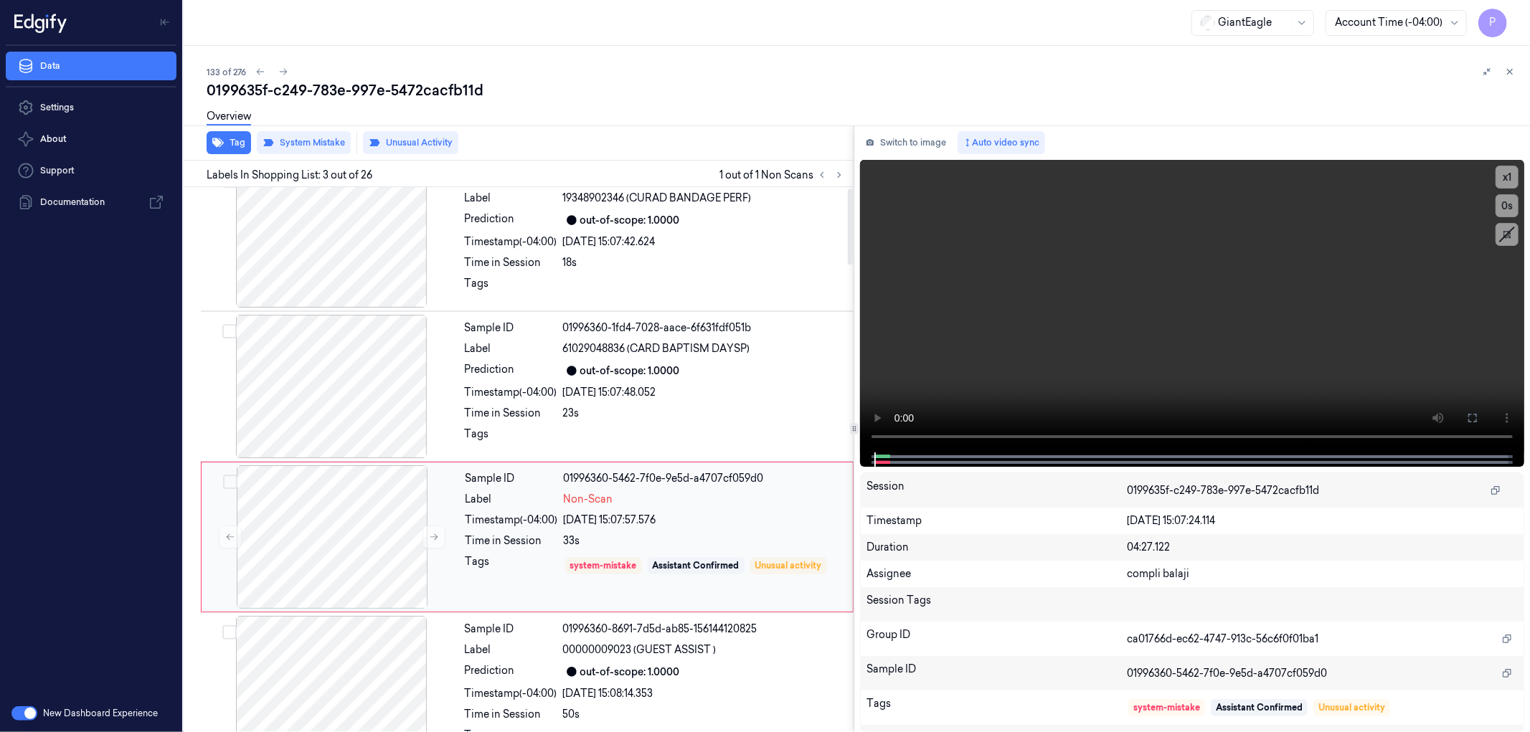
scroll to position [103, 0]
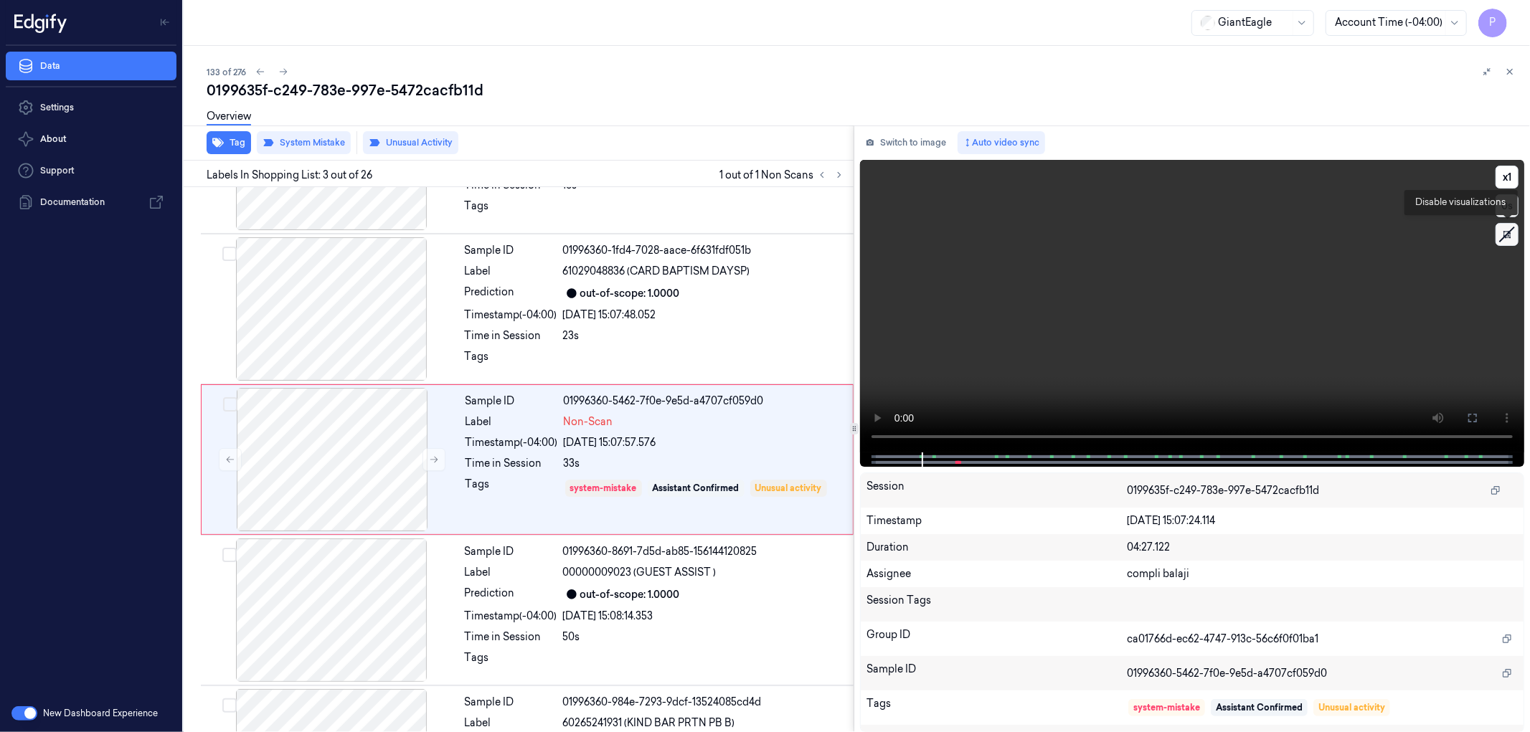
click at [1504, 239] on icon at bounding box center [1507, 235] width 22 height 22
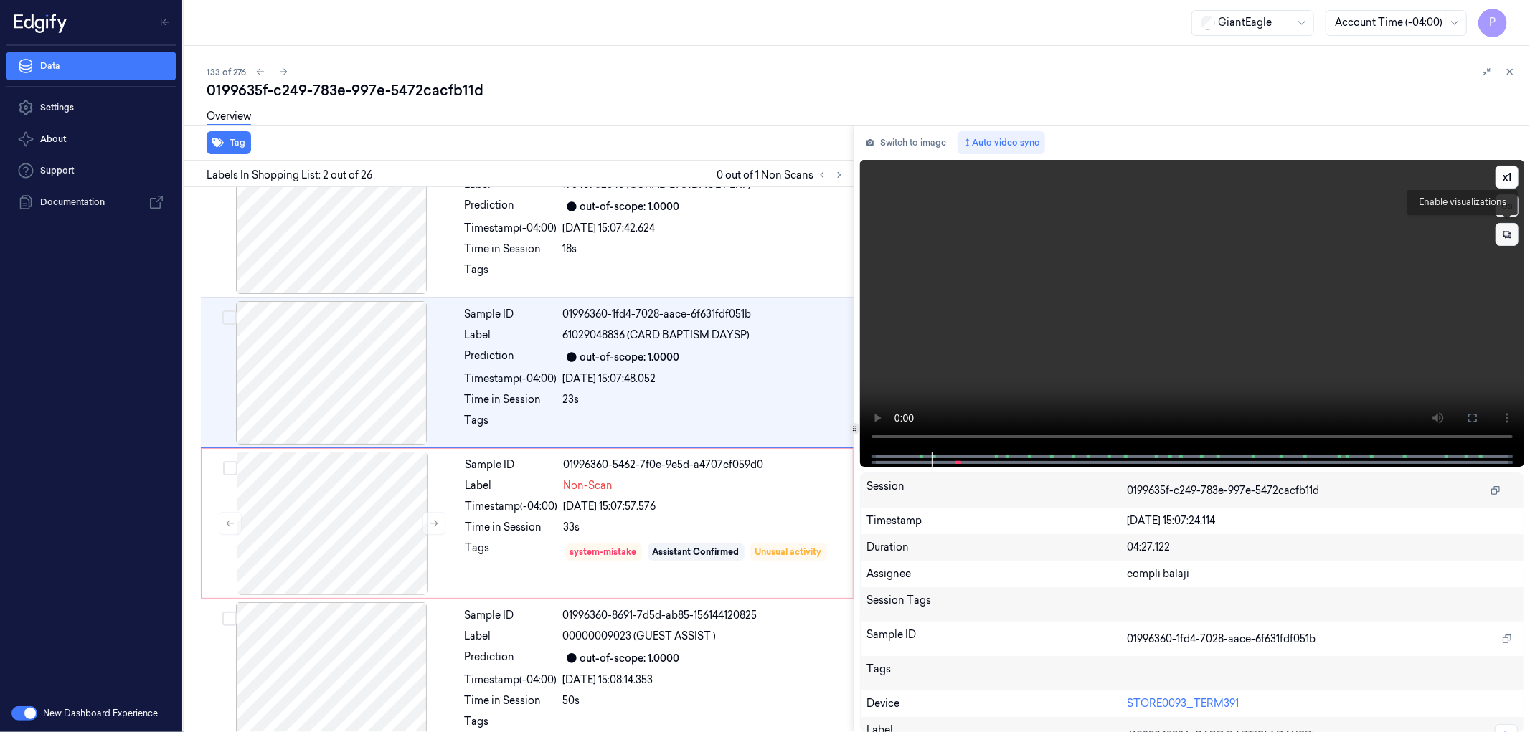
scroll to position [0, 0]
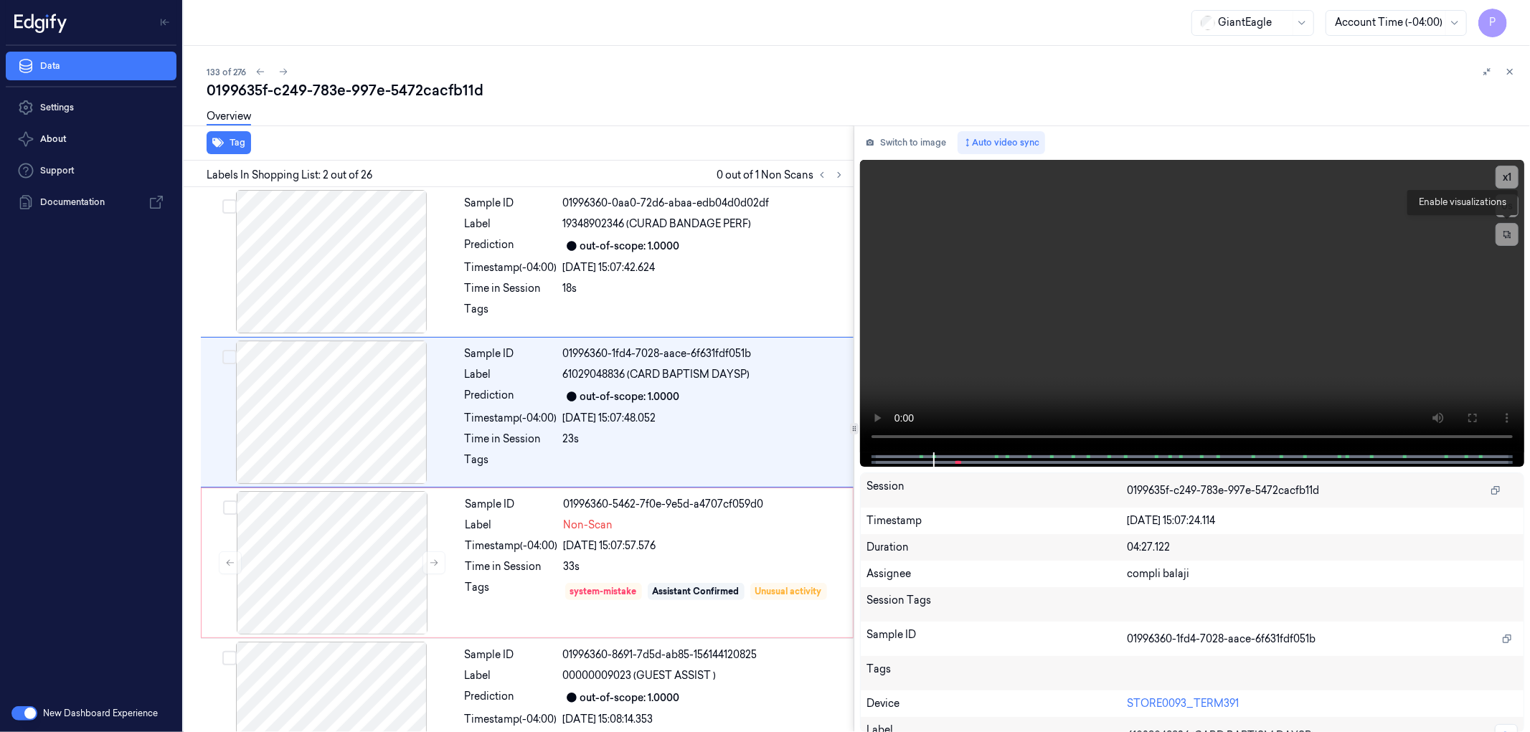
click at [1506, 233] on icon at bounding box center [1507, 235] width 10 height 10
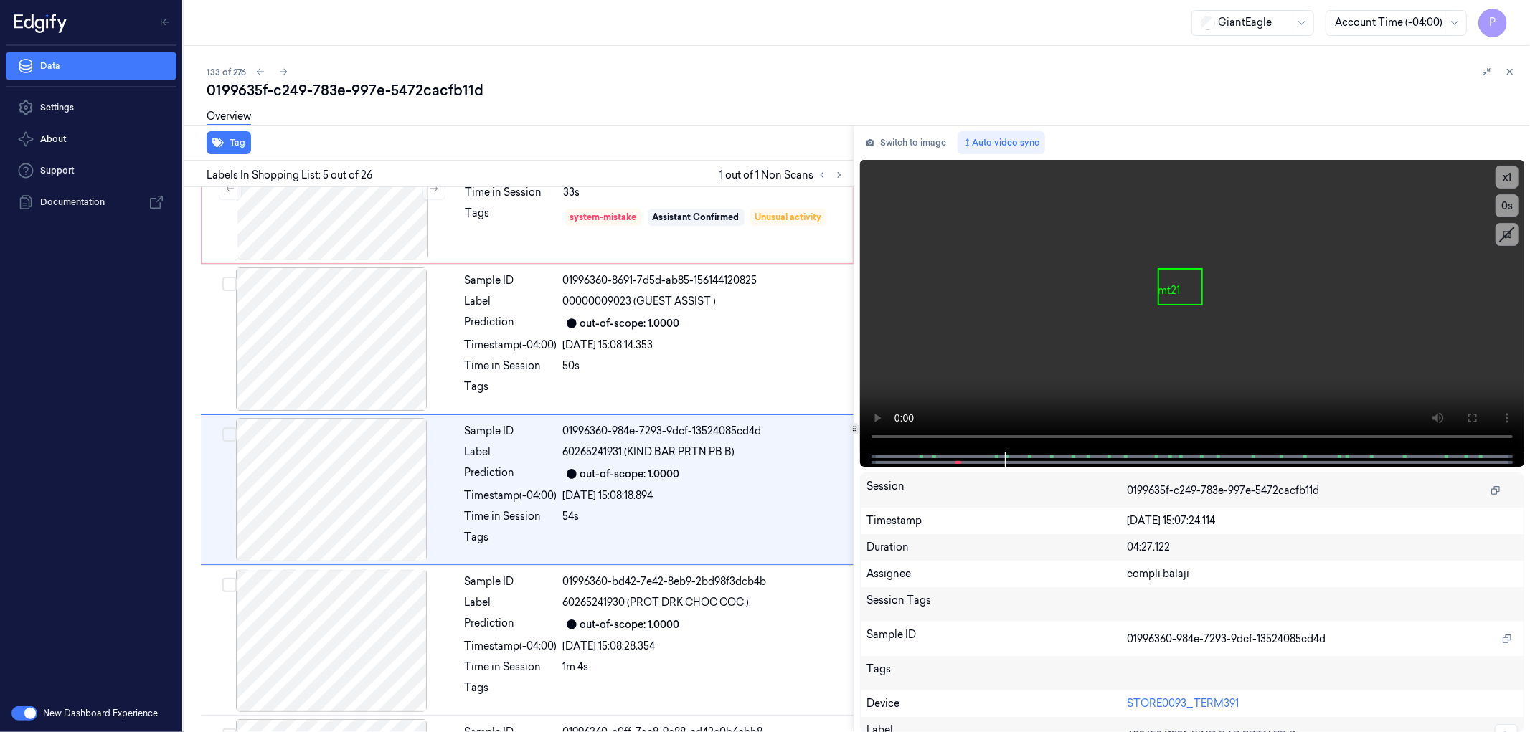
scroll to position [405, 0]
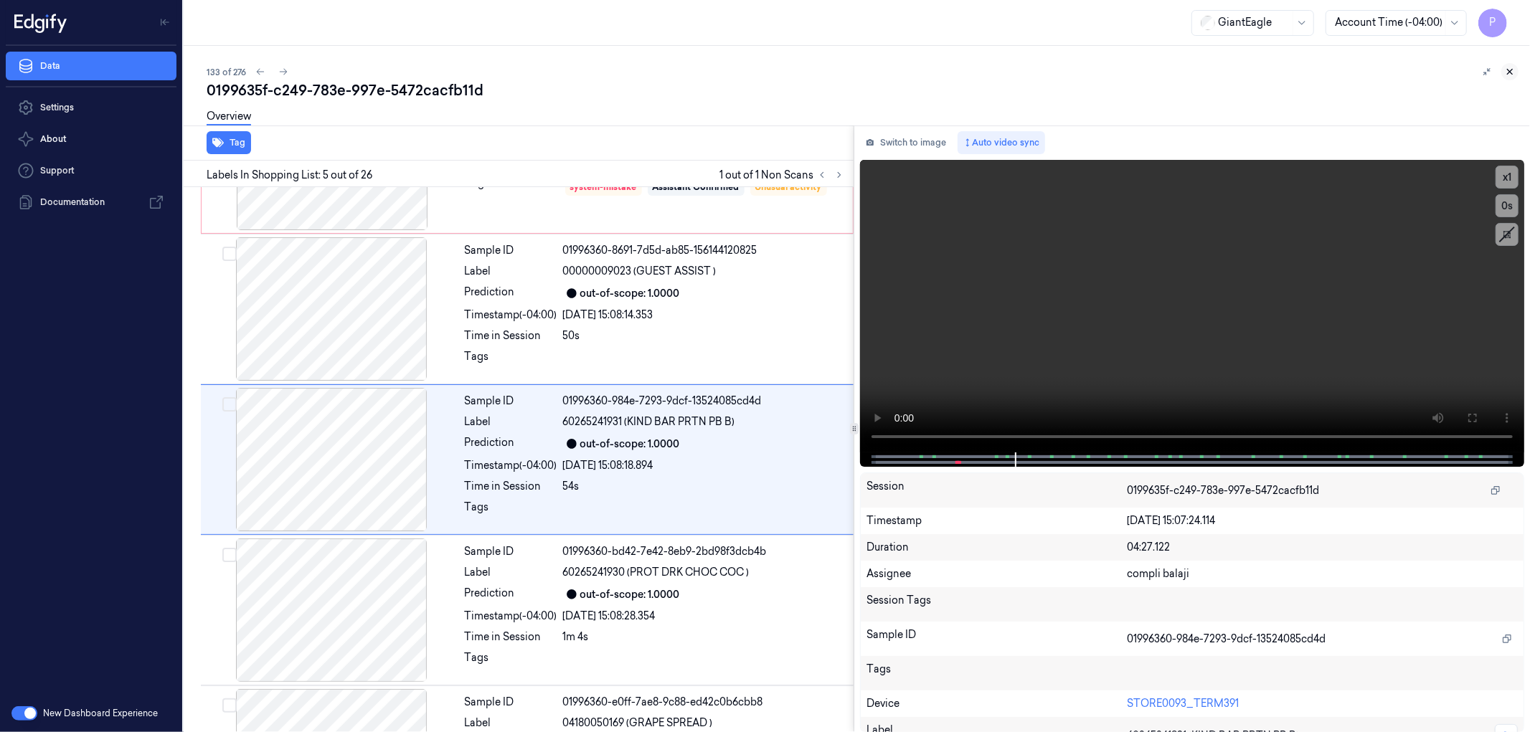
click at [1508, 70] on icon at bounding box center [1510, 72] width 5 height 5
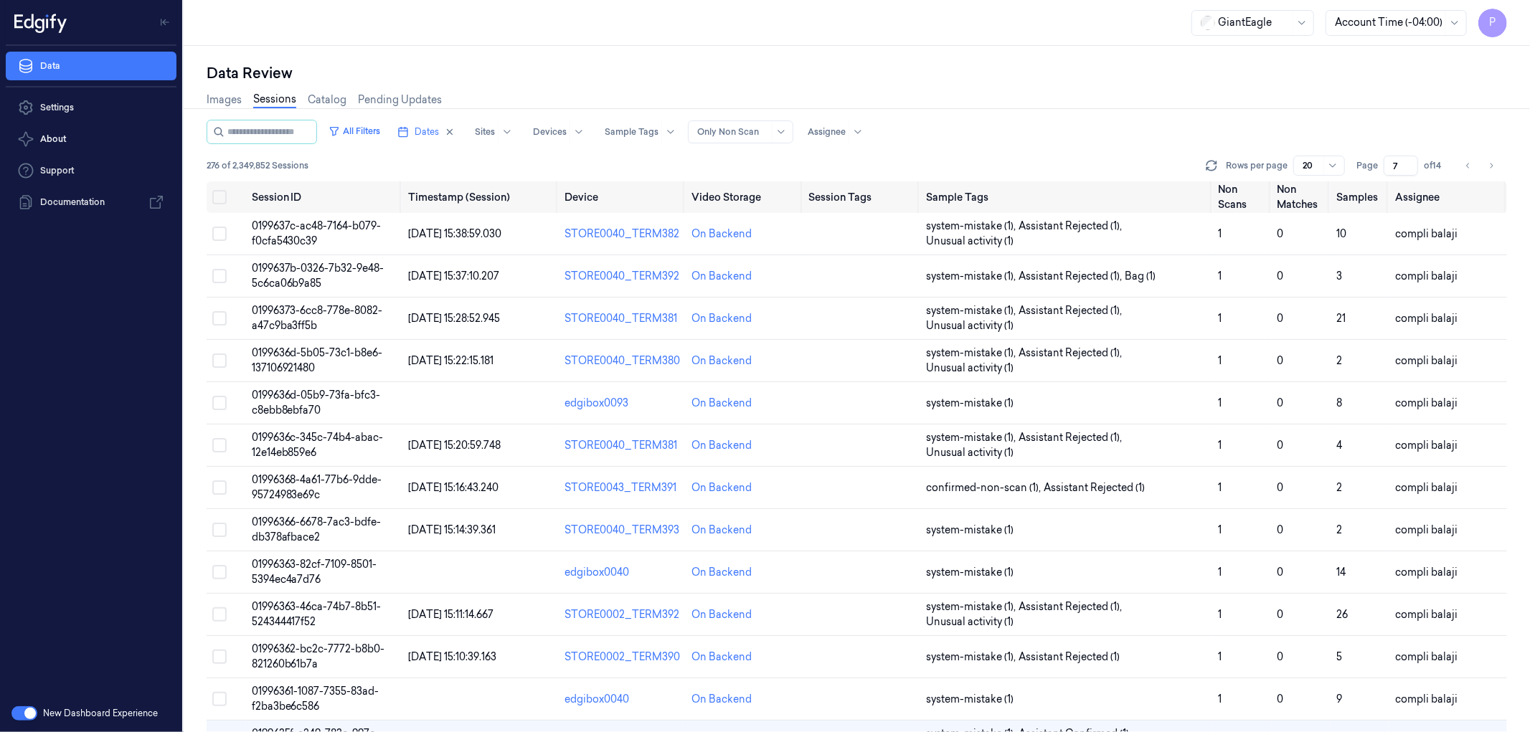
scroll to position [285, 0]
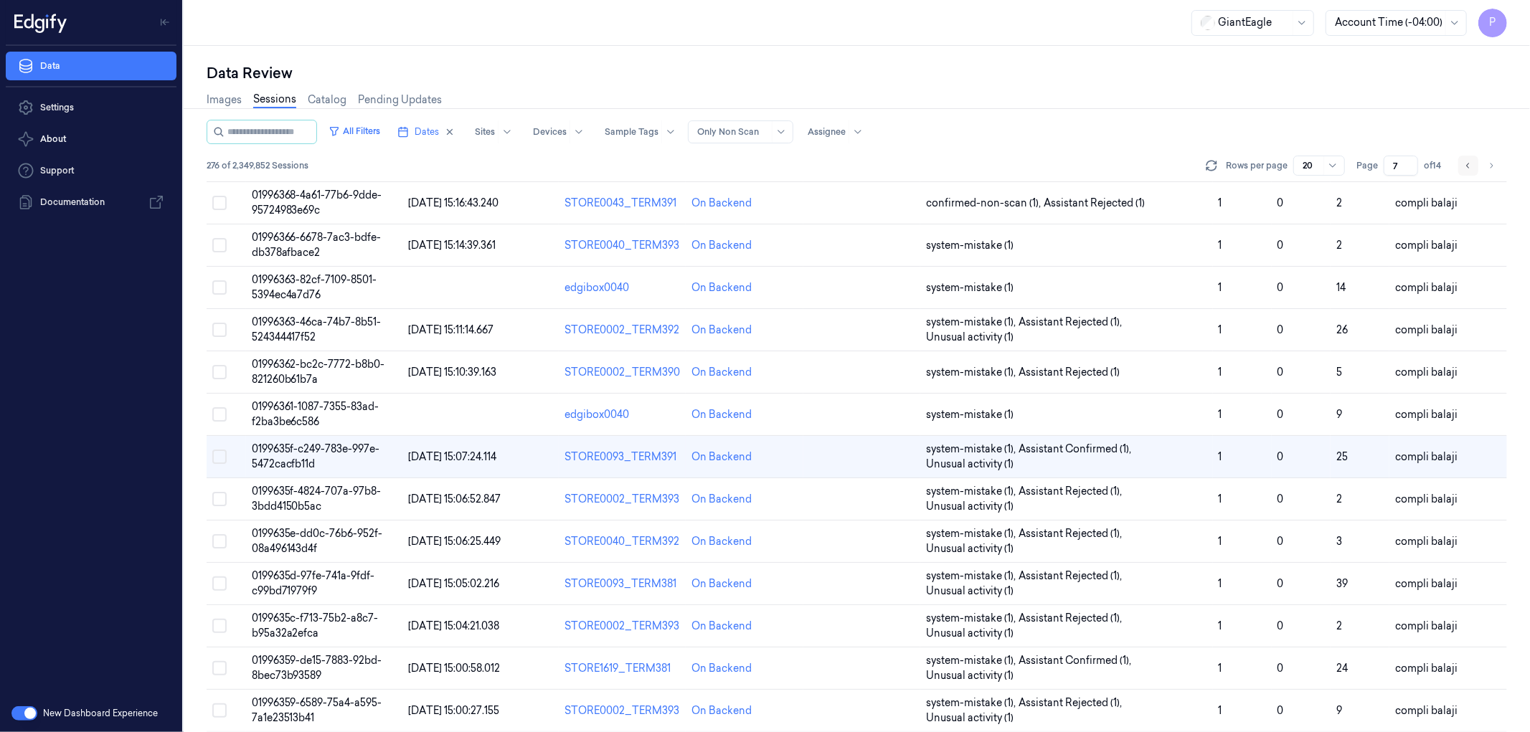
click at [1461, 168] on button "Go to previous page" at bounding box center [1468, 166] width 20 height 20
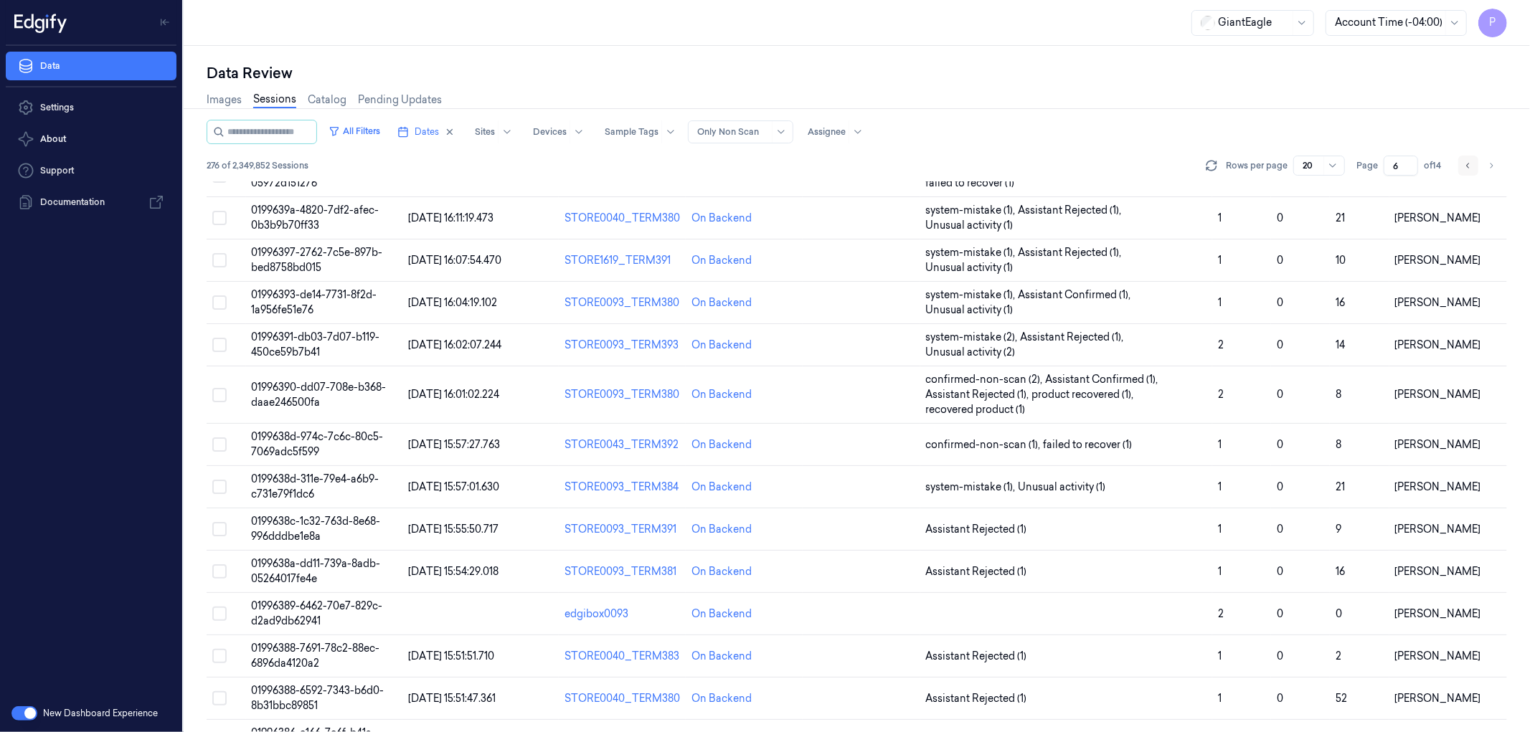
click at [1461, 168] on button "Go to previous page" at bounding box center [1468, 166] width 20 height 20
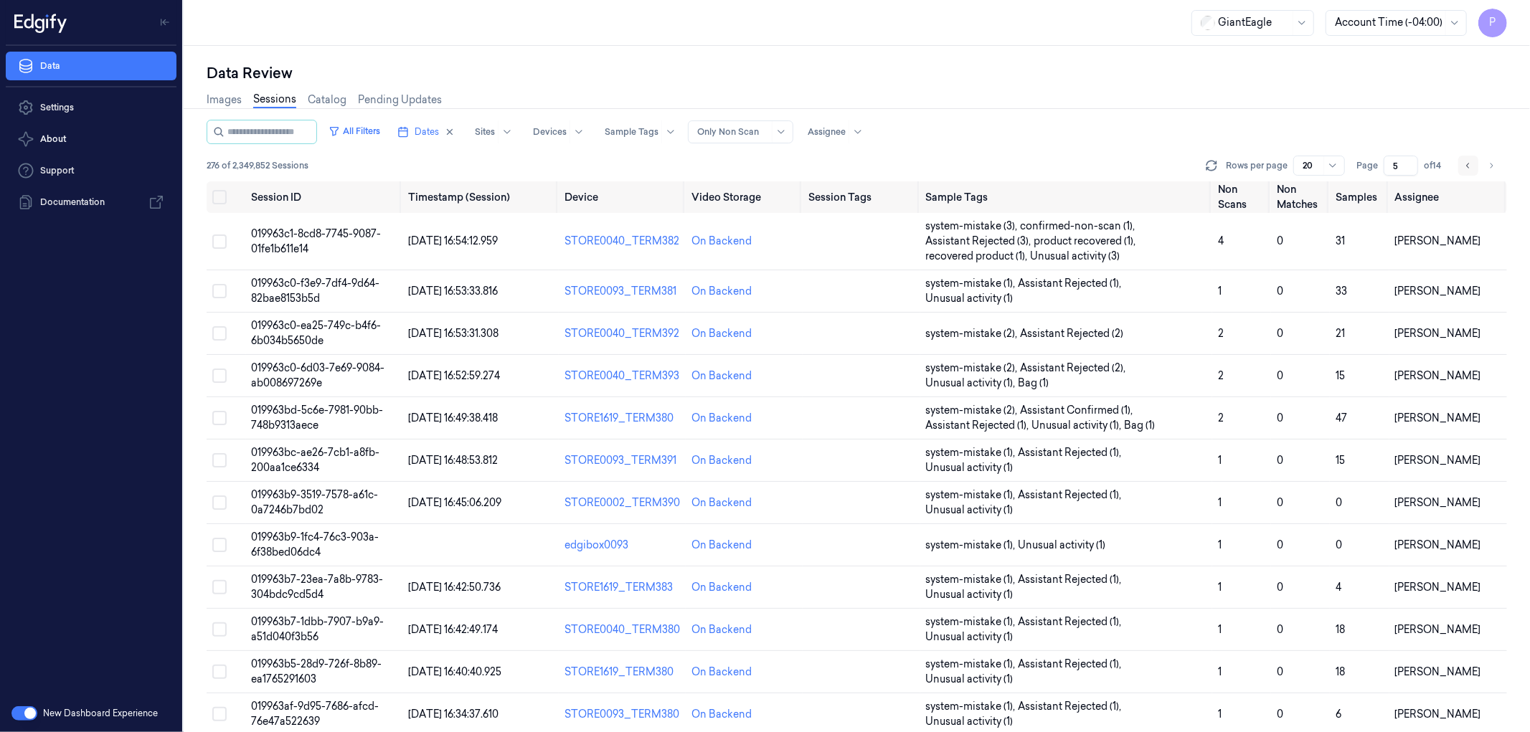
click at [1468, 166] on icon "Go to previous page" at bounding box center [1468, 165] width 9 height 11
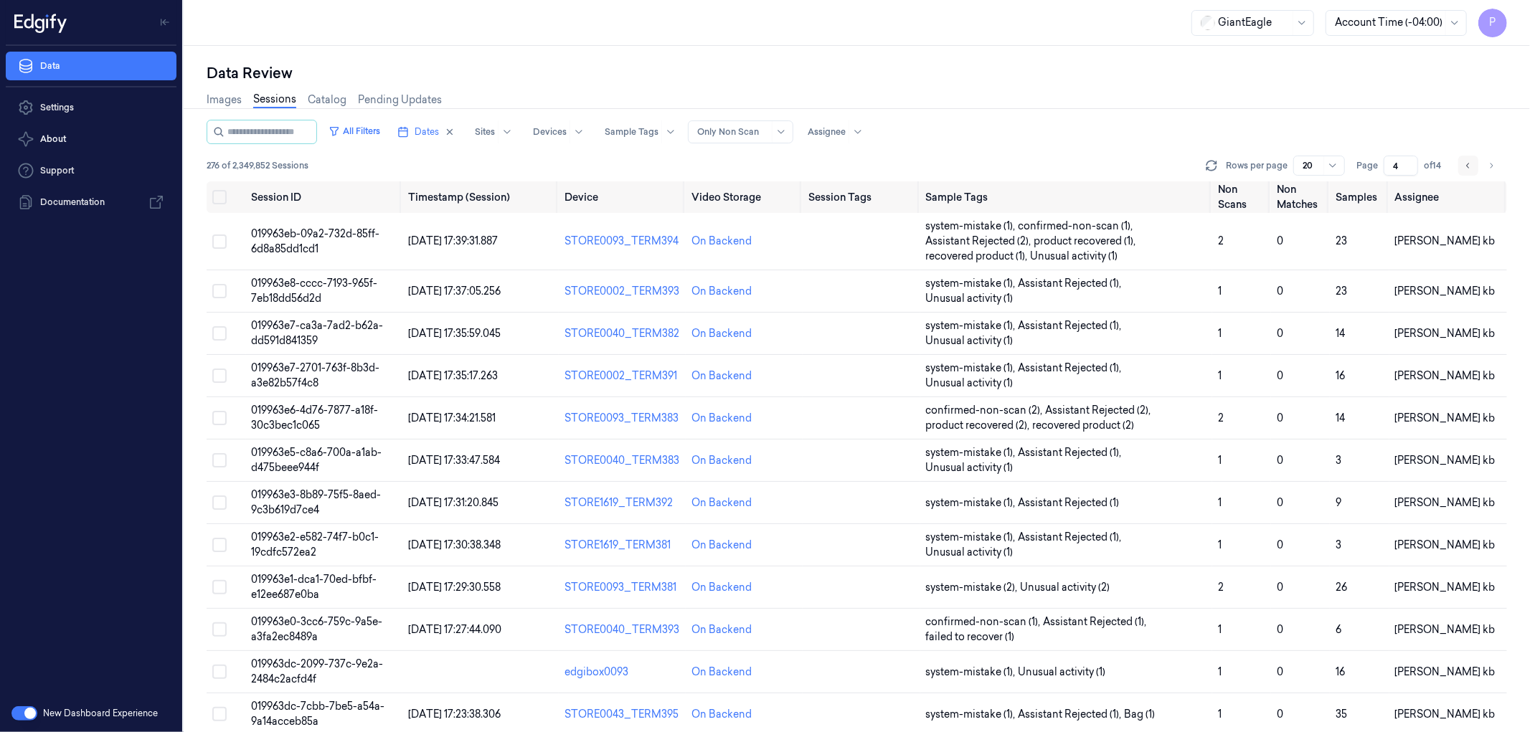
click at [1466, 168] on icon "Go to previous page" at bounding box center [1468, 165] width 9 height 11
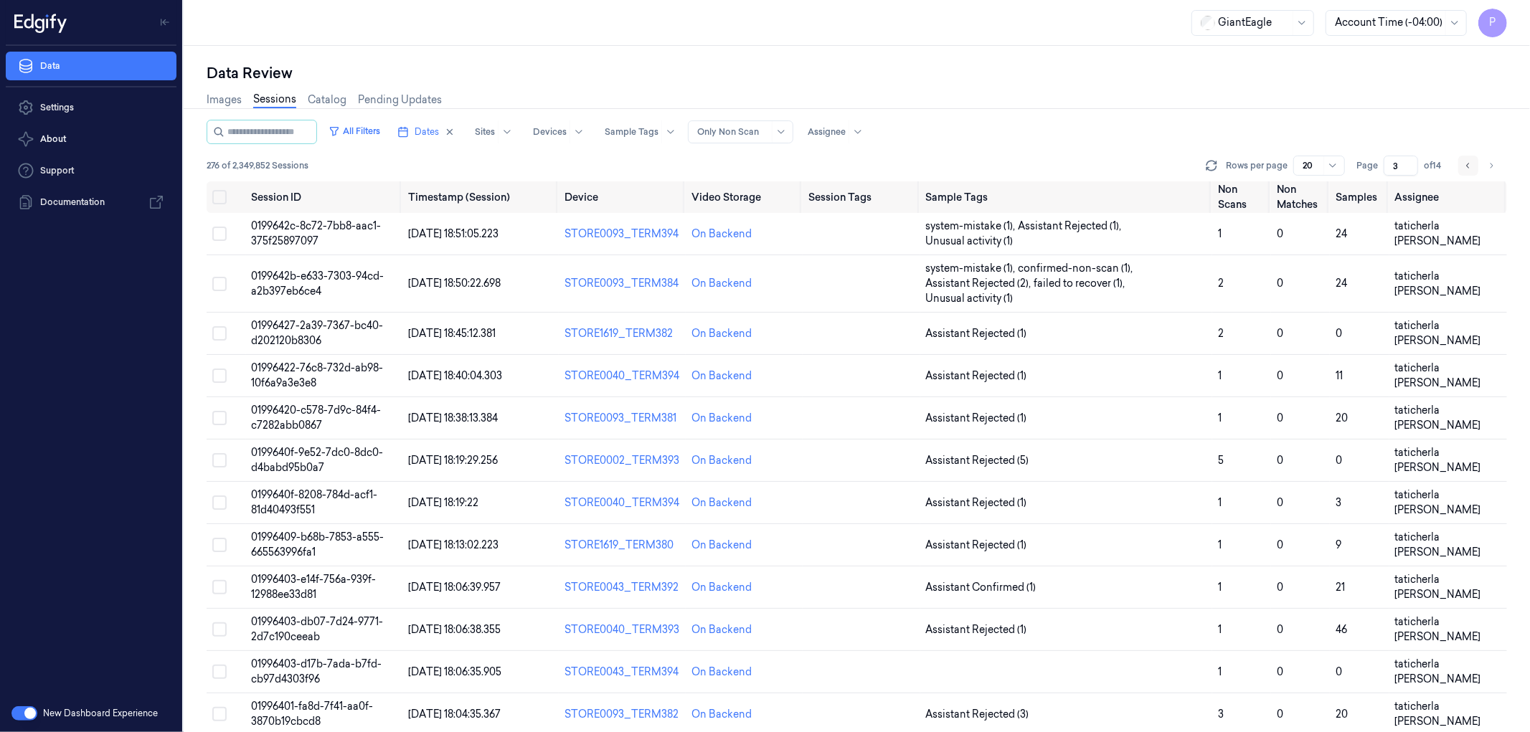
click at [1466, 167] on icon "Go to previous page" at bounding box center [1468, 165] width 9 height 11
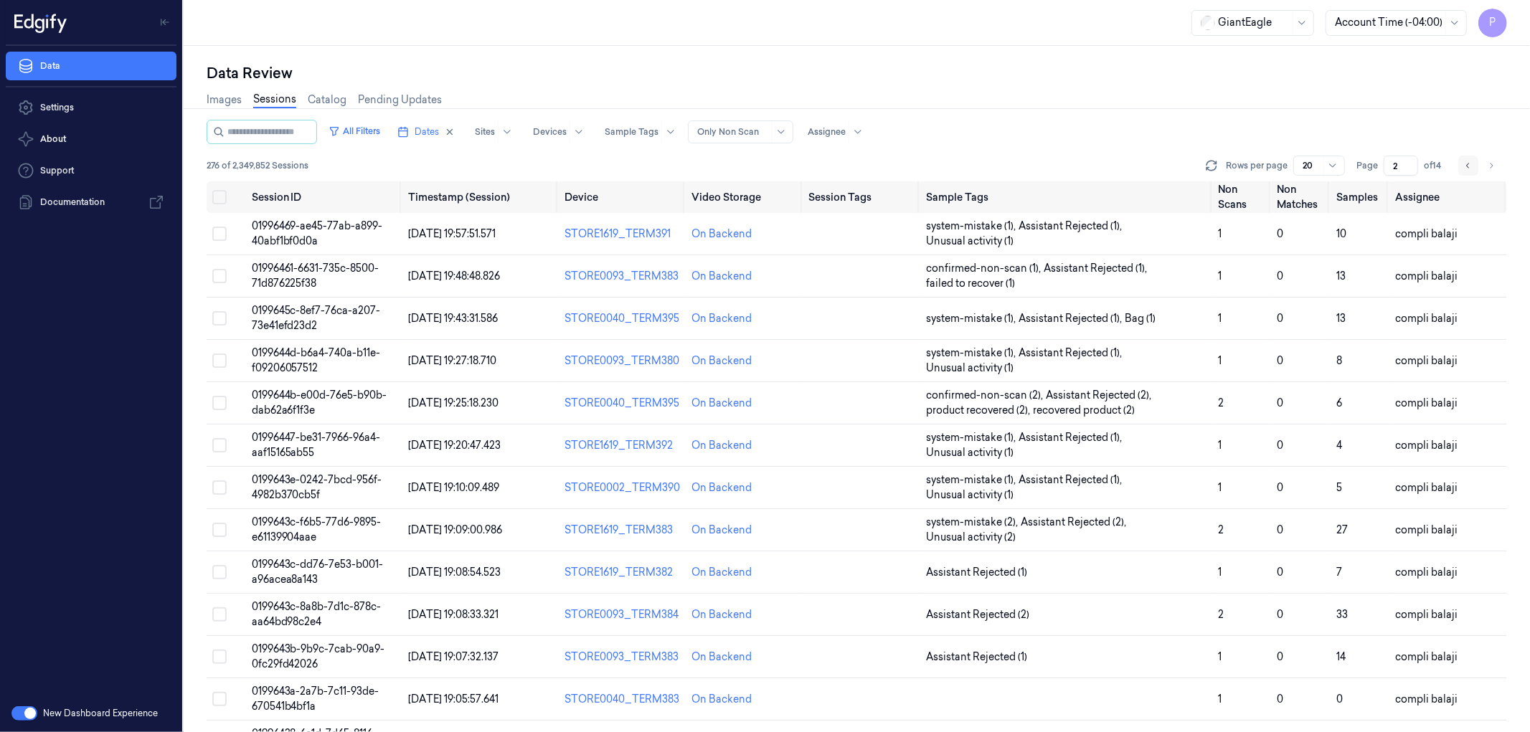
click at [1466, 166] on icon "Go to previous page" at bounding box center [1468, 165] width 9 height 11
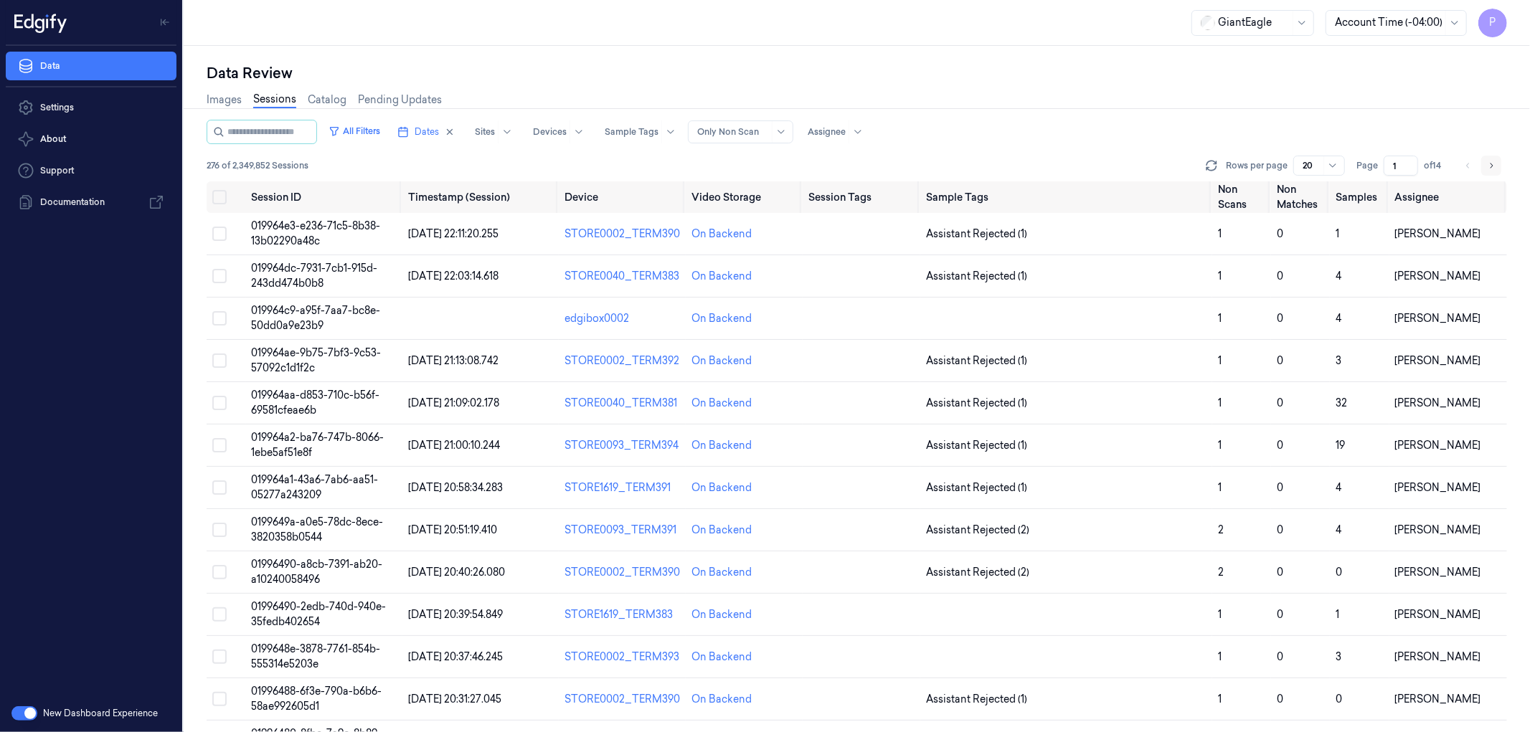
click at [1489, 164] on icon "Go to next page" at bounding box center [1491, 165] width 9 height 11
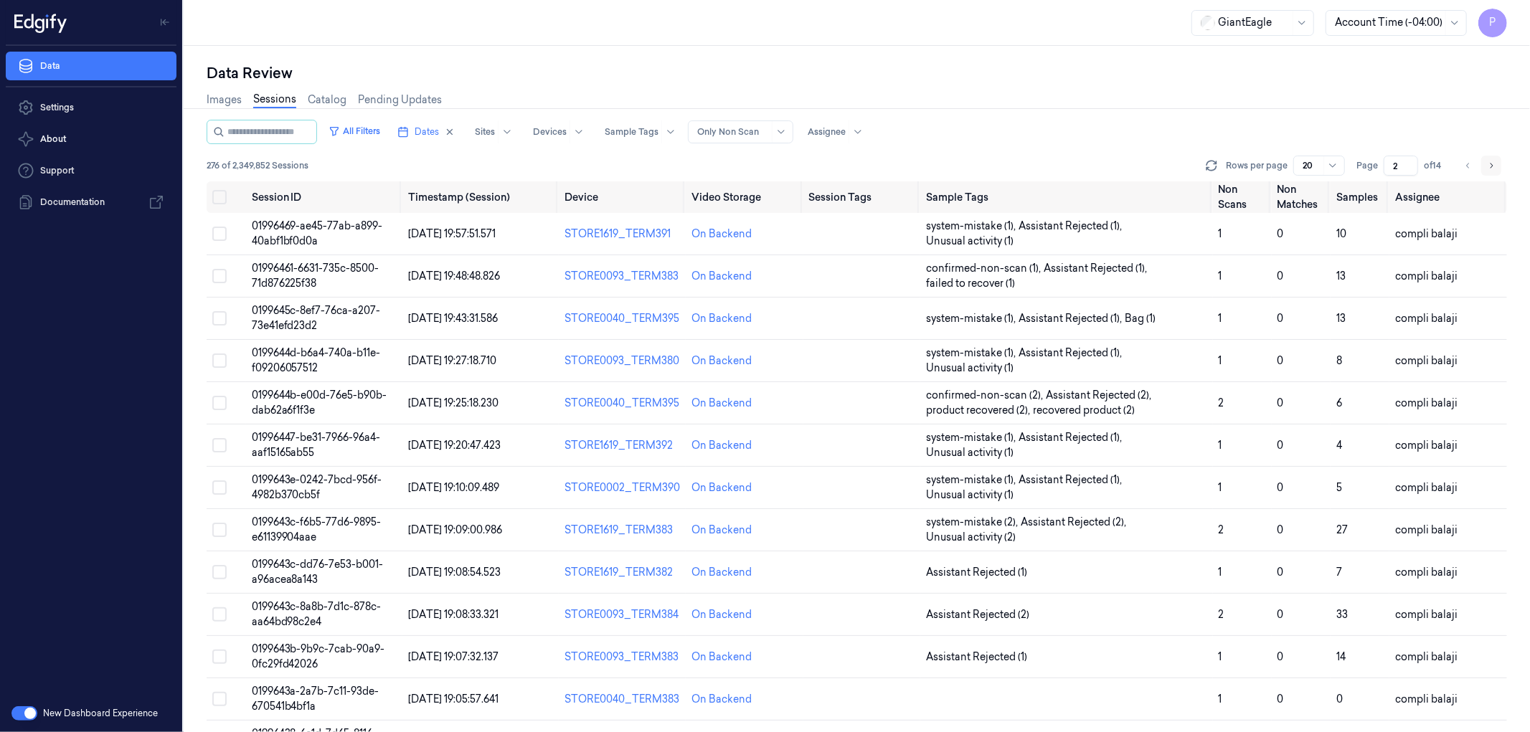
click at [1489, 163] on icon "Go to next page" at bounding box center [1491, 165] width 9 height 11
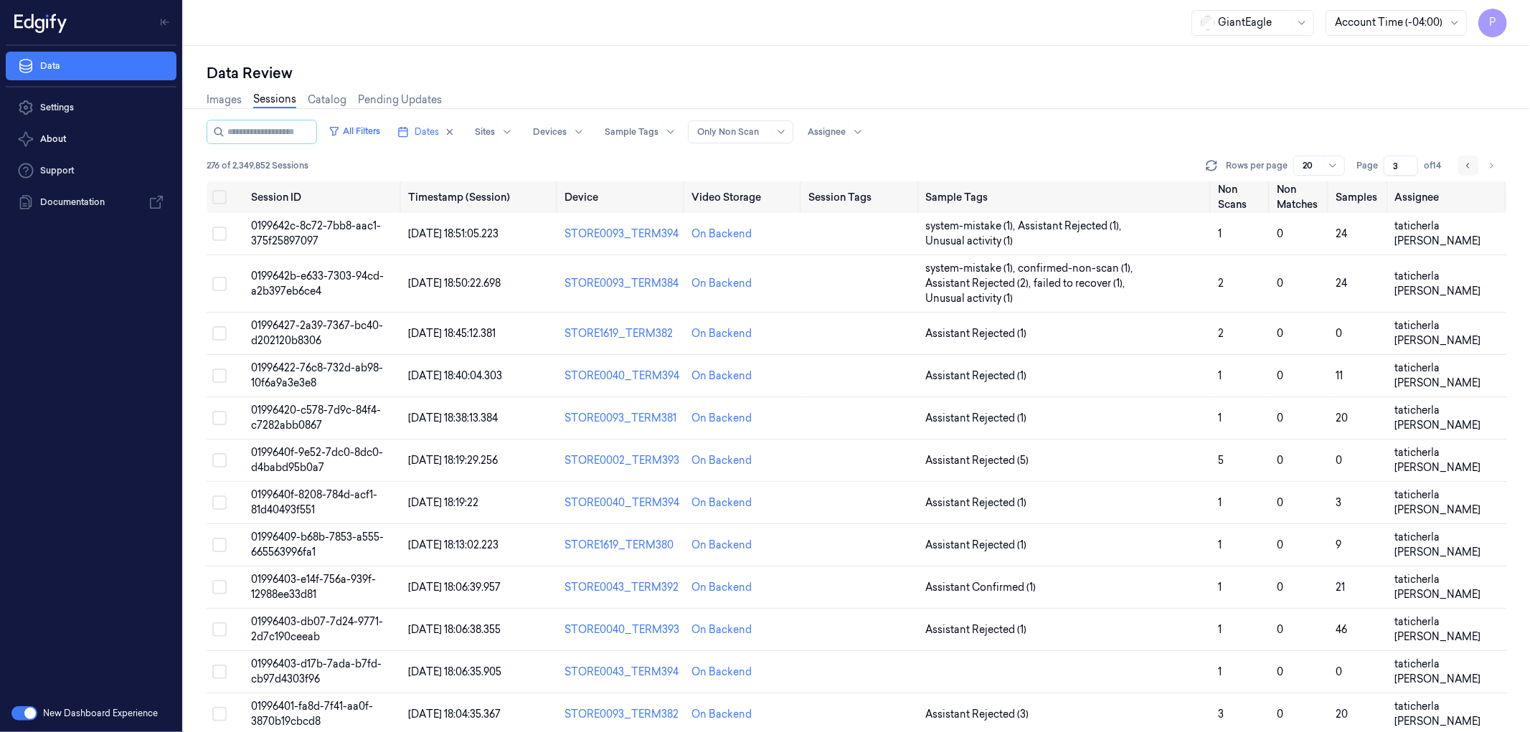
click at [1466, 170] on icon "Go to previous page" at bounding box center [1468, 165] width 9 height 11
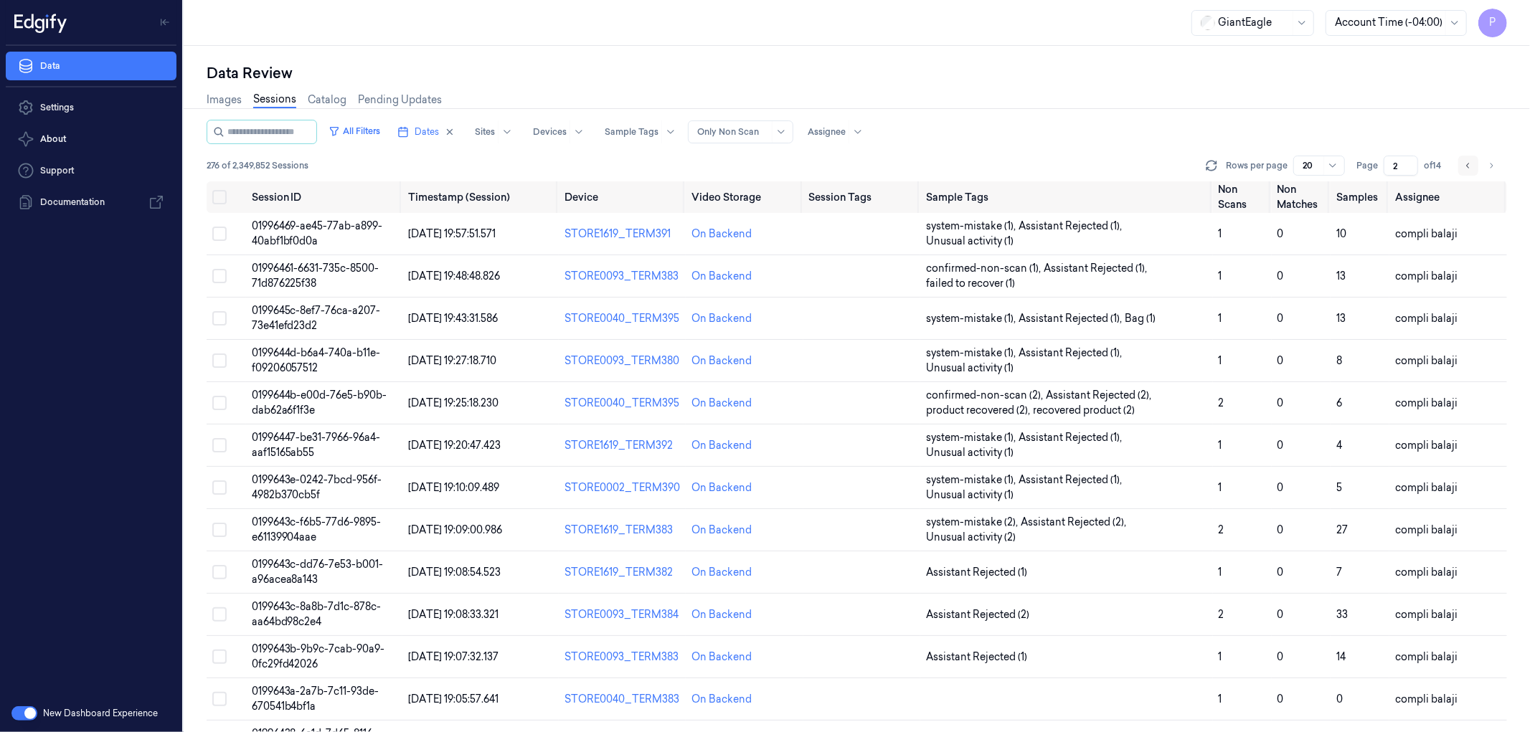
click at [1471, 161] on icon "Go to previous page" at bounding box center [1468, 165] width 9 height 11
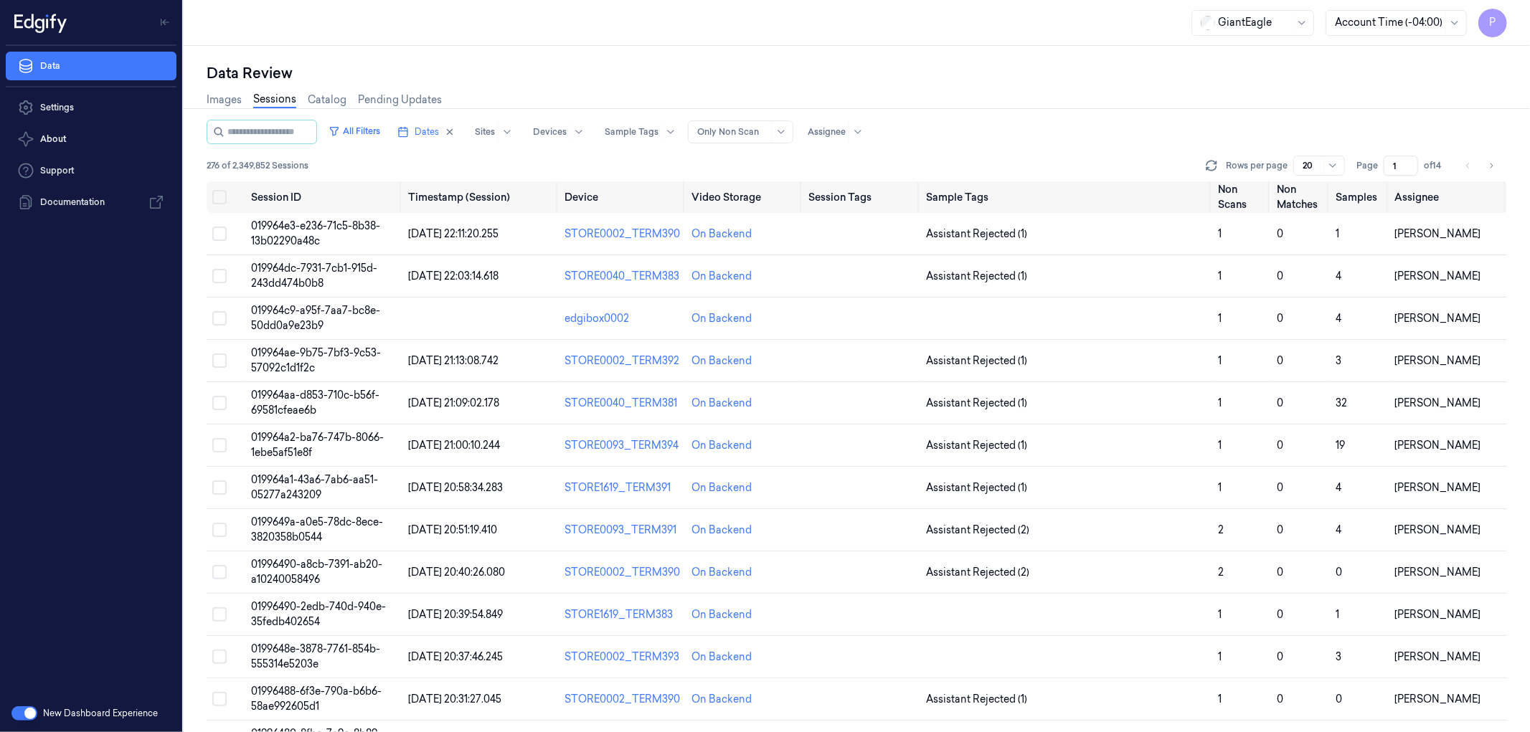
click at [1230, 104] on div "Images Sessions Catalog Pending Updates" at bounding box center [857, 101] width 1301 height 37
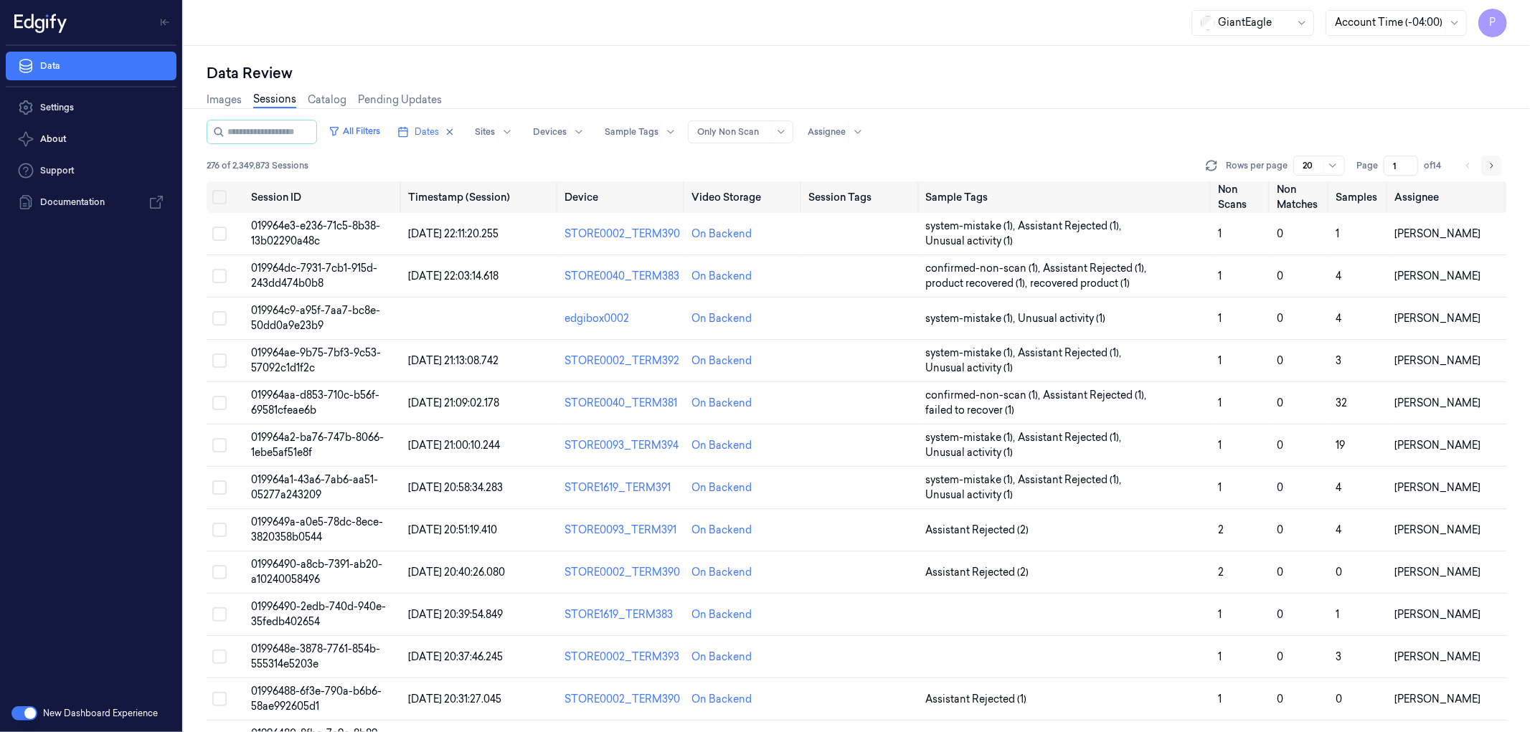
click at [1492, 165] on icon "Go to next page" at bounding box center [1491, 165] width 9 height 11
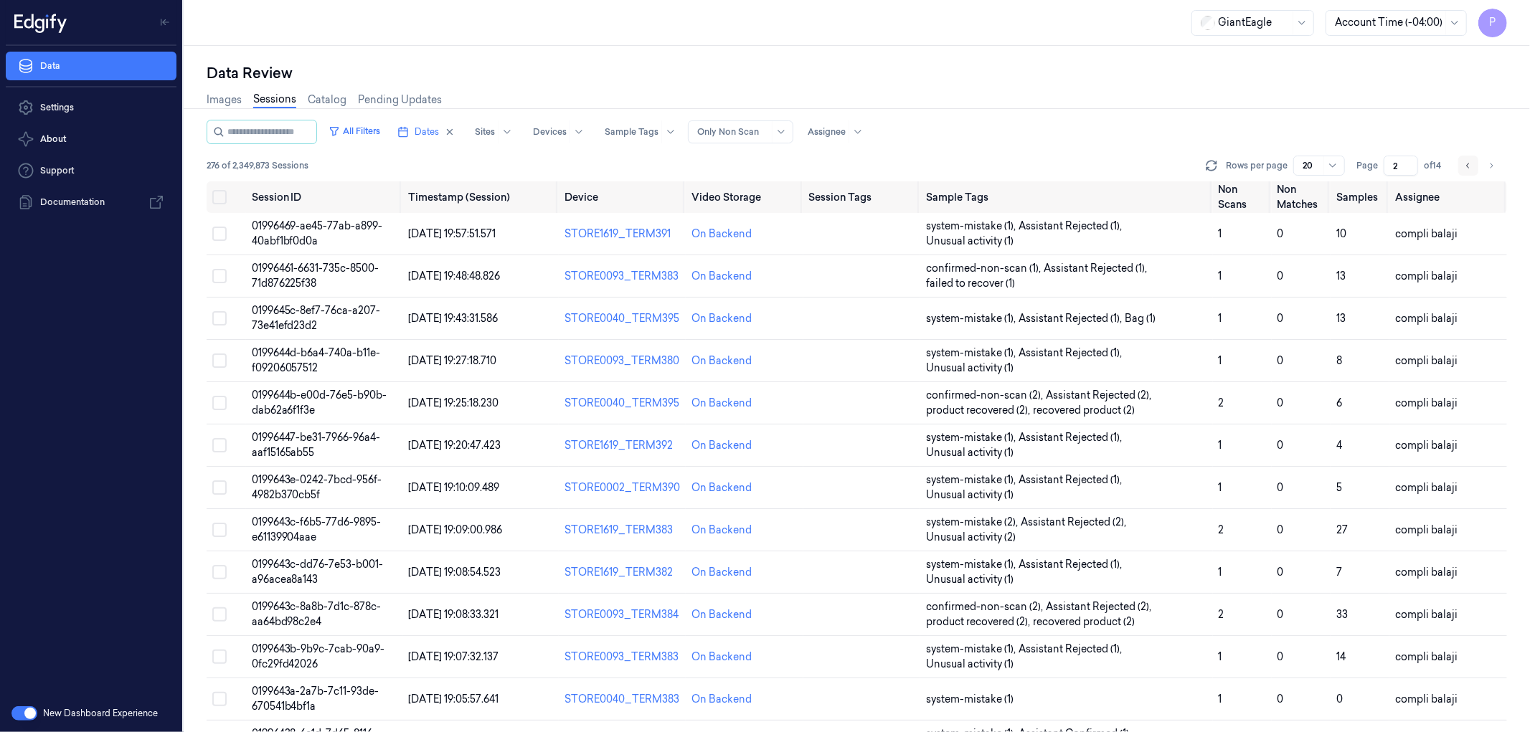
click at [1473, 163] on icon "Go to previous page" at bounding box center [1468, 165] width 9 height 11
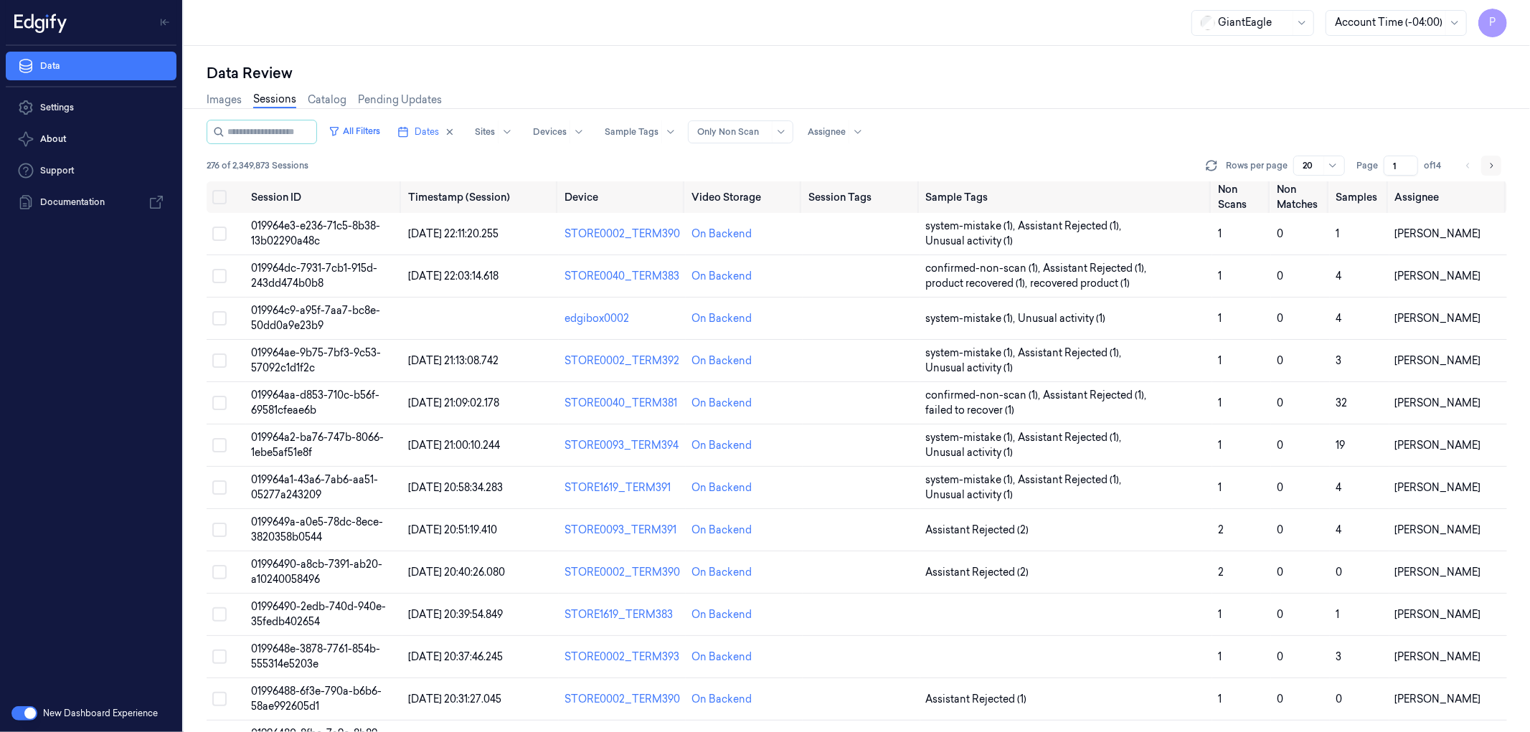
click at [1486, 166] on button "Go to next page" at bounding box center [1491, 166] width 20 height 20
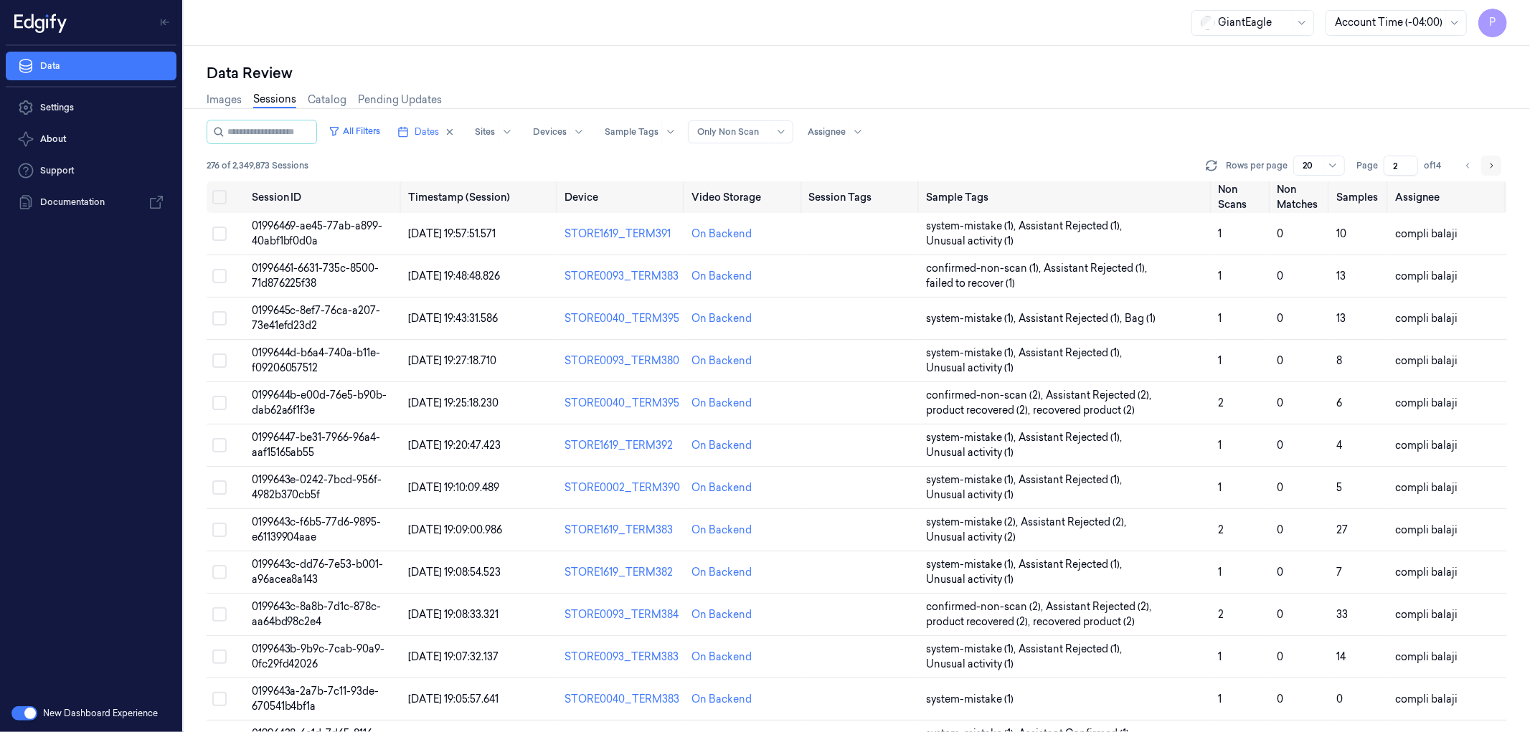
click at [1486, 166] on button "Go to next page" at bounding box center [1491, 166] width 20 height 20
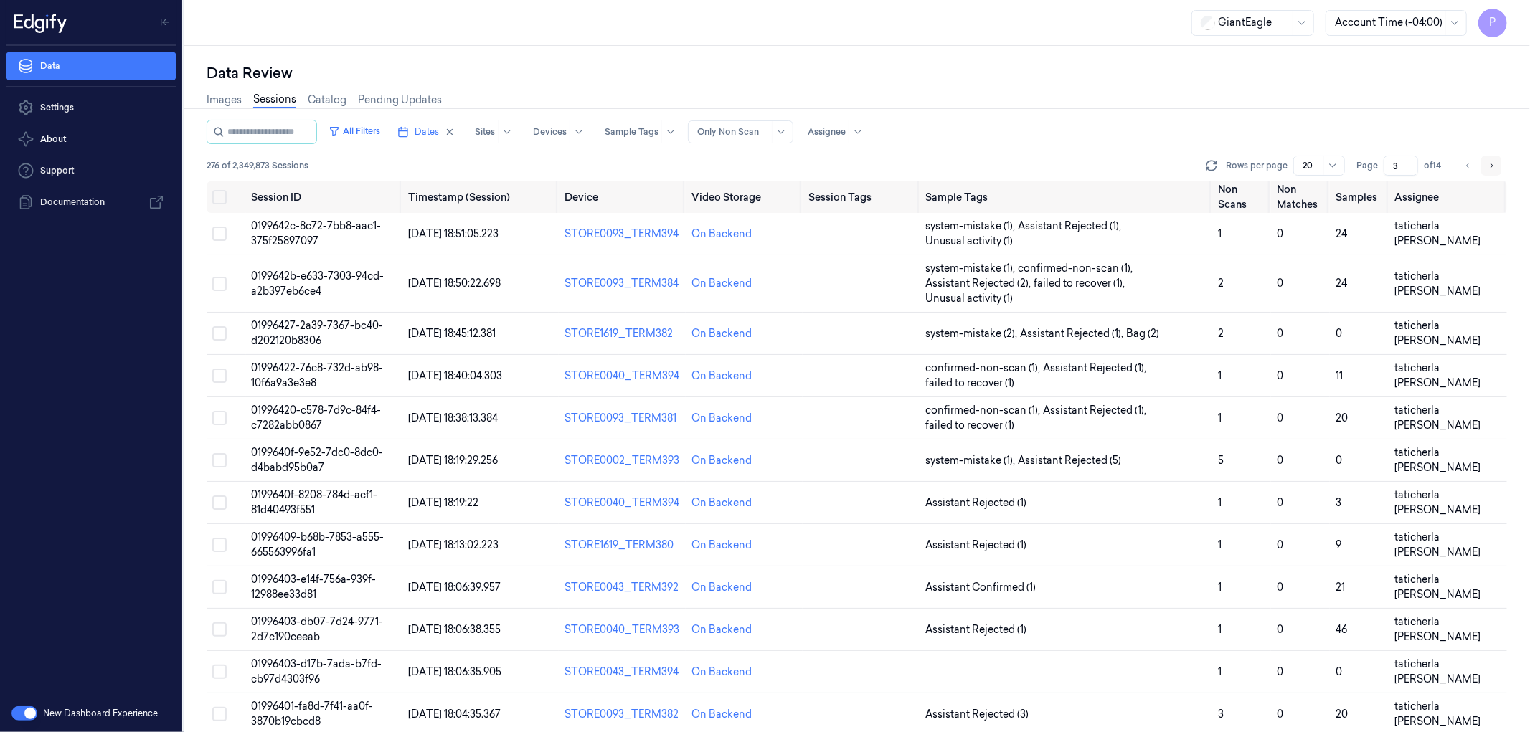
click at [1491, 166] on icon "Go to next page" at bounding box center [1491, 165] width 9 height 11
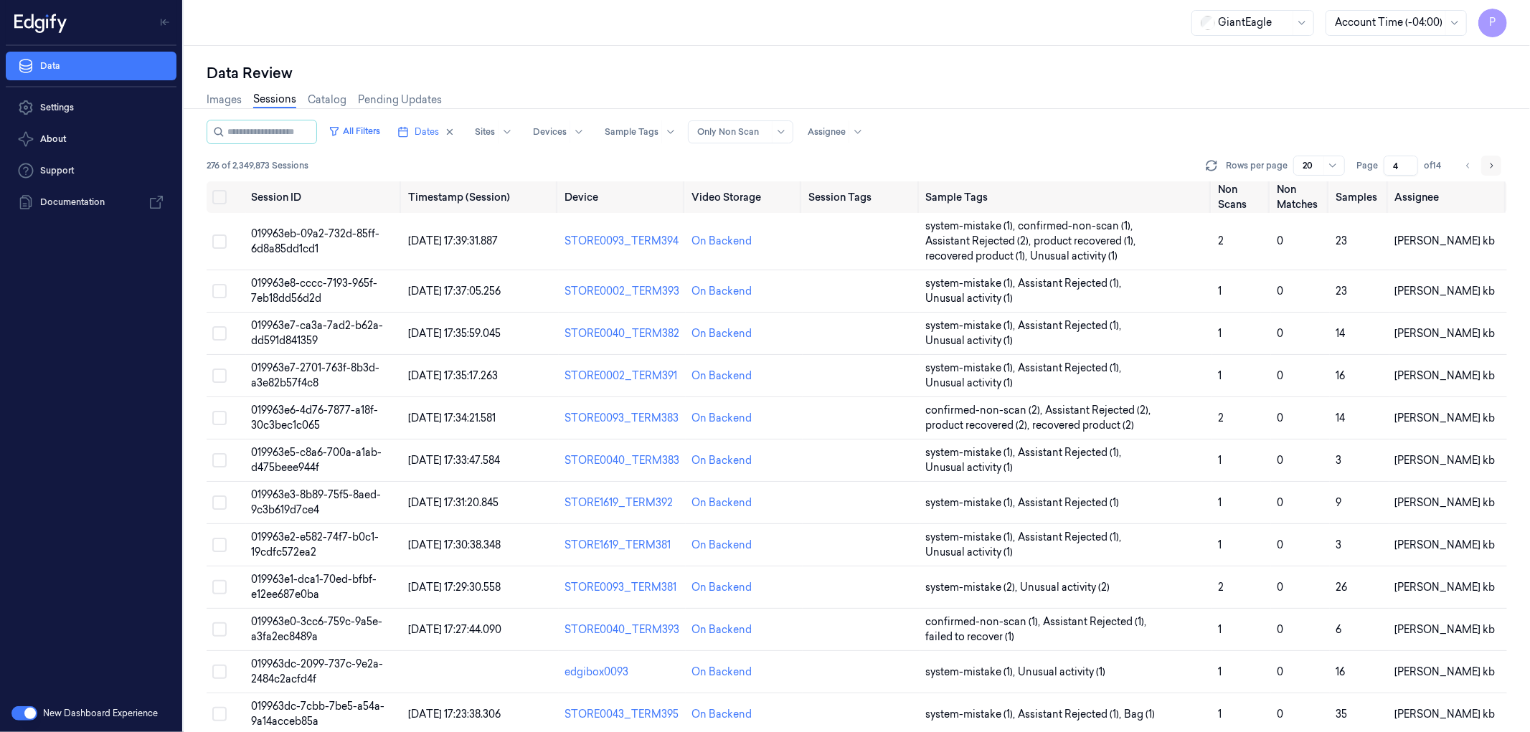
click at [1492, 166] on icon "Go to next page" at bounding box center [1491, 165] width 9 height 11
type input "5"
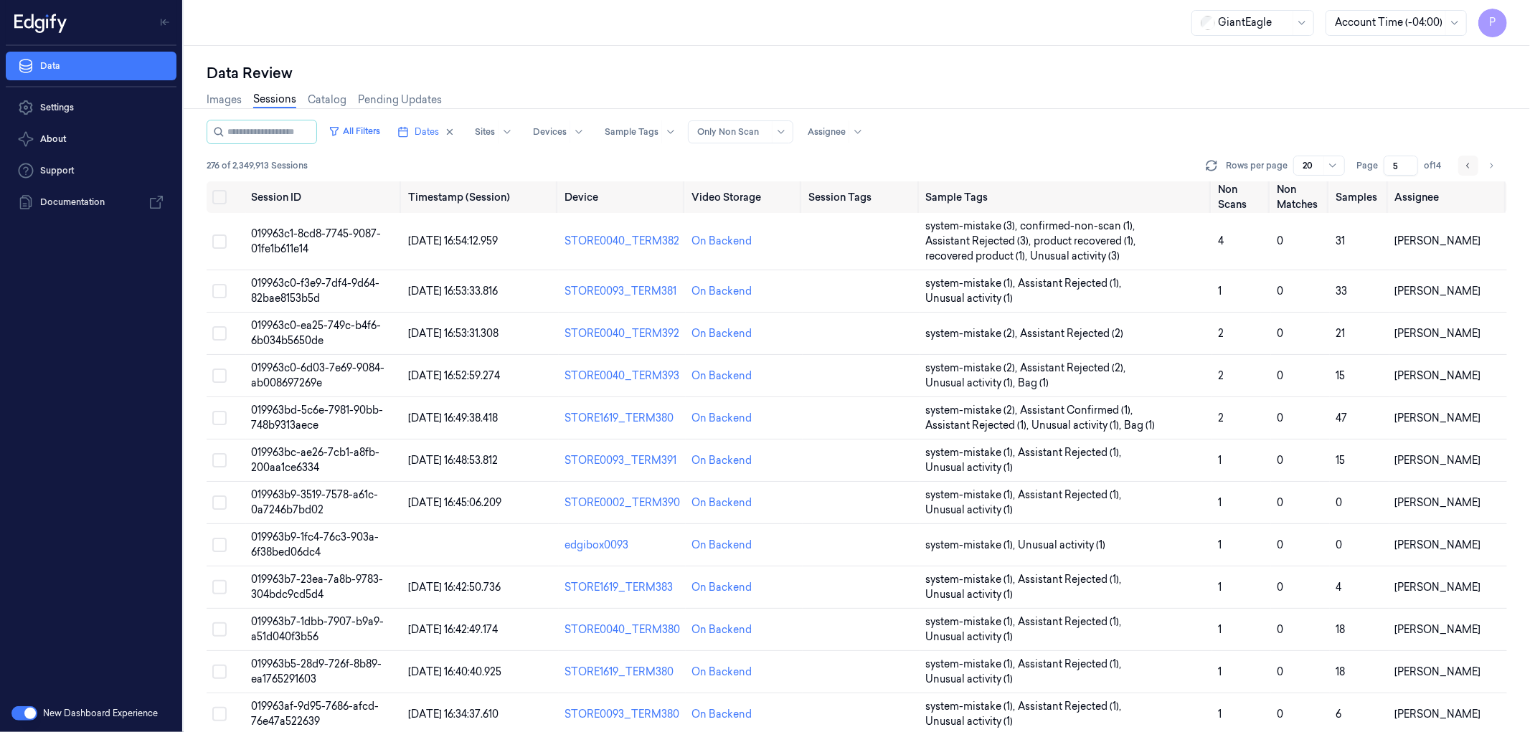
click at [1466, 164] on icon "Go to previous page" at bounding box center [1468, 165] width 9 height 11
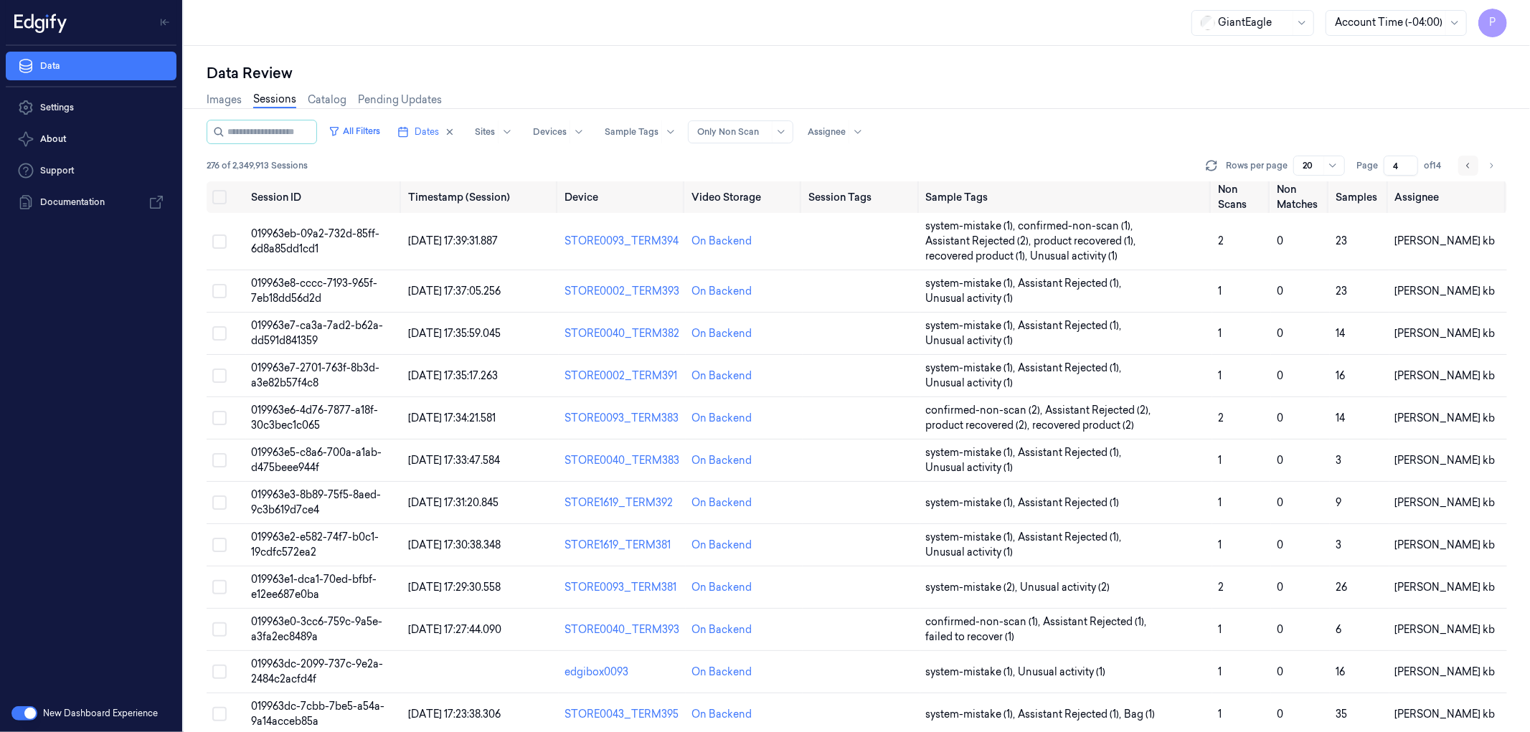
click at [1466, 164] on icon "Go to previous page" at bounding box center [1468, 165] width 9 height 11
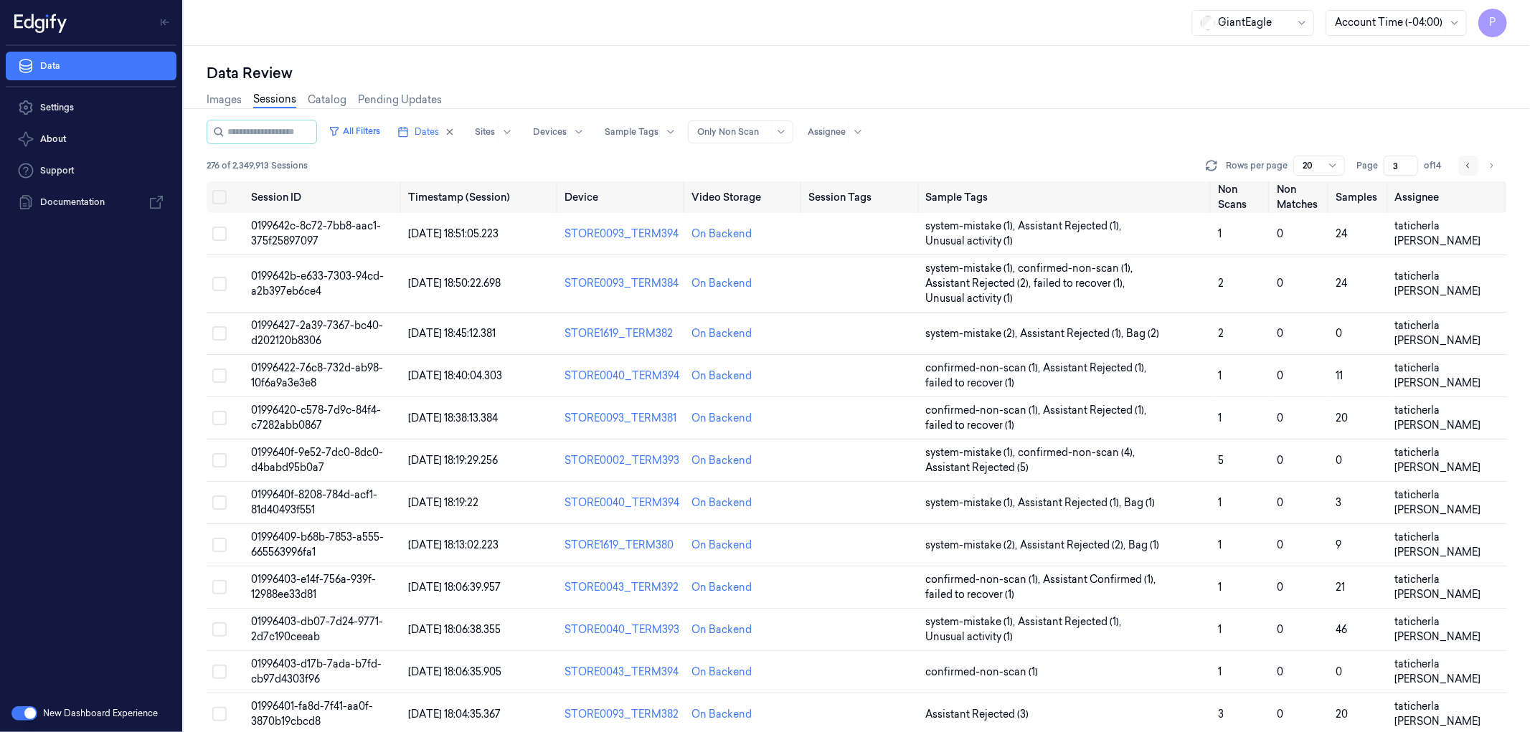
click at [1466, 164] on icon "Go to previous page" at bounding box center [1468, 165] width 9 height 11
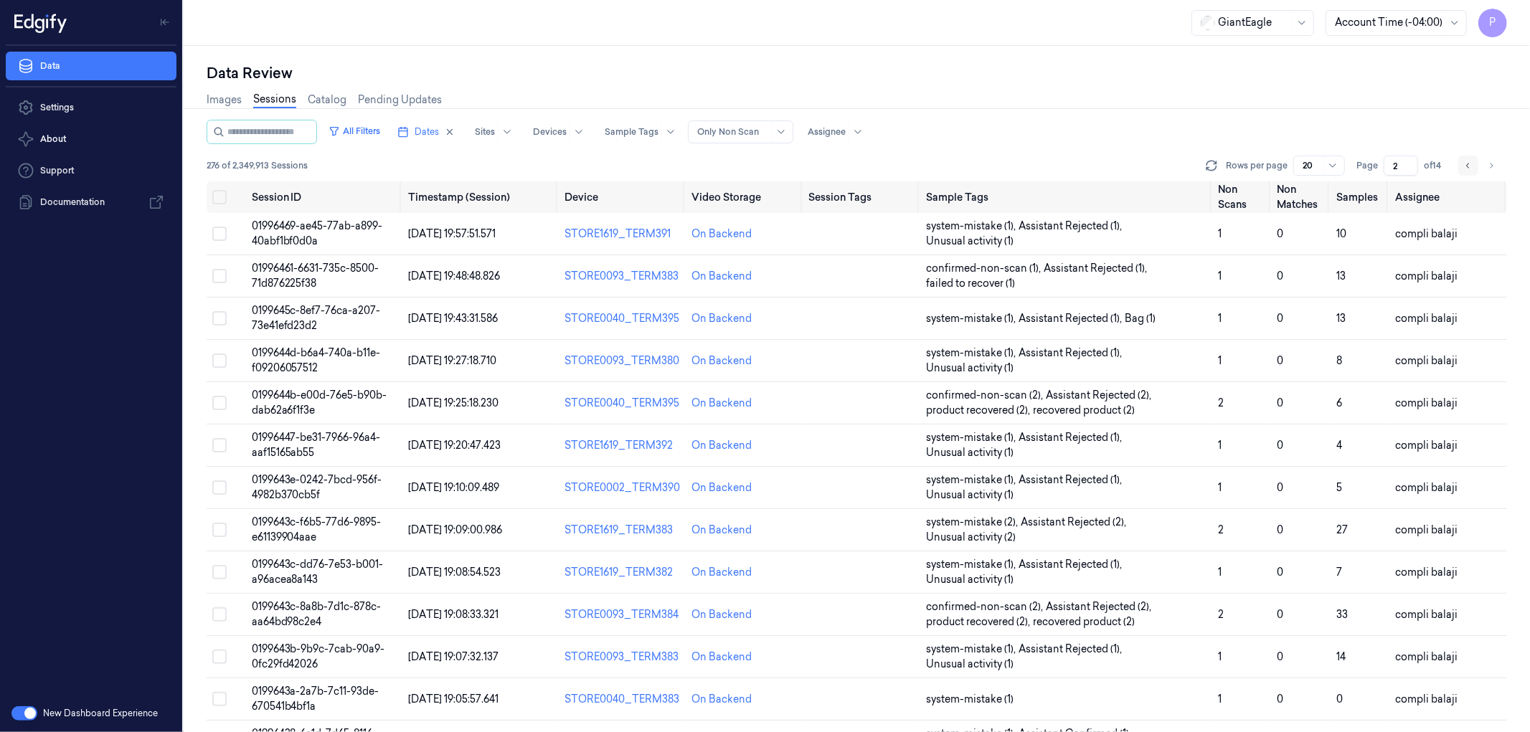
click at [1466, 164] on icon "Go to previous page" at bounding box center [1468, 165] width 9 height 11
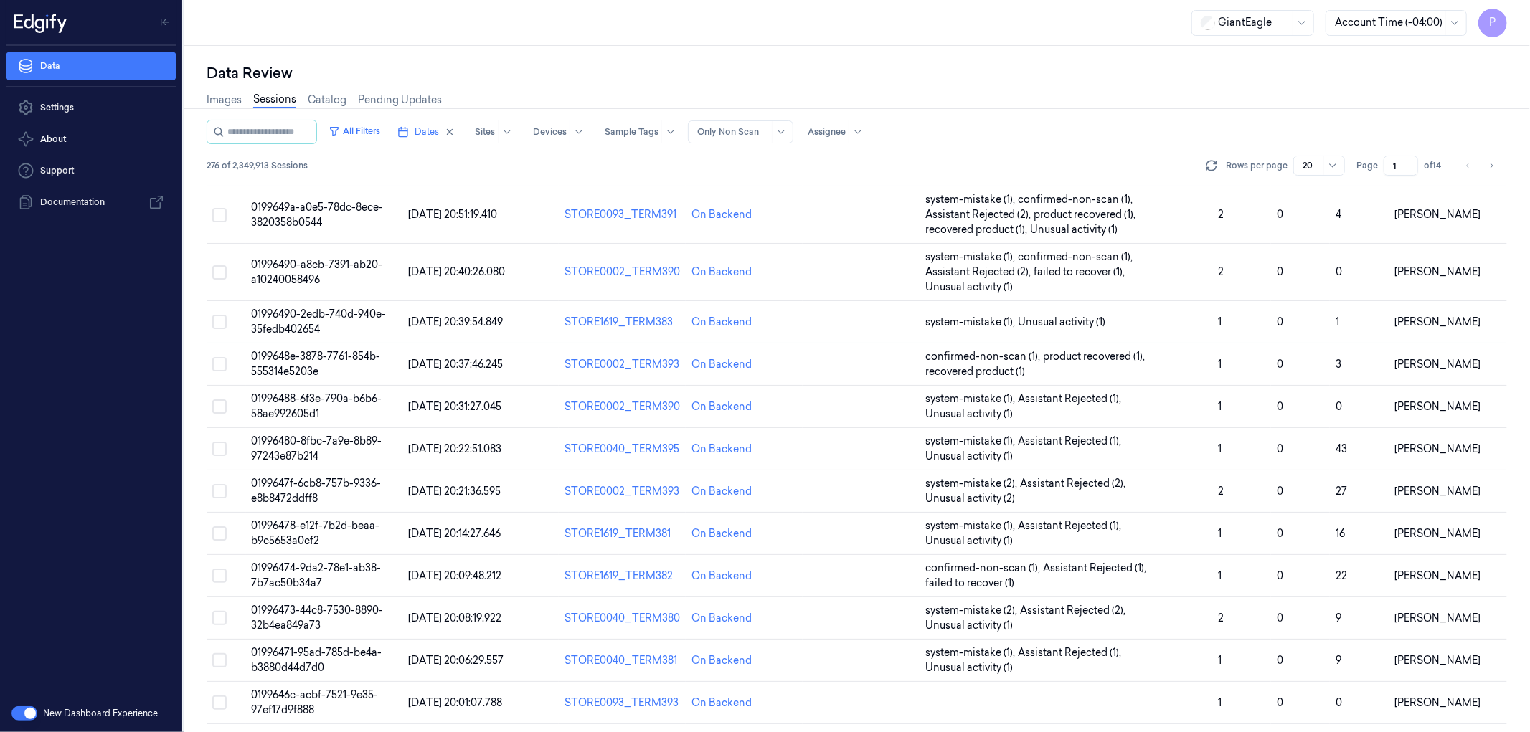
scroll to position [368, 0]
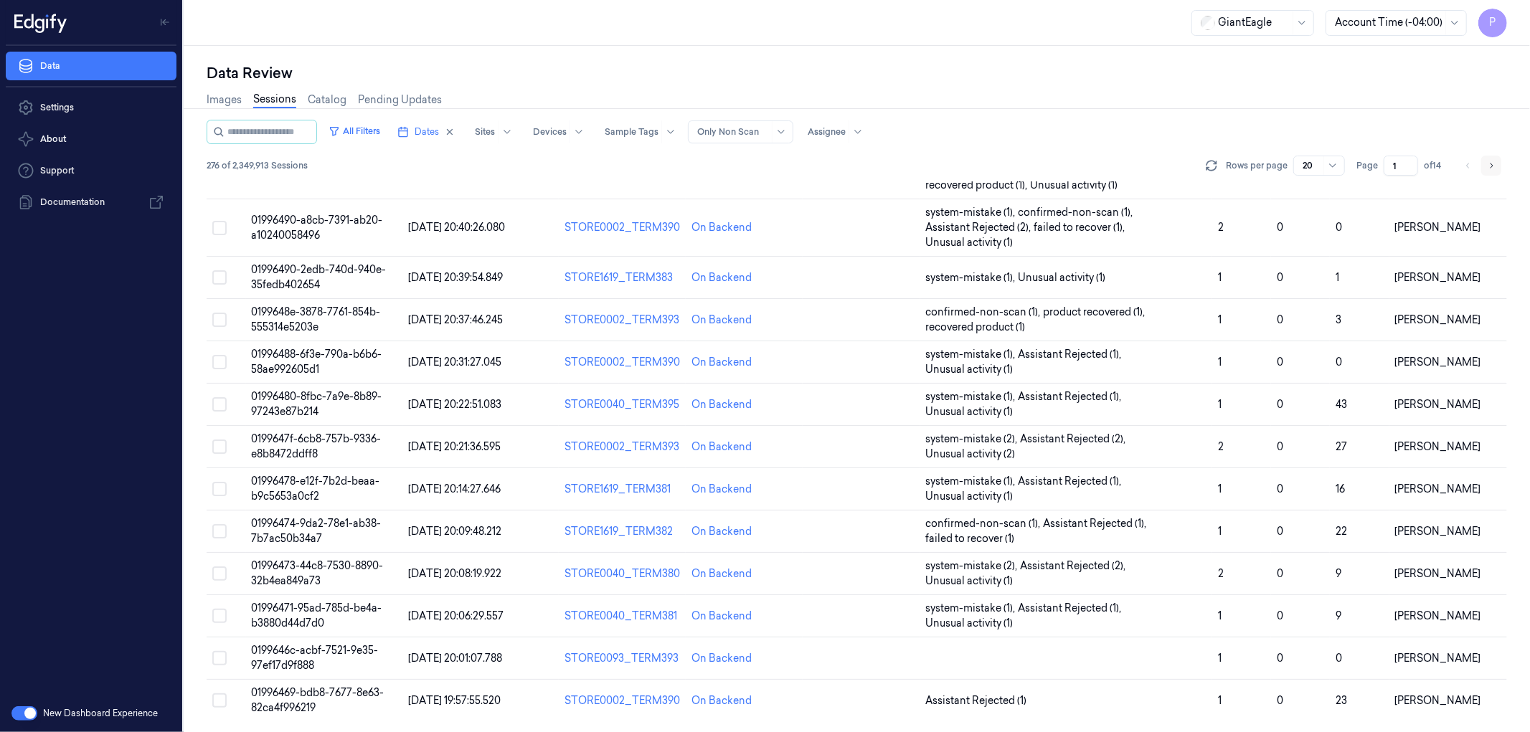
click at [1493, 167] on icon "Go to next page" at bounding box center [1491, 165] width 9 height 11
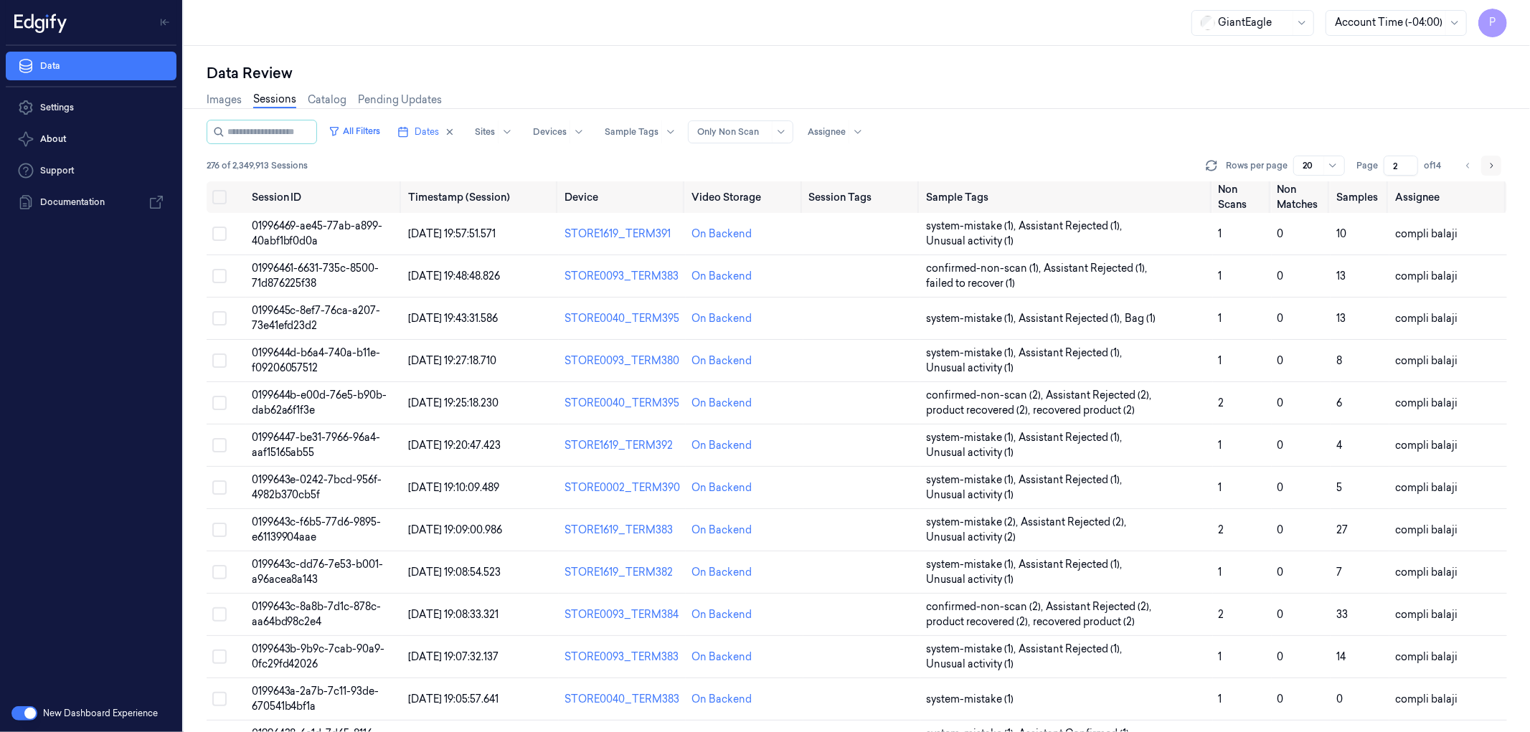
click at [1494, 162] on icon "Go to next page" at bounding box center [1491, 165] width 9 height 11
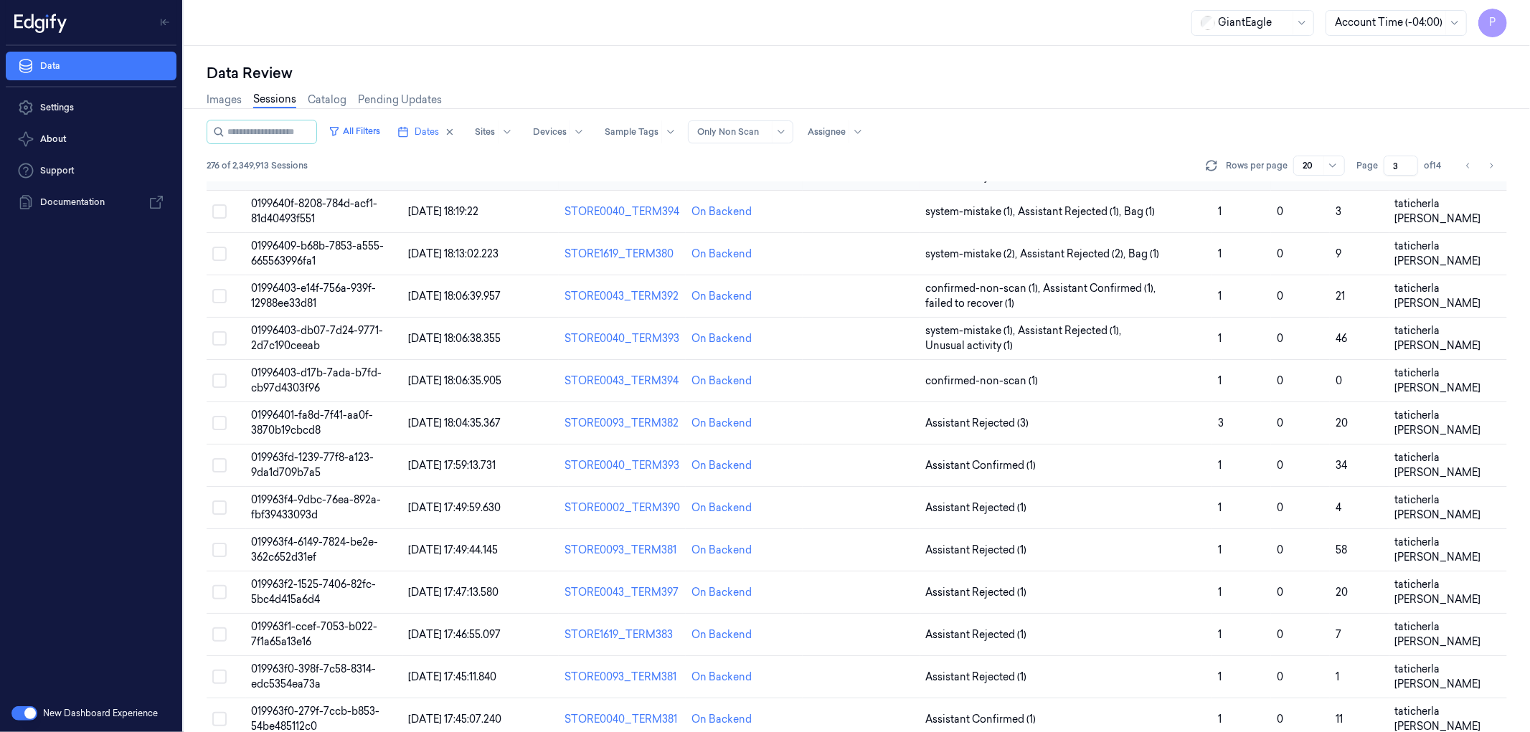
scroll to position [353, 0]
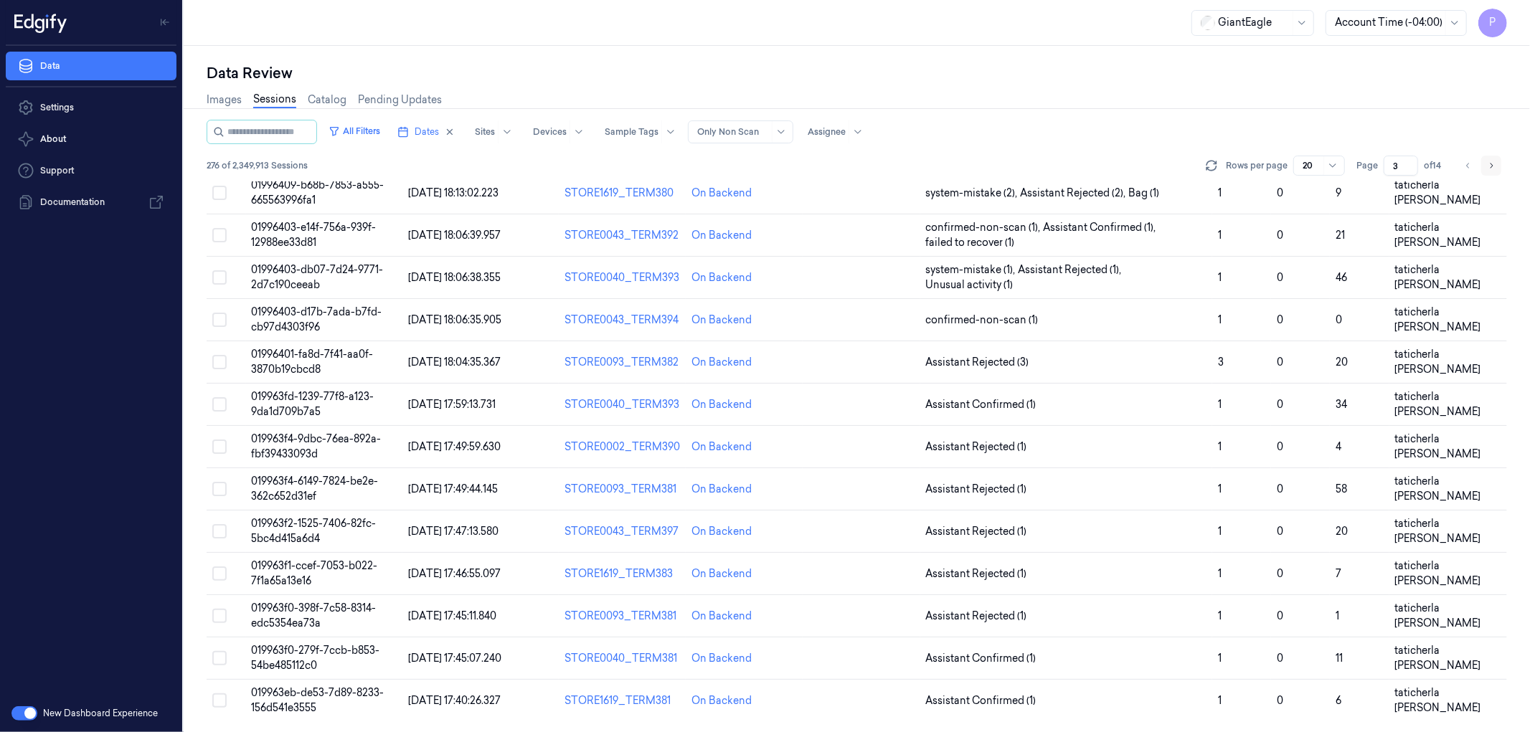
click at [1493, 165] on icon "Go to next page" at bounding box center [1492, 165] width 3 height 5
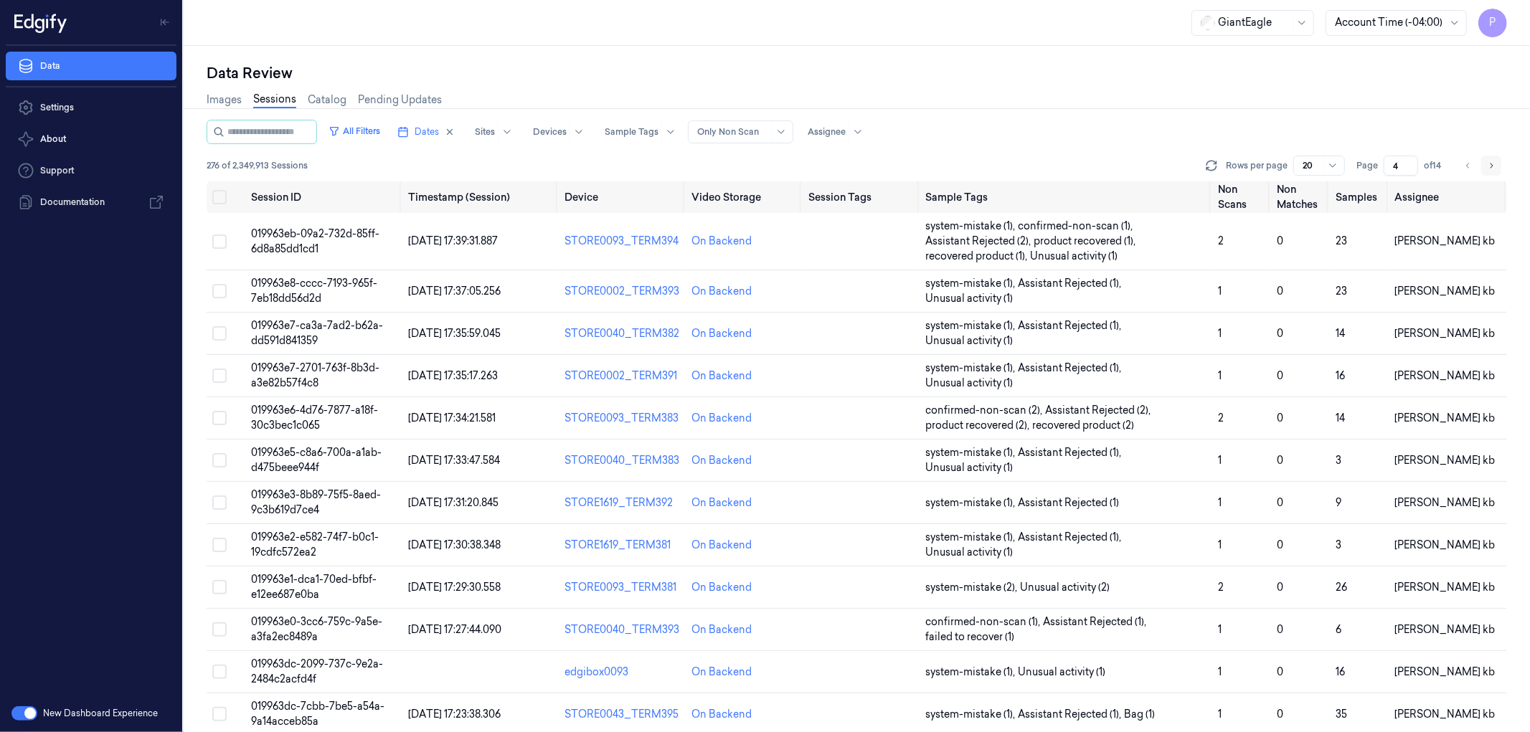
click at [1489, 162] on icon "Go to next page" at bounding box center [1491, 165] width 9 height 11
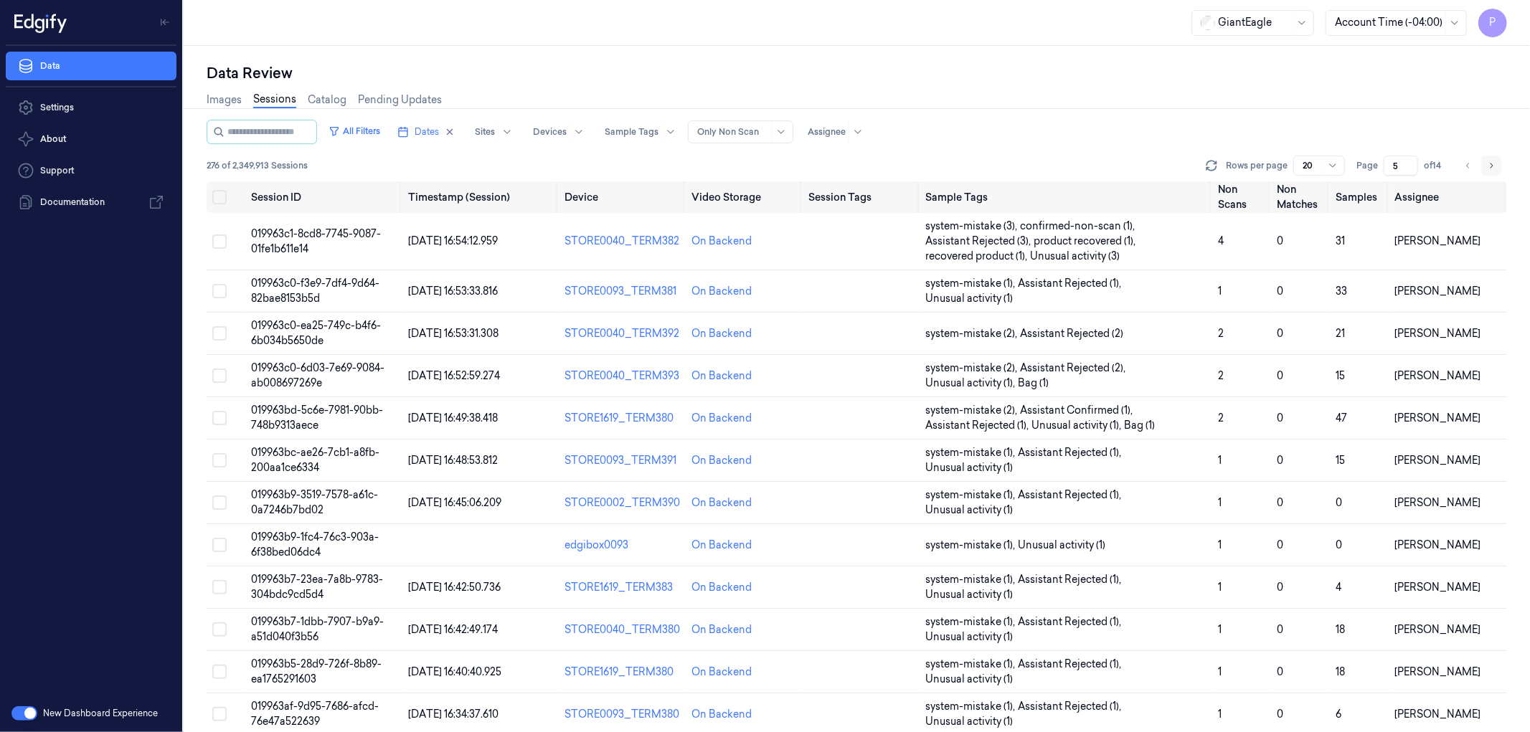
click at [1494, 162] on icon "Go to next page" at bounding box center [1491, 165] width 9 height 11
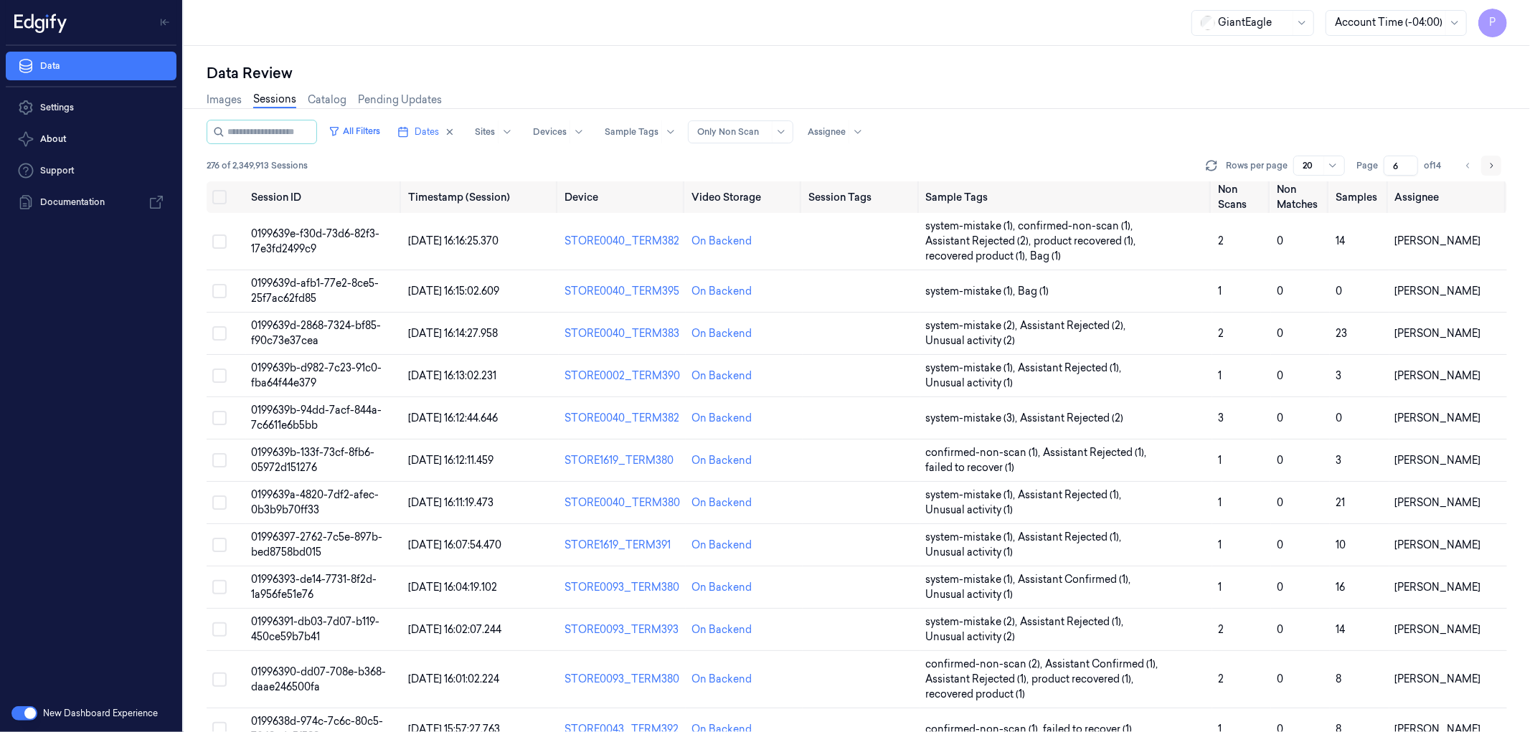
click at [1490, 163] on icon "Go to next page" at bounding box center [1491, 165] width 9 height 11
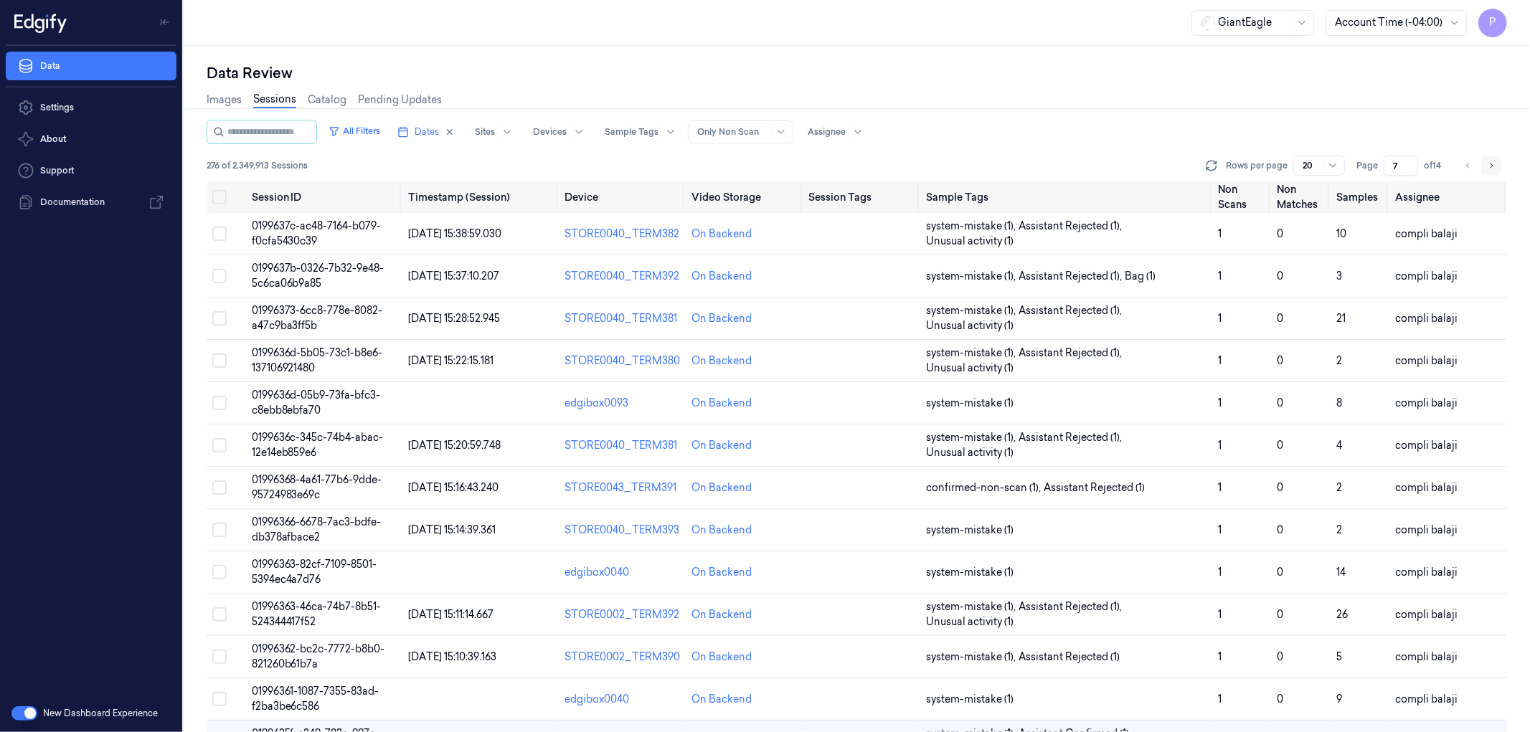
click at [1491, 166] on icon "Go to next page" at bounding box center [1491, 165] width 9 height 11
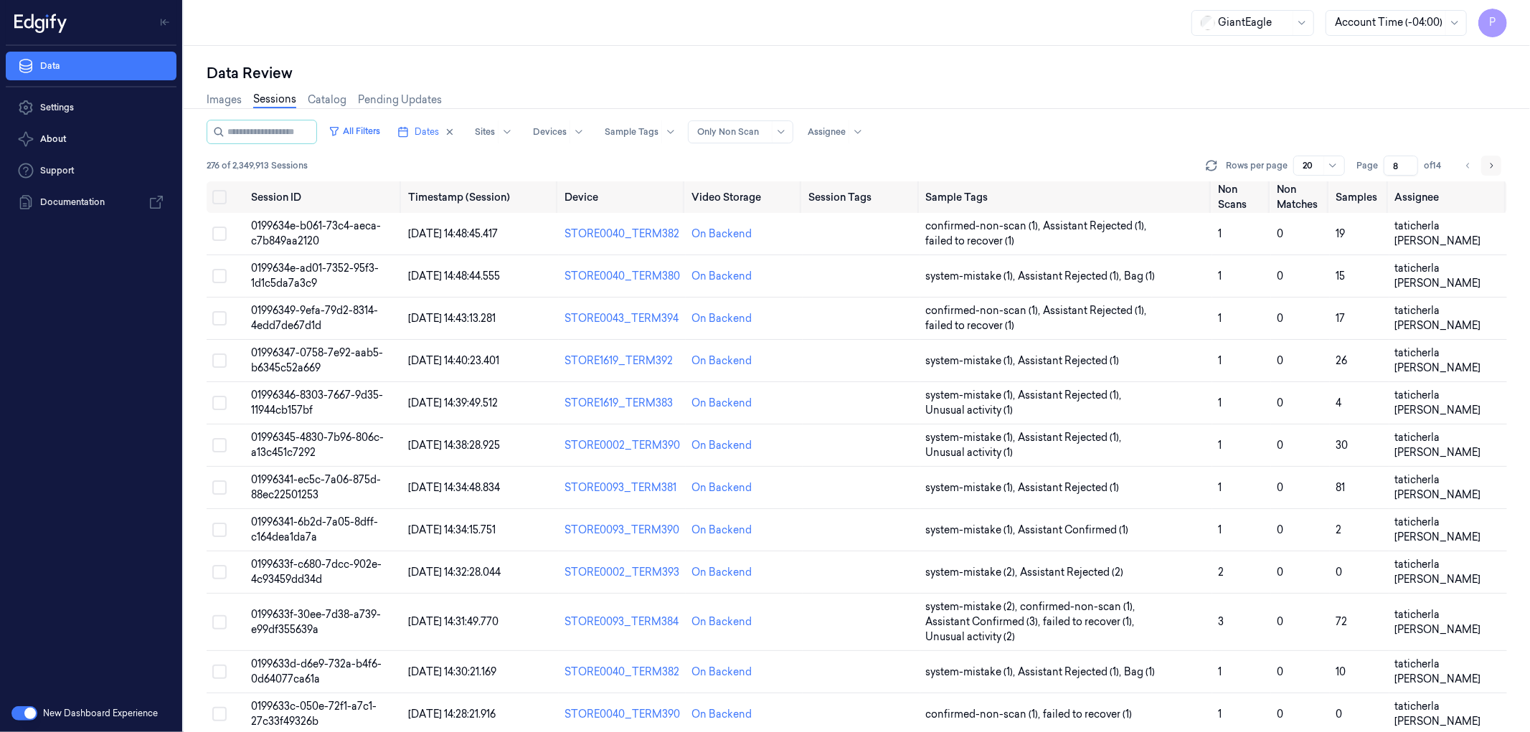
click at [1492, 166] on icon "Go to next page" at bounding box center [1492, 165] width 3 height 5
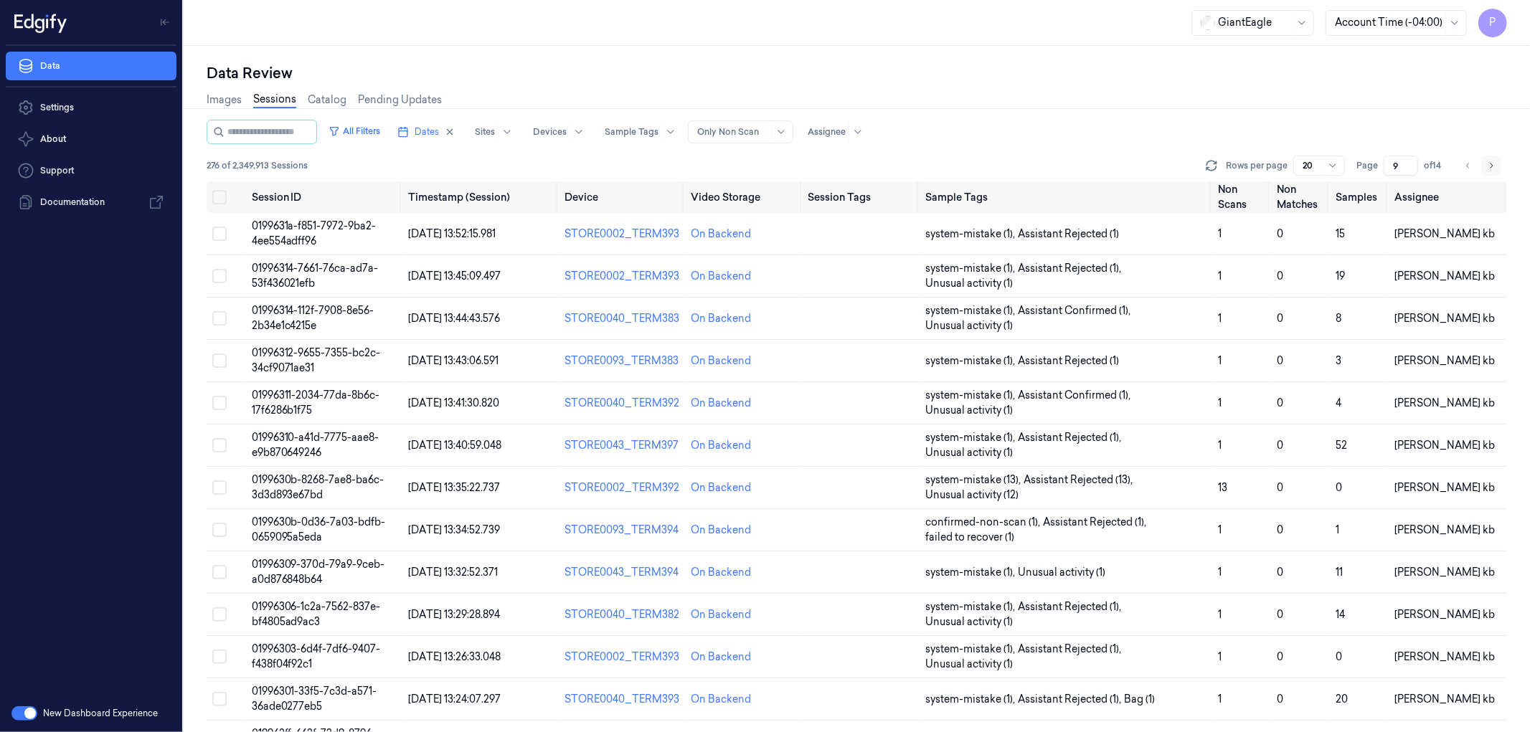
click at [1489, 166] on icon "Go to next page" at bounding box center [1491, 165] width 9 height 11
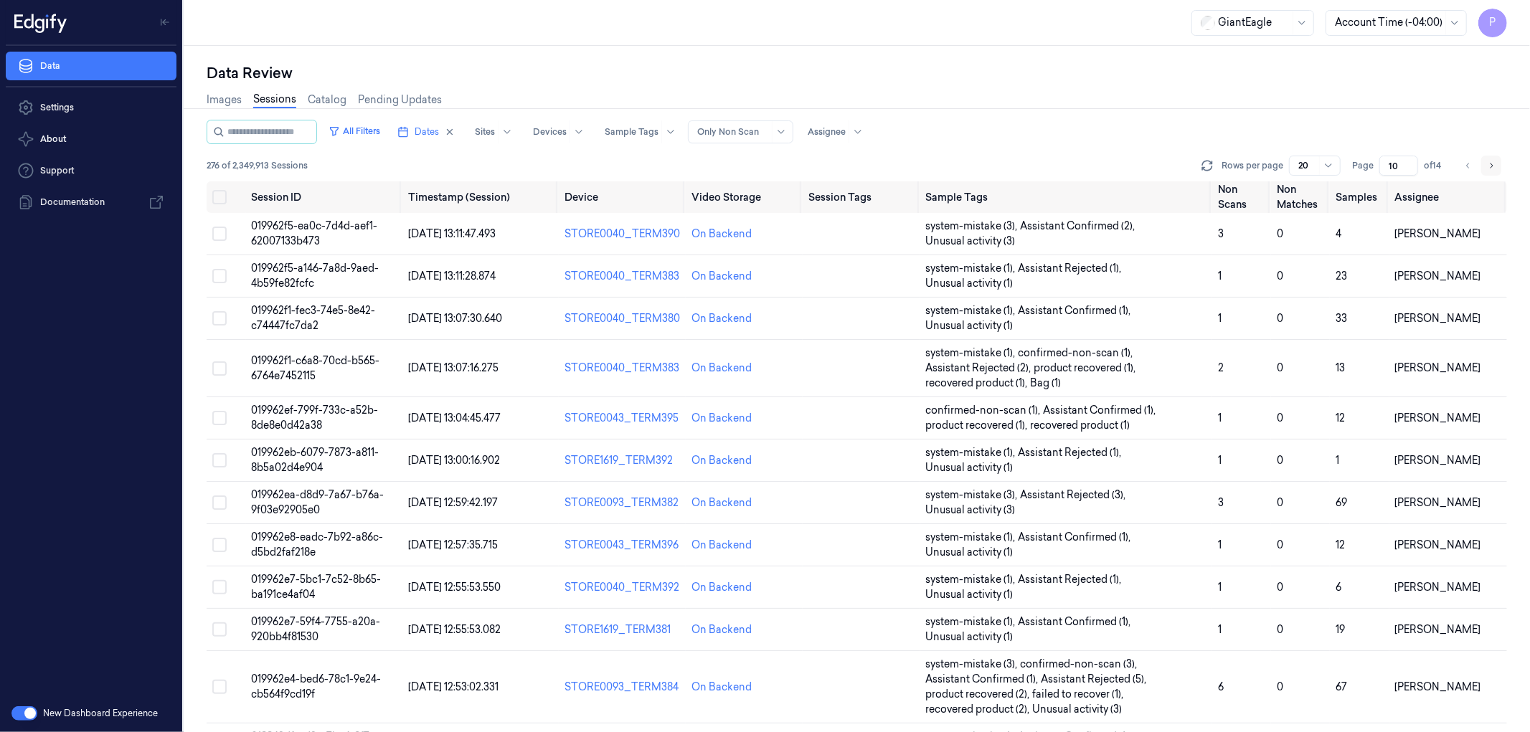
click at [1487, 161] on icon "Go to next page" at bounding box center [1491, 165] width 9 height 11
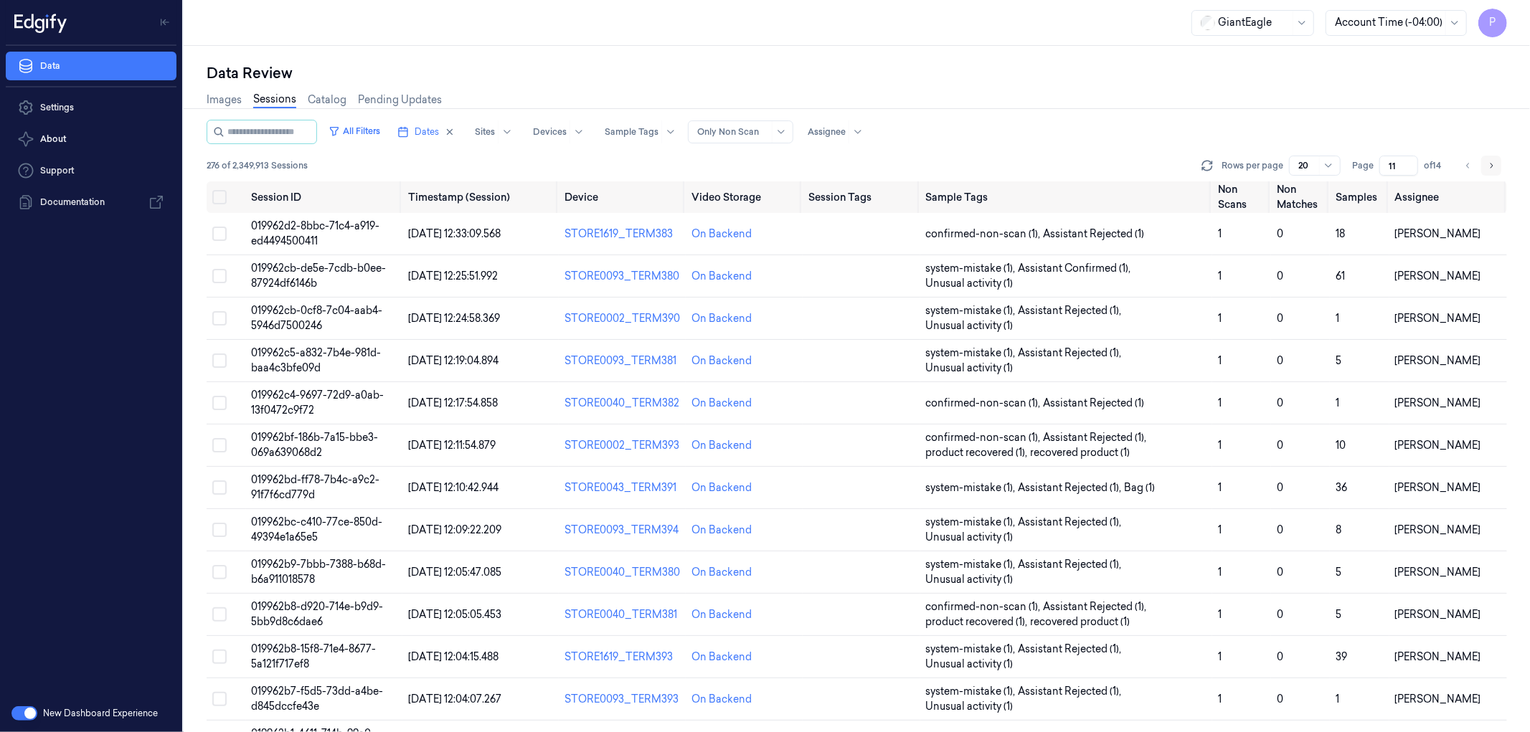
click at [1489, 162] on icon "Go to next page" at bounding box center [1491, 165] width 9 height 11
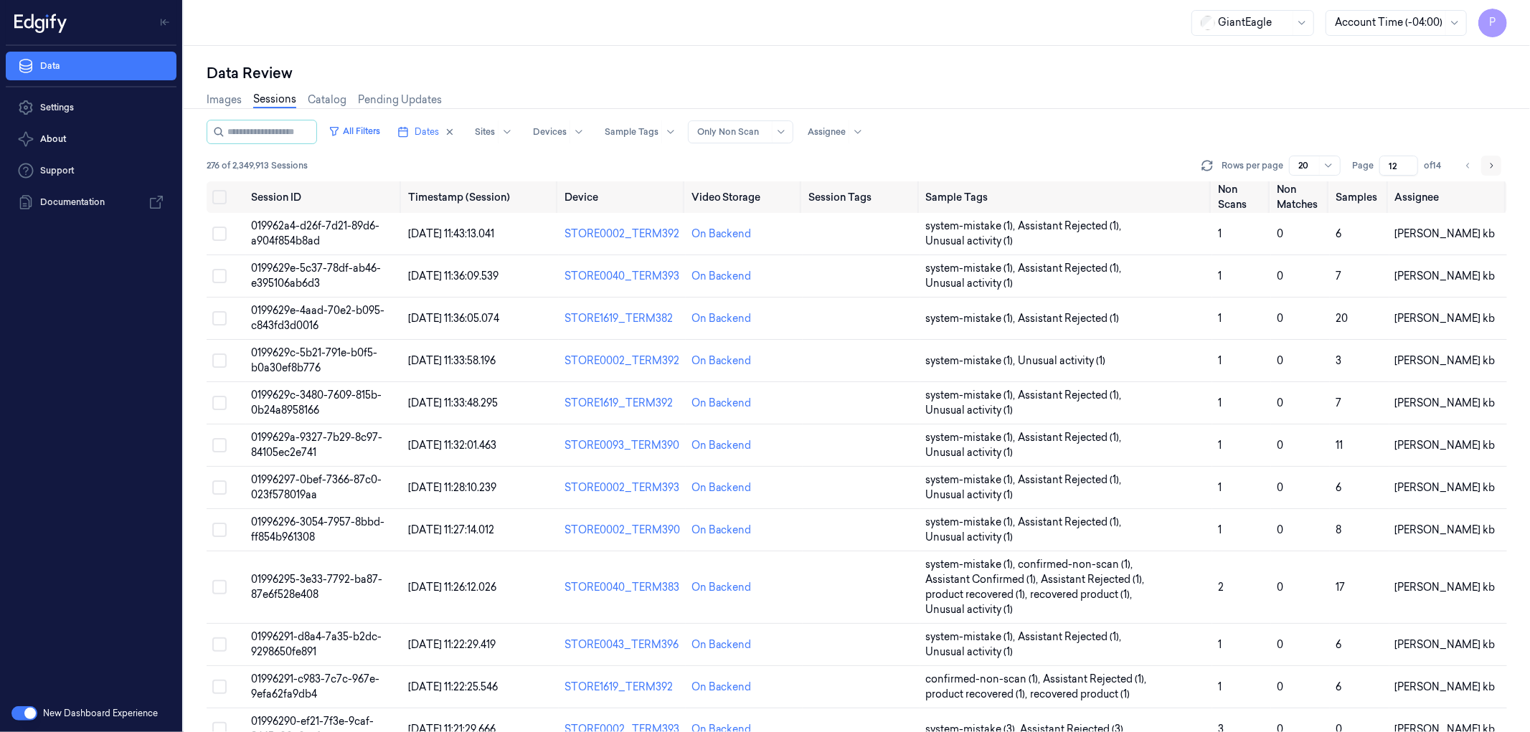
click at [1492, 160] on icon "Go to next page" at bounding box center [1491, 165] width 9 height 11
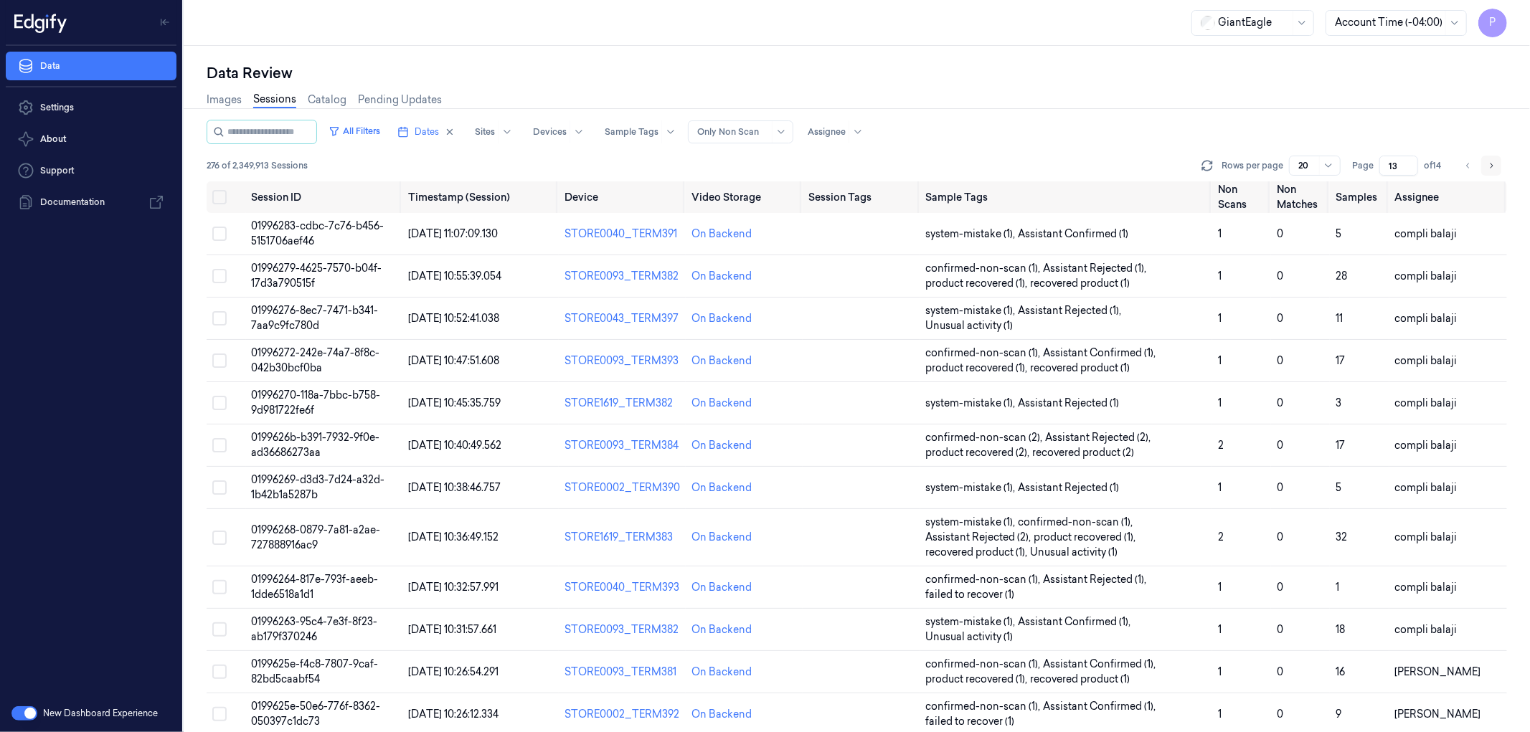
click at [1493, 165] on icon "Go to next page" at bounding box center [1492, 165] width 3 height 5
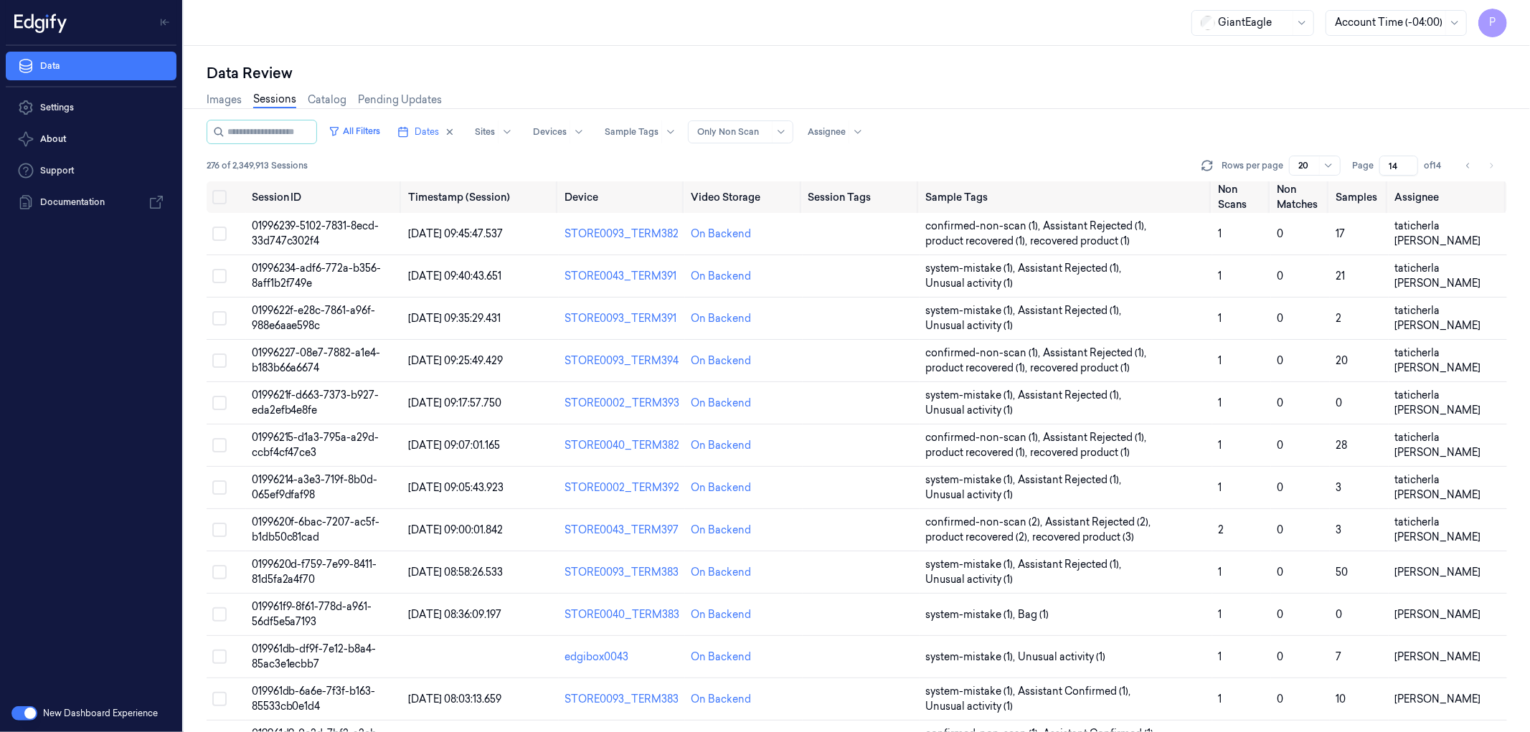
click at [1400, 165] on input "14" at bounding box center [1398, 166] width 39 height 20
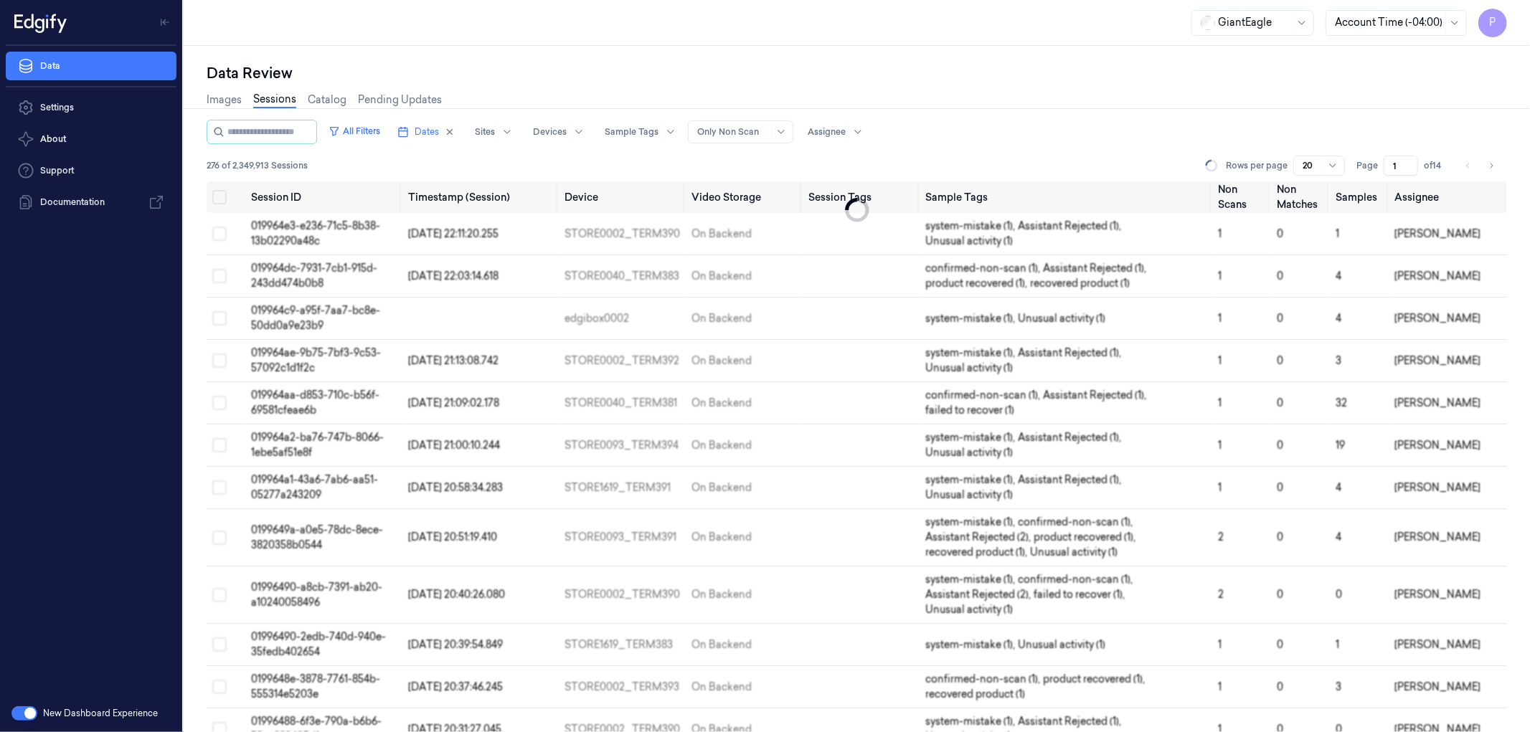
click at [1375, 115] on div "Images Sessions Catalog Pending Updates" at bounding box center [857, 101] width 1301 height 37
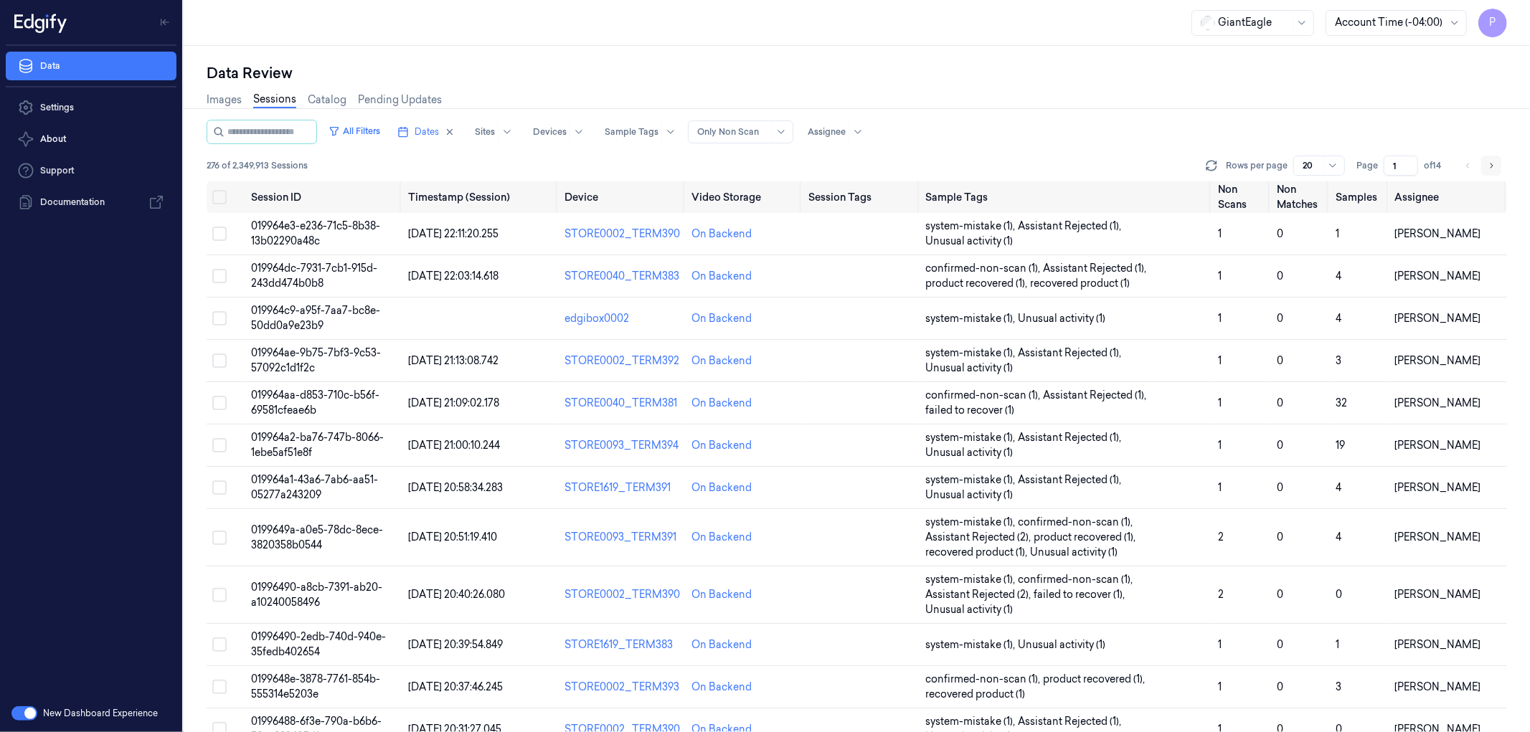
click at [1493, 164] on icon "Go to next page" at bounding box center [1491, 165] width 9 height 11
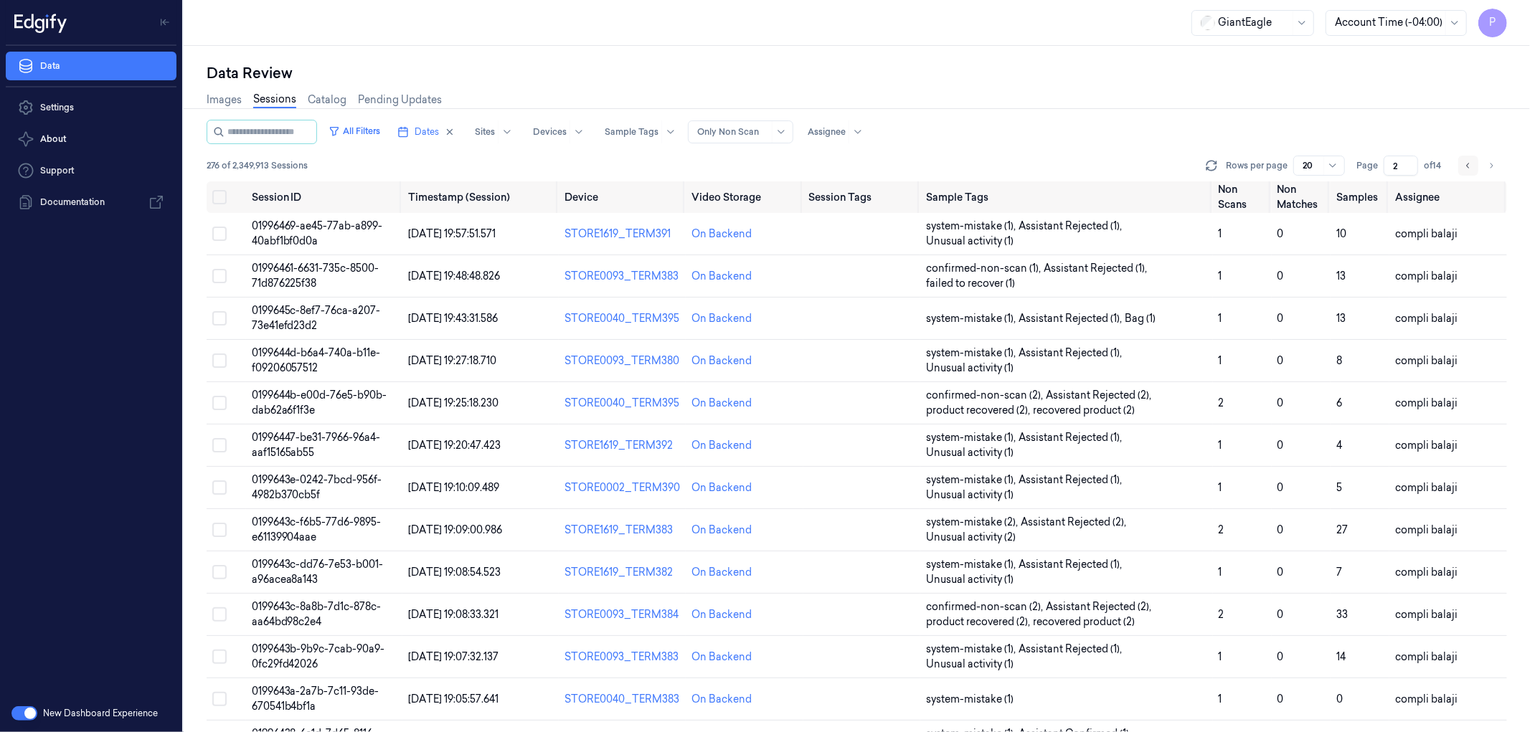
click at [1468, 166] on icon "Go to previous page" at bounding box center [1467, 165] width 3 height 5
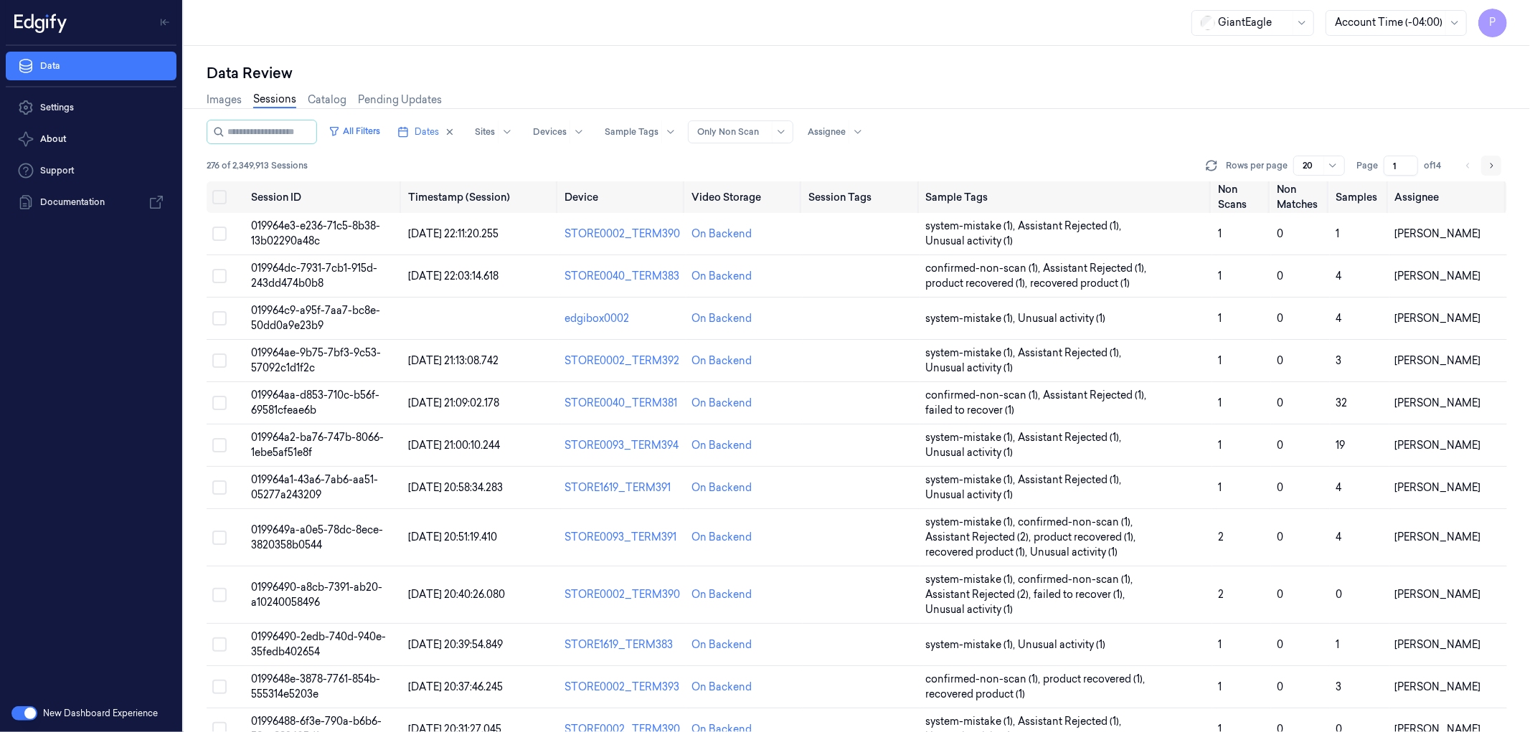
click at [1490, 166] on icon "Go to next page" at bounding box center [1491, 165] width 9 height 11
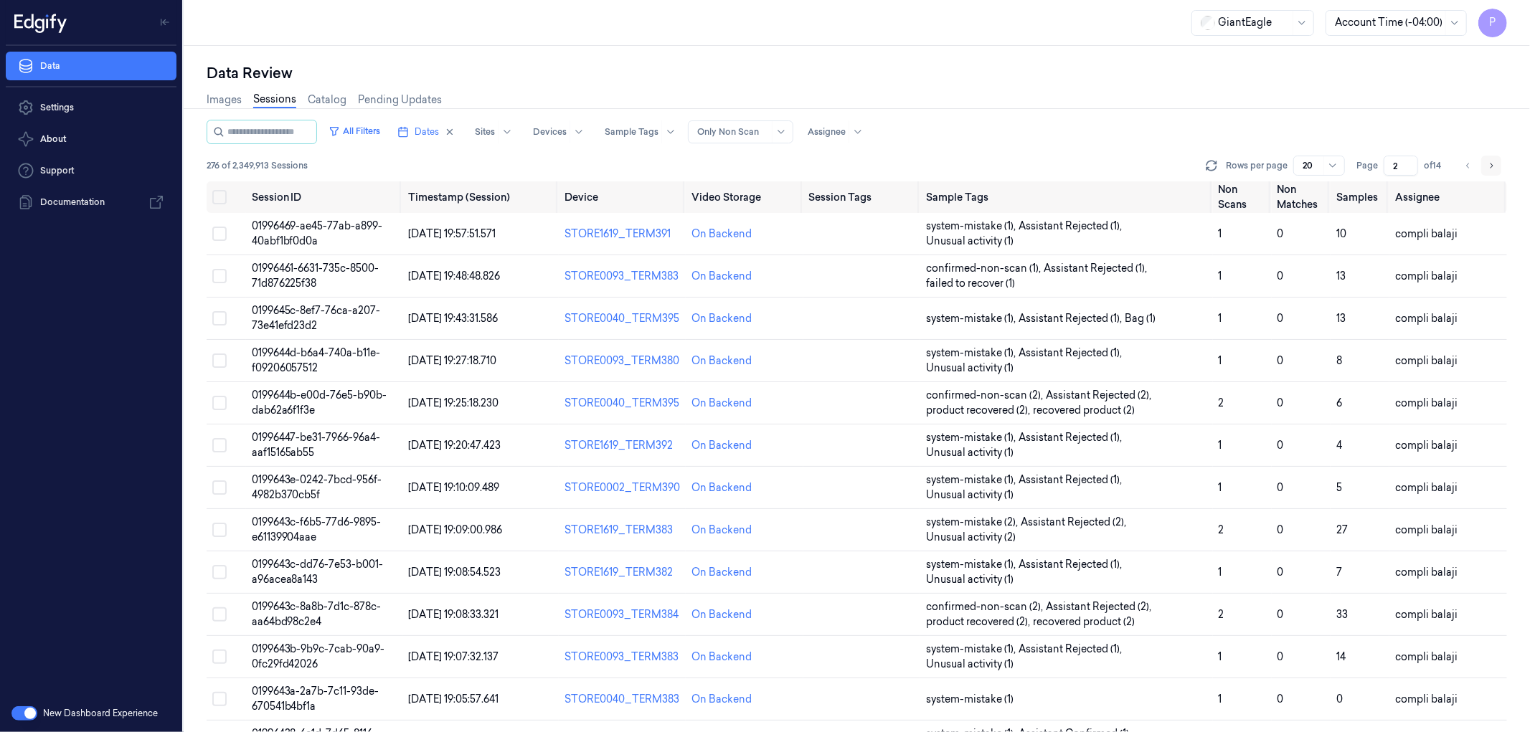
click at [1490, 166] on icon "Go to next page" at bounding box center [1491, 165] width 9 height 11
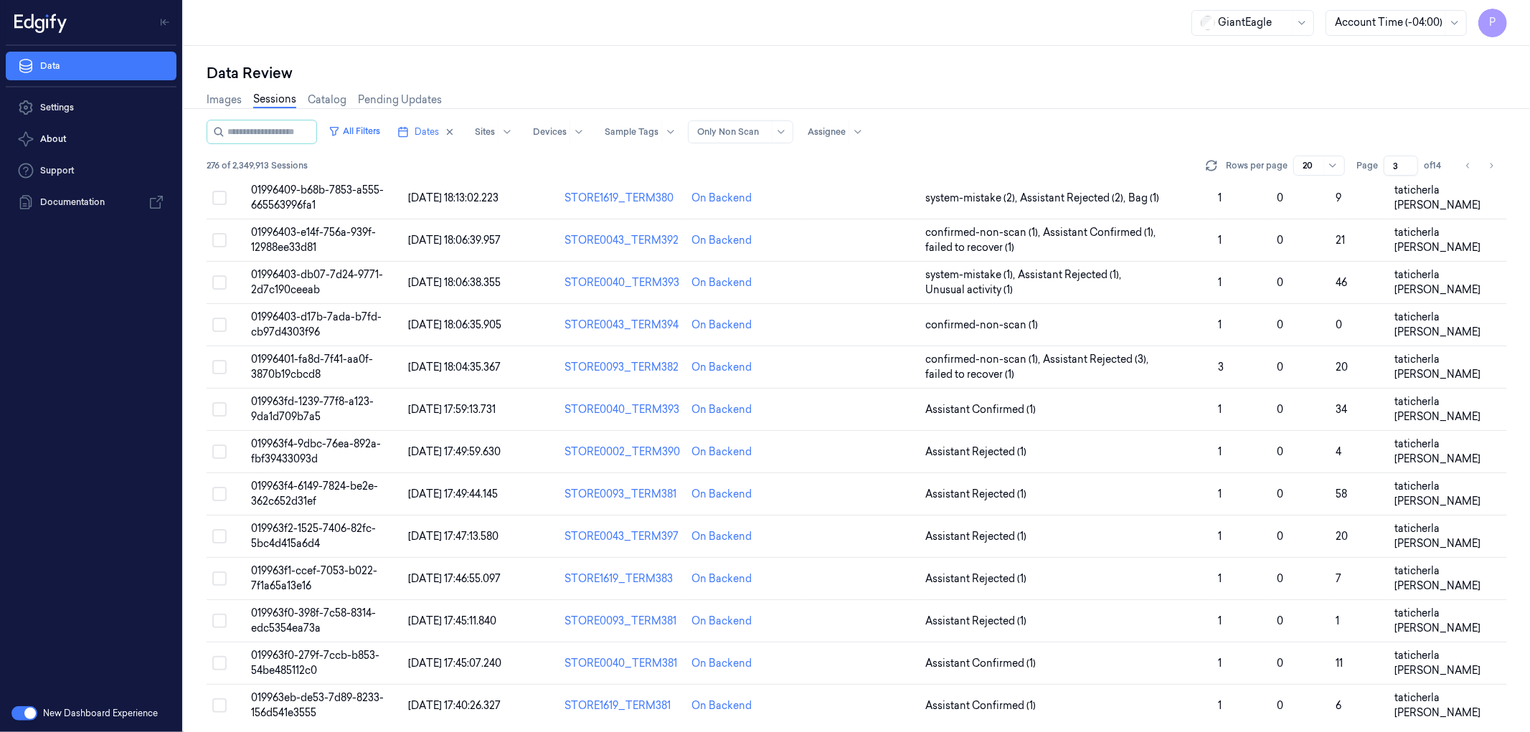
scroll to position [353, 0]
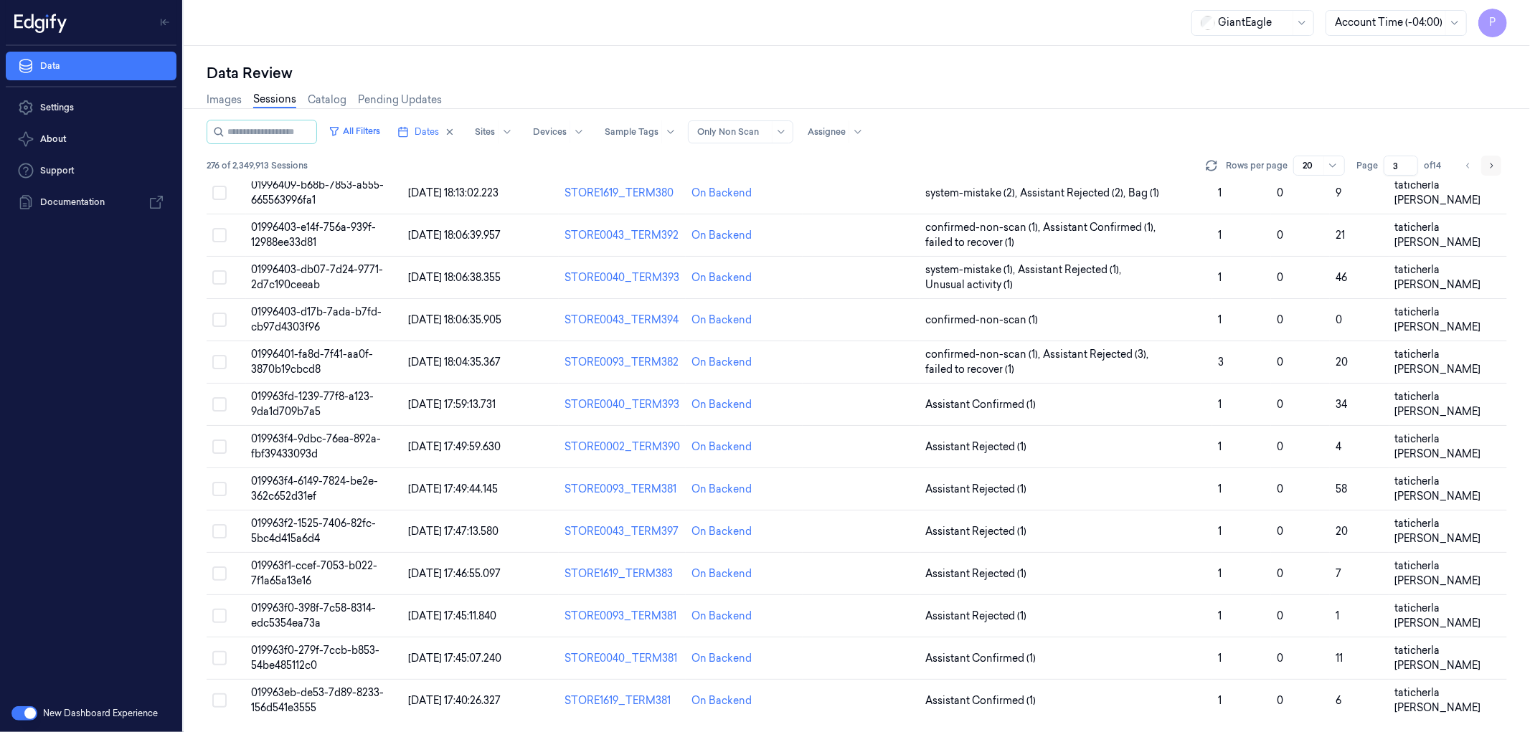
click at [1487, 169] on icon "Go to next page" at bounding box center [1491, 165] width 9 height 11
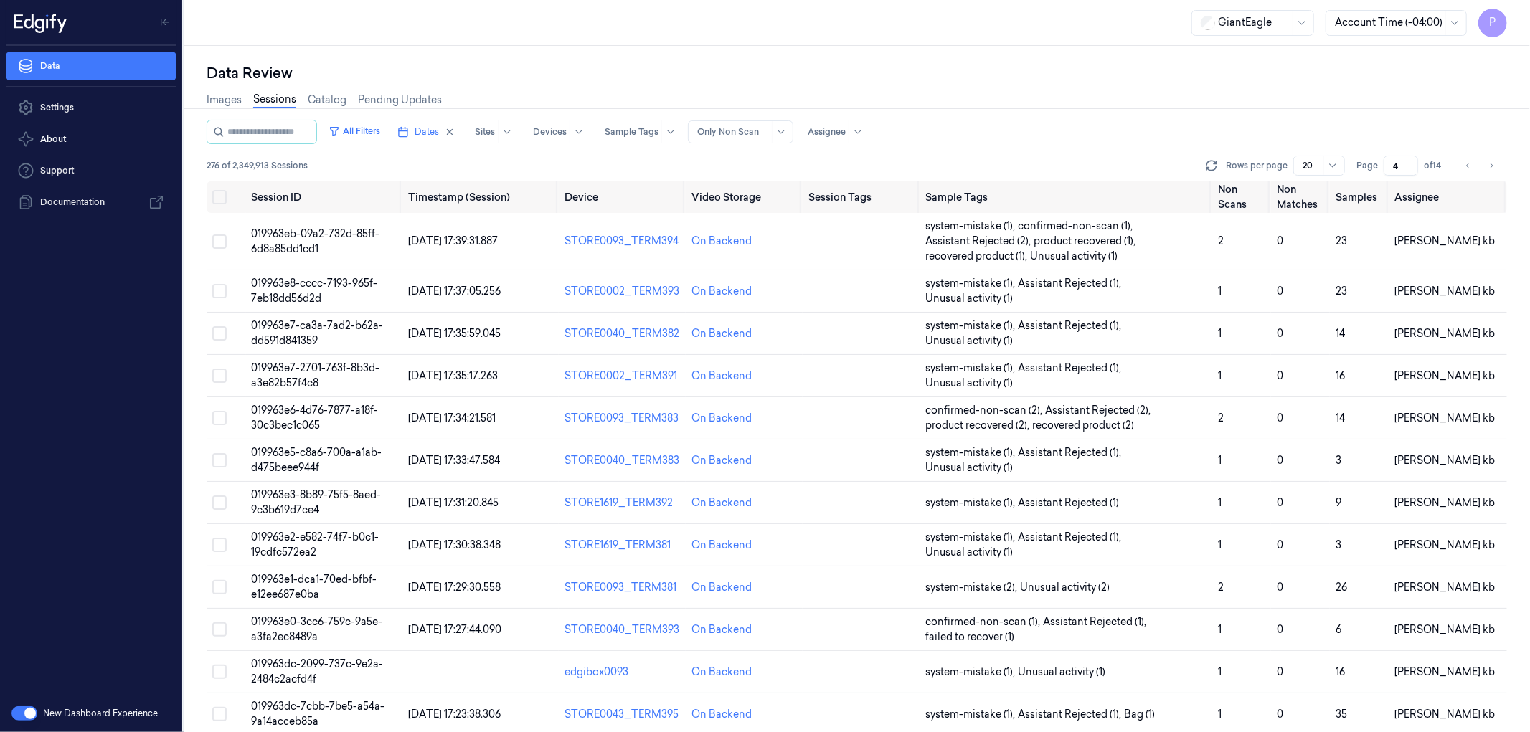
click at [1468, 154] on div "All Filters Dates Sites Devices Sample Tags Alert Type Only Non Scan Assignee 2…" at bounding box center [857, 151] width 1301 height 62
click at [1466, 169] on icon "Go to previous page" at bounding box center [1468, 165] width 9 height 11
type input "3"
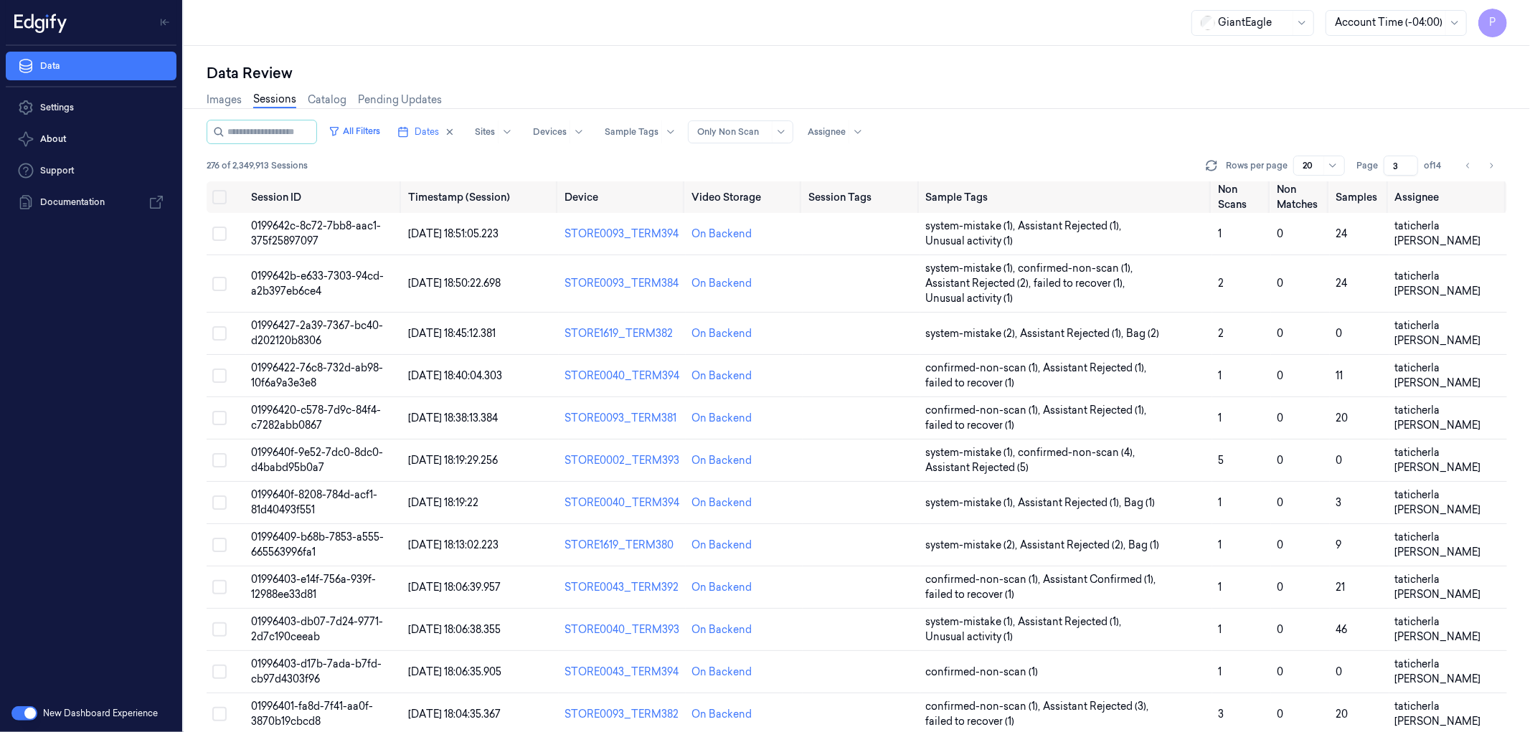
click at [1253, 82] on div "Data Review" at bounding box center [857, 73] width 1301 height 20
